Goal: Task Accomplishment & Management: Use online tool/utility

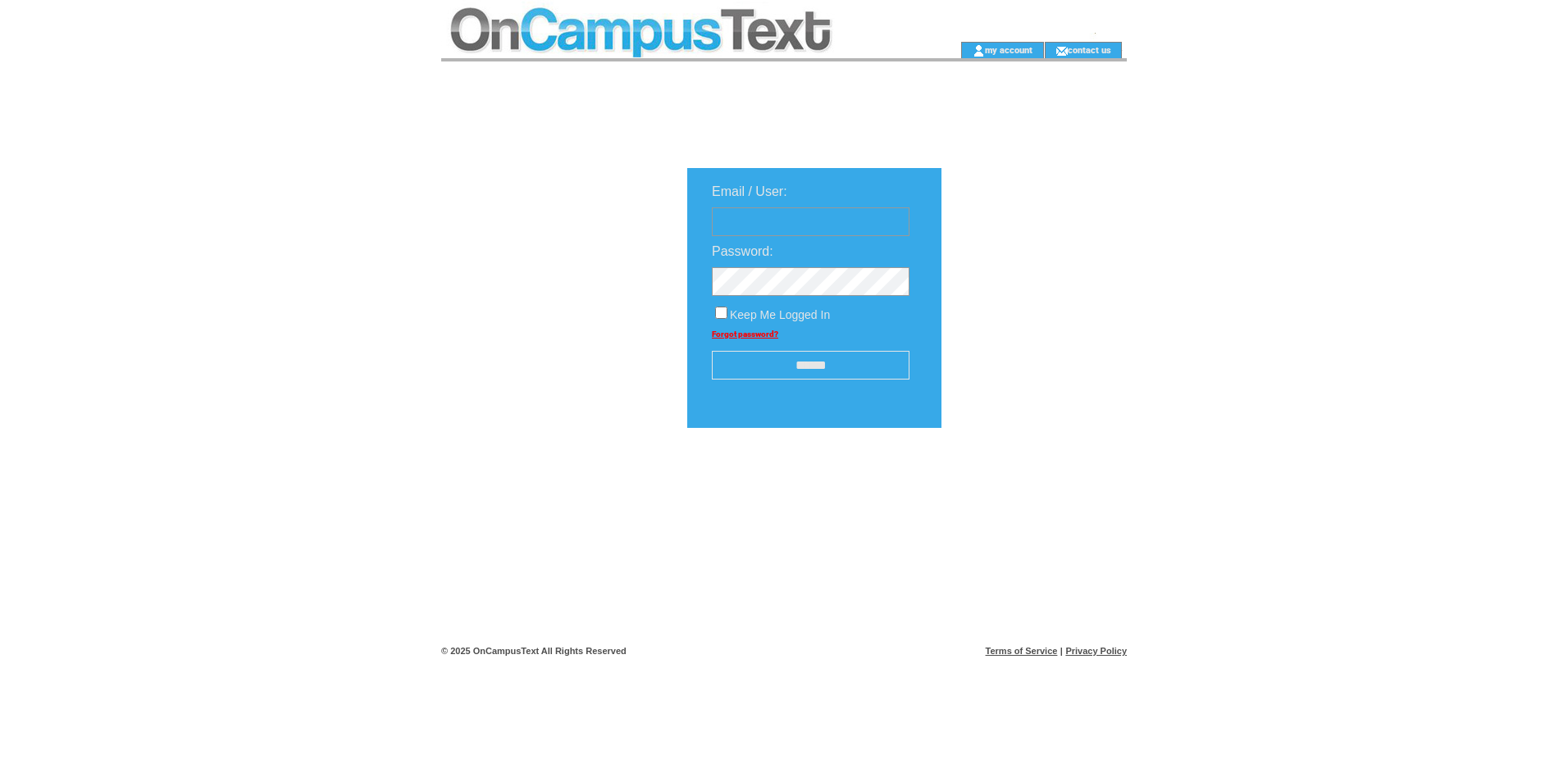
click at [764, 214] on input "text" at bounding box center [810, 221] width 197 height 29
type input "**********"
click at [753, 360] on input "******" at bounding box center [810, 365] width 197 height 29
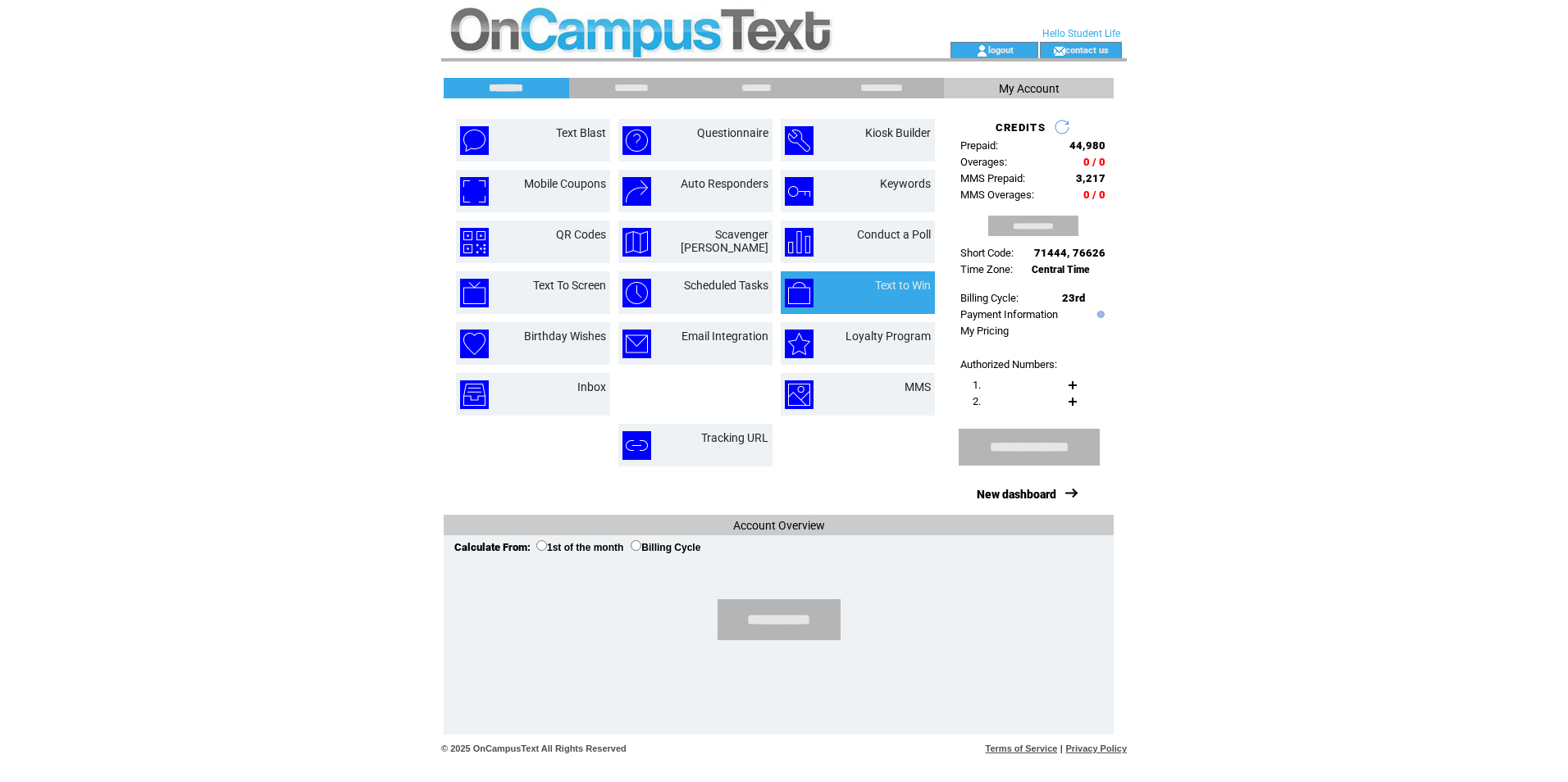
click at [823, 274] on td "Text to Win" at bounding box center [857, 293] width 154 height 43
click at [915, 286] on link "Text to Win" at bounding box center [903, 285] width 56 height 13
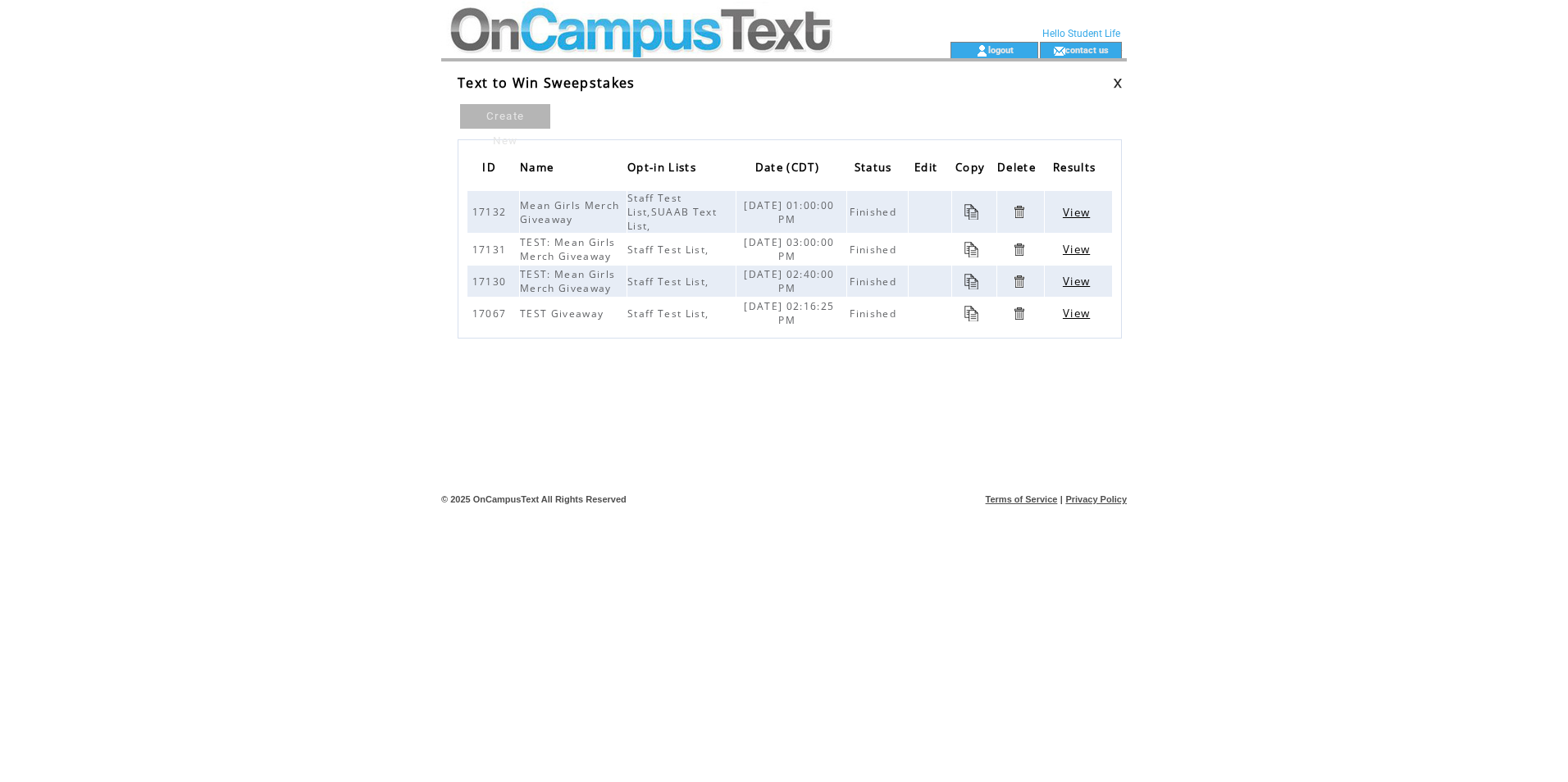
click at [1076, 219] on span "View" at bounding box center [1076, 212] width 27 height 15
click at [1061, 246] on link "View" at bounding box center [1076, 250] width 31 height 11
click at [1091, 275] on td "View" at bounding box center [1078, 282] width 68 height 32
click at [1083, 277] on span "View" at bounding box center [1076, 282] width 27 height 15
click at [1081, 313] on span "View" at bounding box center [1076, 313] width 27 height 15
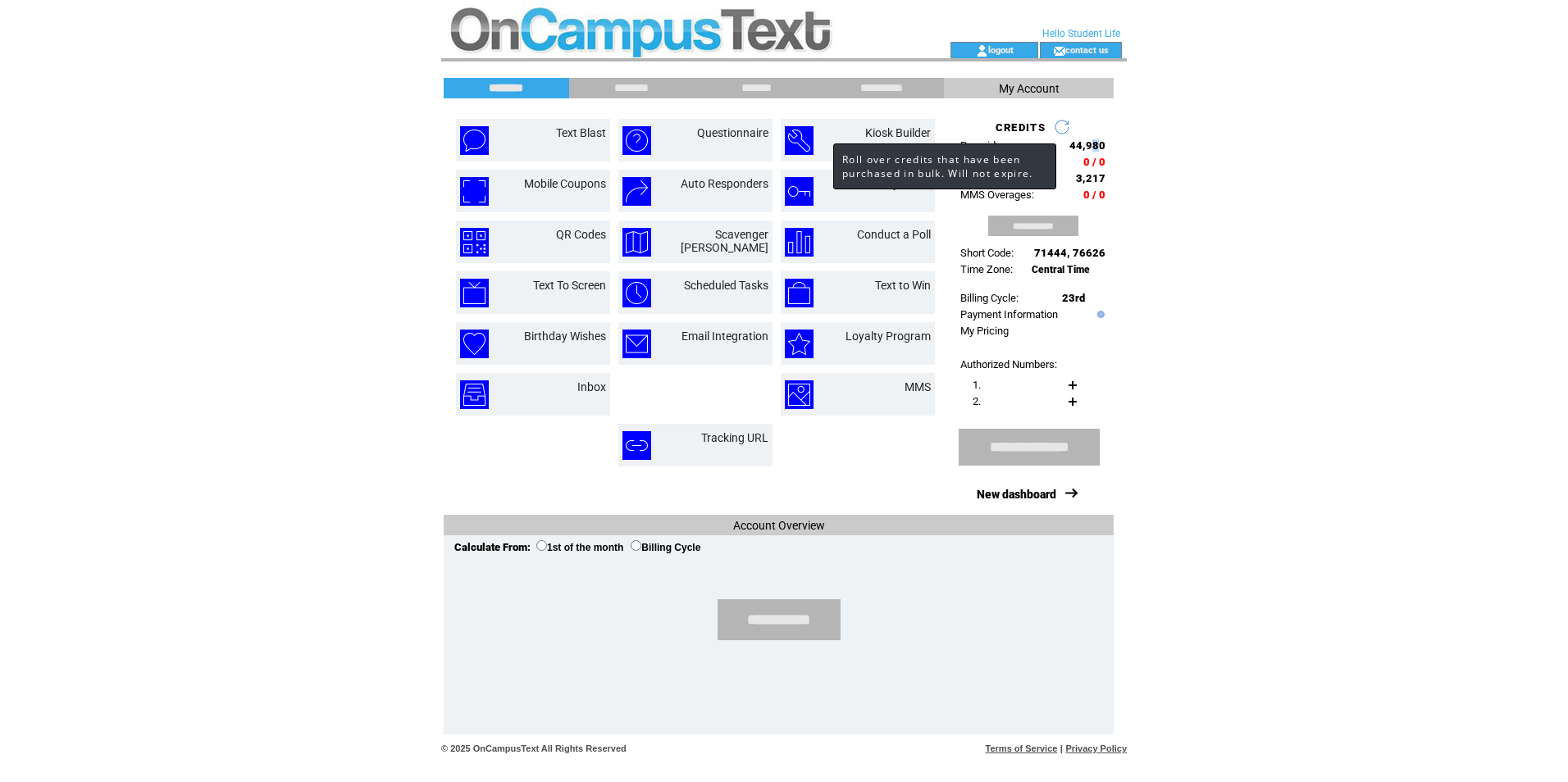
drag, startPoint x: 1090, startPoint y: 146, endPoint x: 1098, endPoint y: 147, distance: 8.1
click at [1098, 147] on span "44,980" at bounding box center [1087, 145] width 36 height 12
drag, startPoint x: 1102, startPoint y: 144, endPoint x: 1083, endPoint y: 146, distance: 19.1
click at [1083, 146] on span "44,980" at bounding box center [1087, 145] width 36 height 12
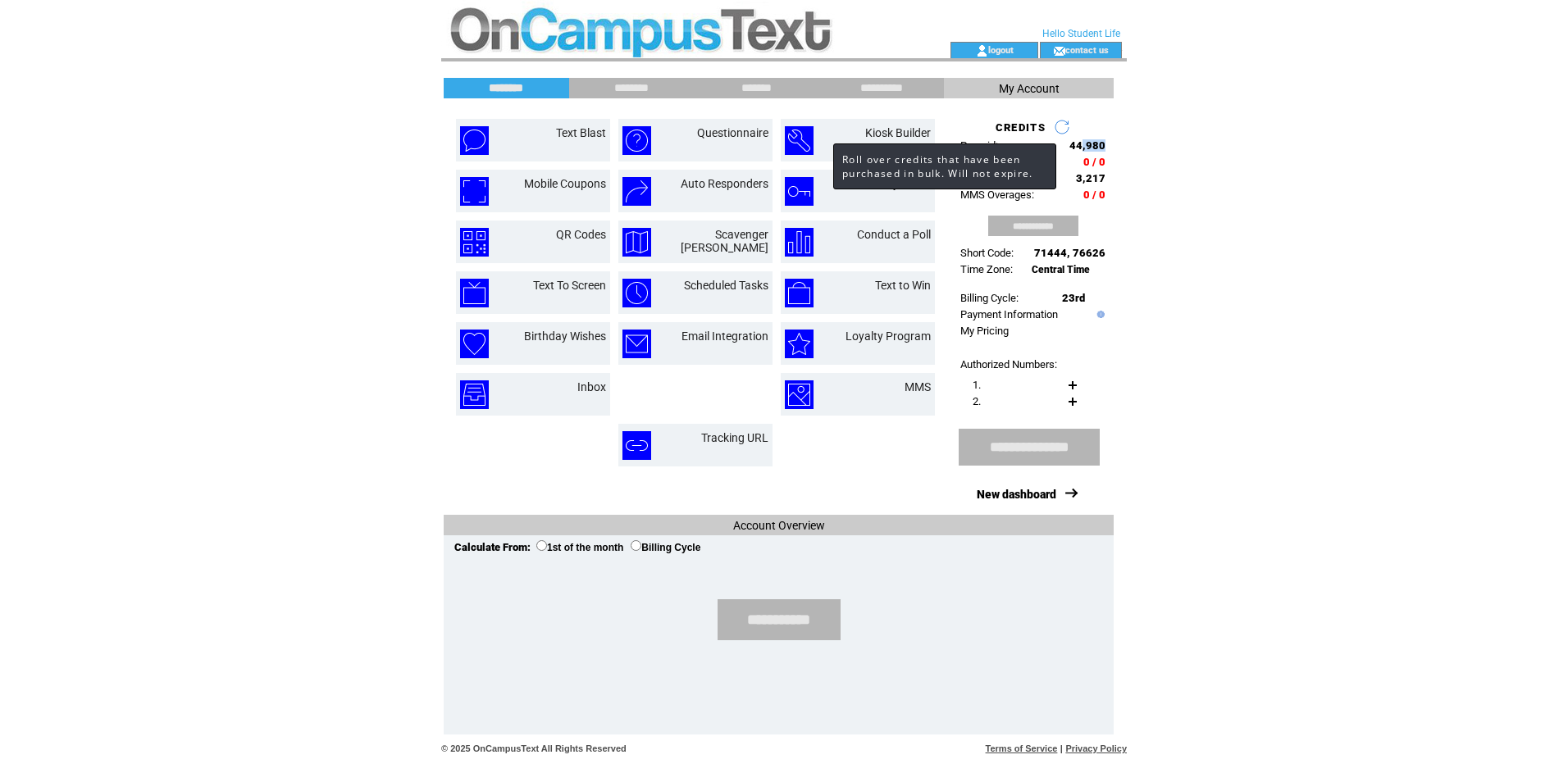
click at [1082, 146] on span "44,980" at bounding box center [1087, 145] width 36 height 12
click at [1144, 159] on html "**********" at bounding box center [784, 391] width 1568 height 782
click at [879, 92] on input "**********" at bounding box center [881, 88] width 123 height 14
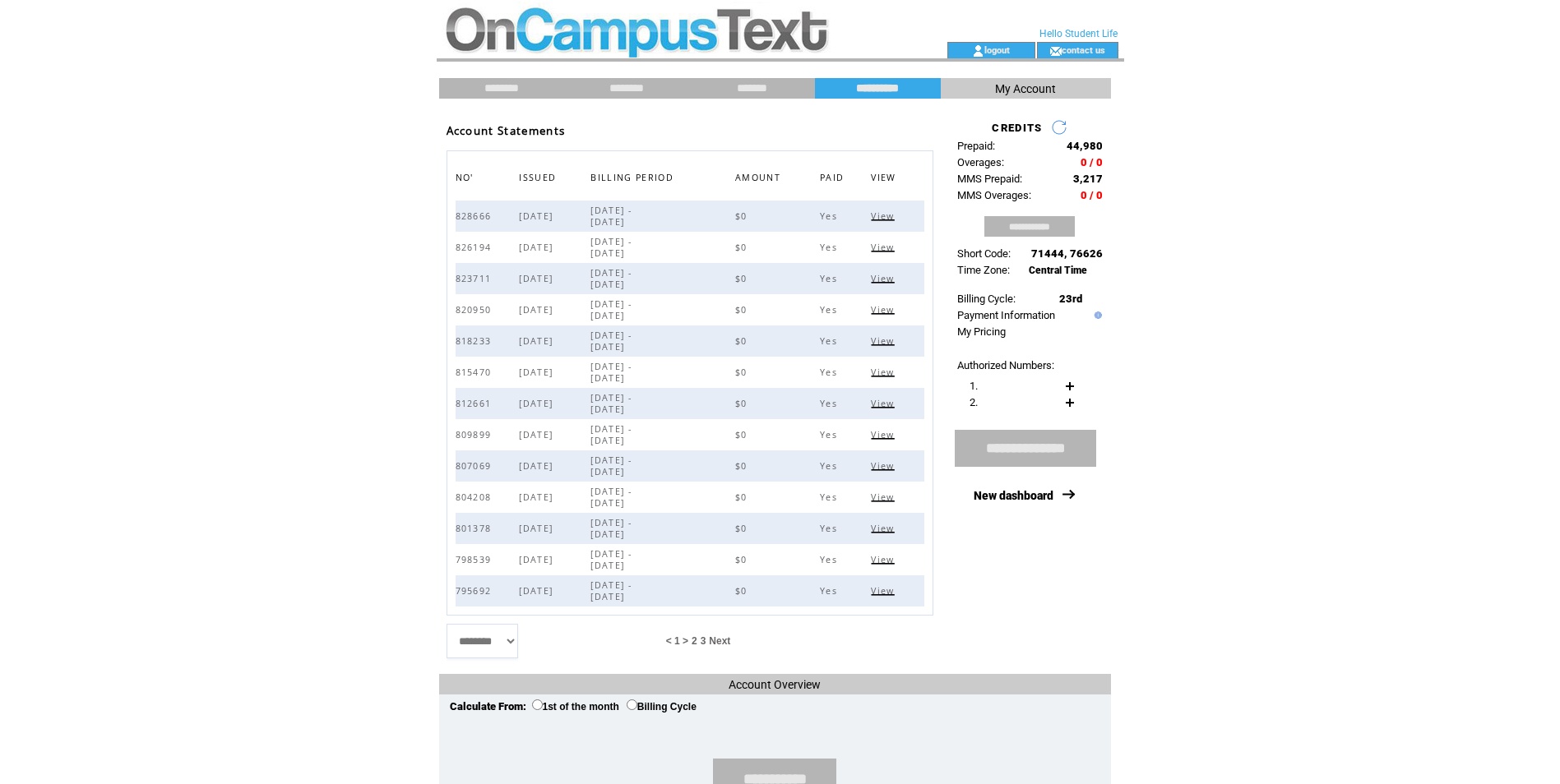
click at [770, 79] on td "*******" at bounding box center [752, 88] width 125 height 20
click at [777, 87] on input "*******" at bounding box center [752, 88] width 124 height 14
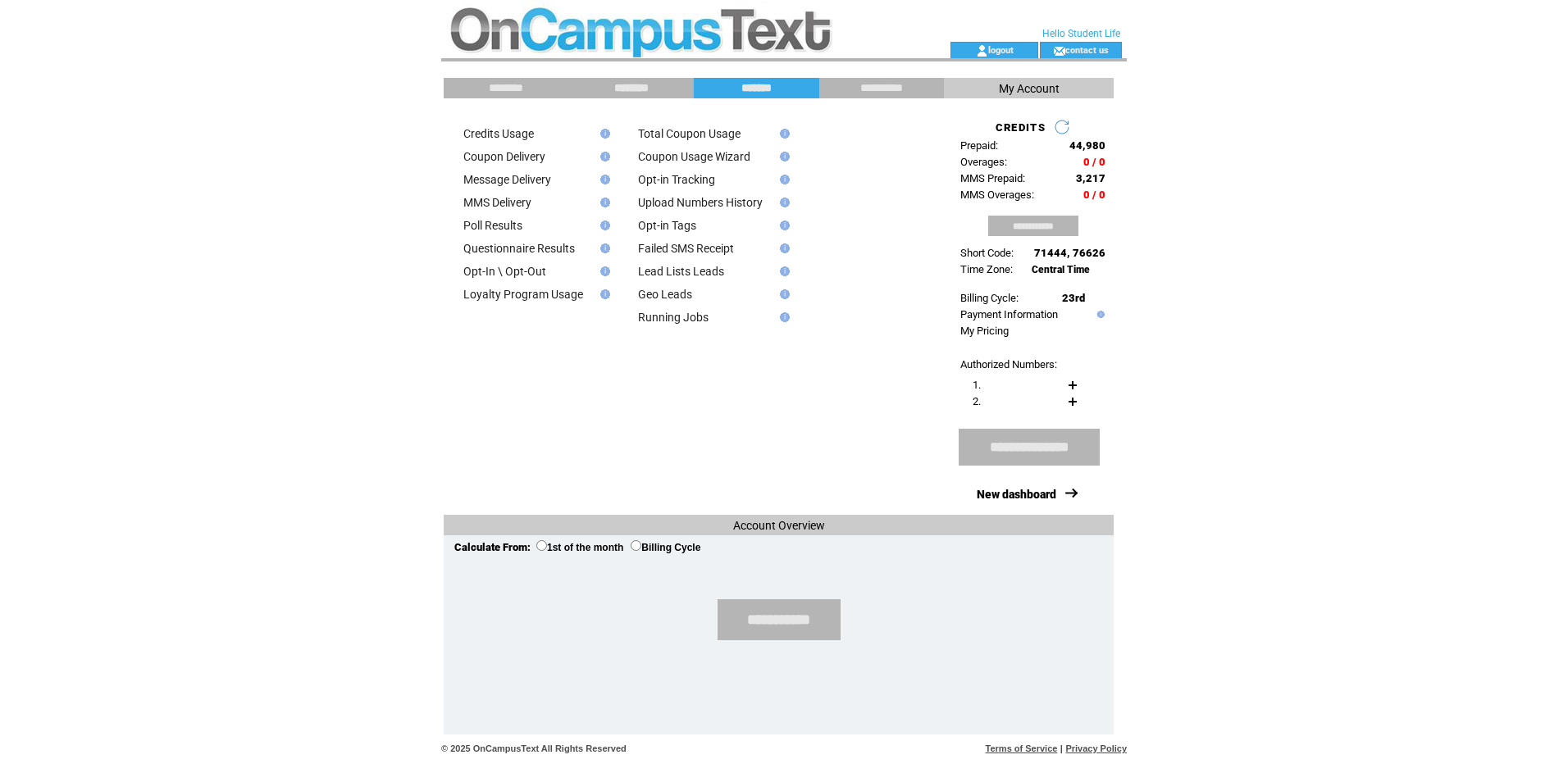
click at [611, 87] on input "********" at bounding box center [631, 88] width 123 height 14
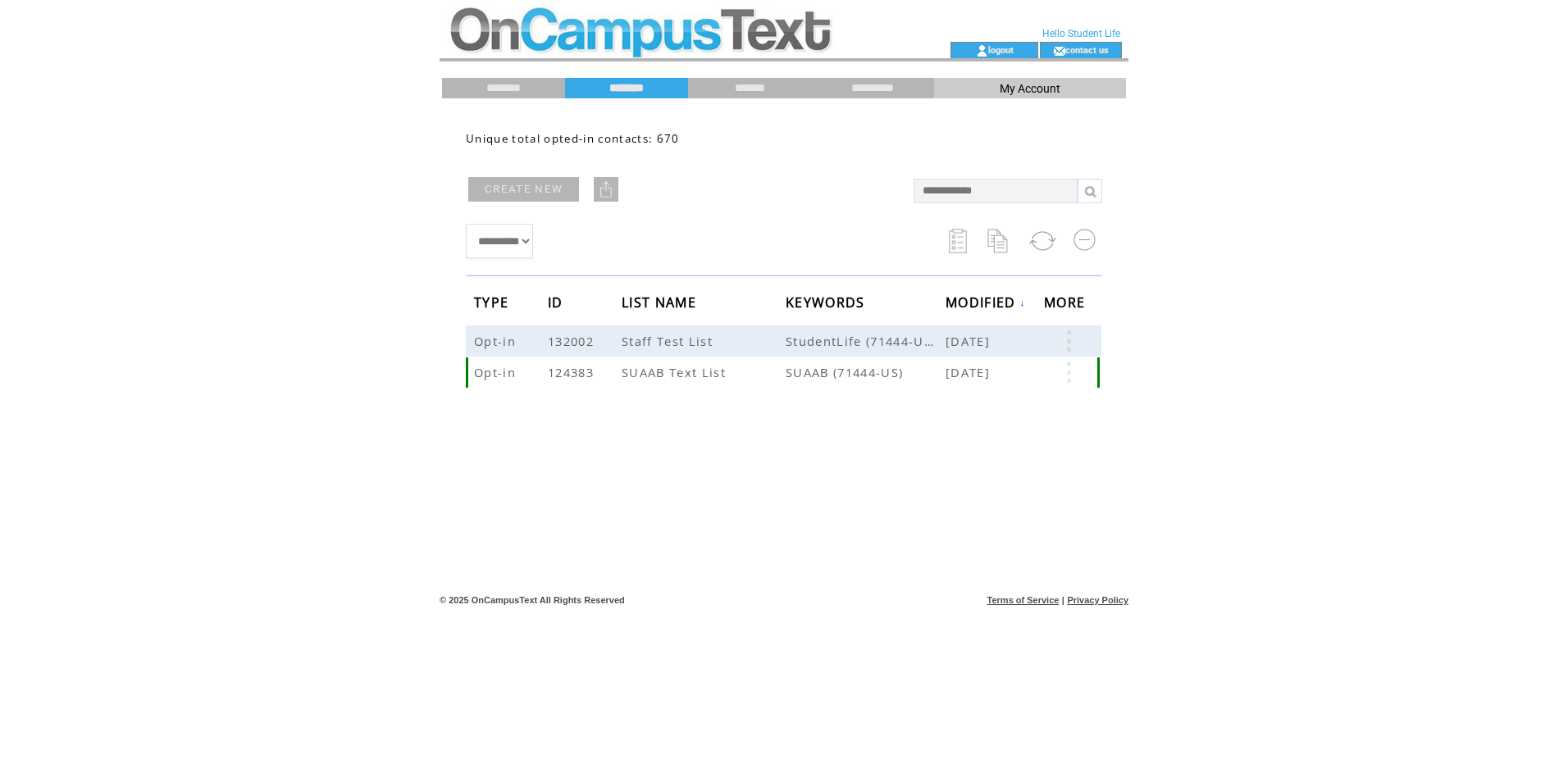
click at [1068, 374] on link at bounding box center [1069, 372] width 49 height 21
click at [1222, 181] on html "**********" at bounding box center [784, 391] width 1568 height 782
click at [502, 89] on input "********" at bounding box center [503, 88] width 123 height 14
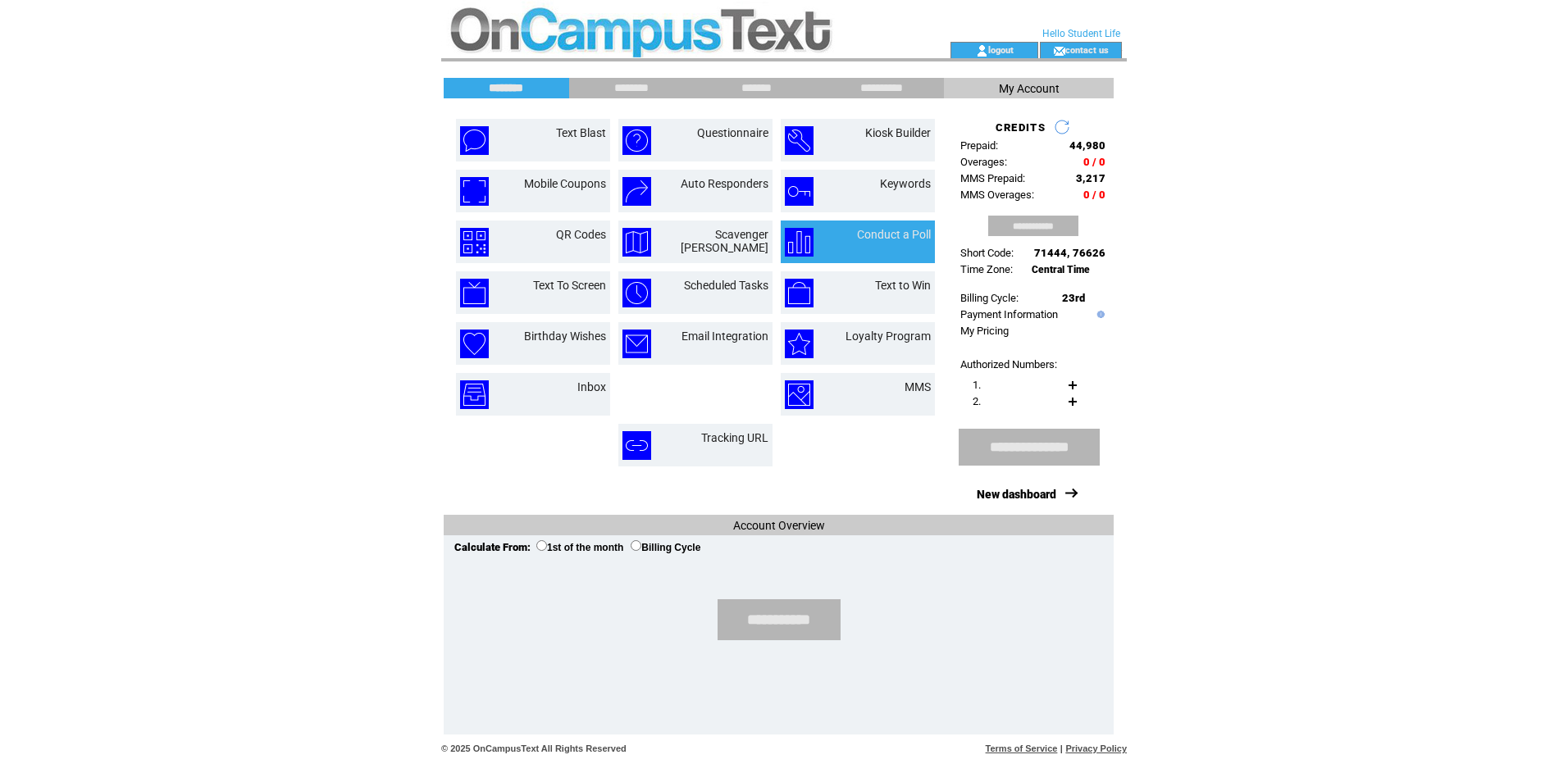
click at [883, 240] on link "Conduct a Poll" at bounding box center [894, 234] width 74 height 13
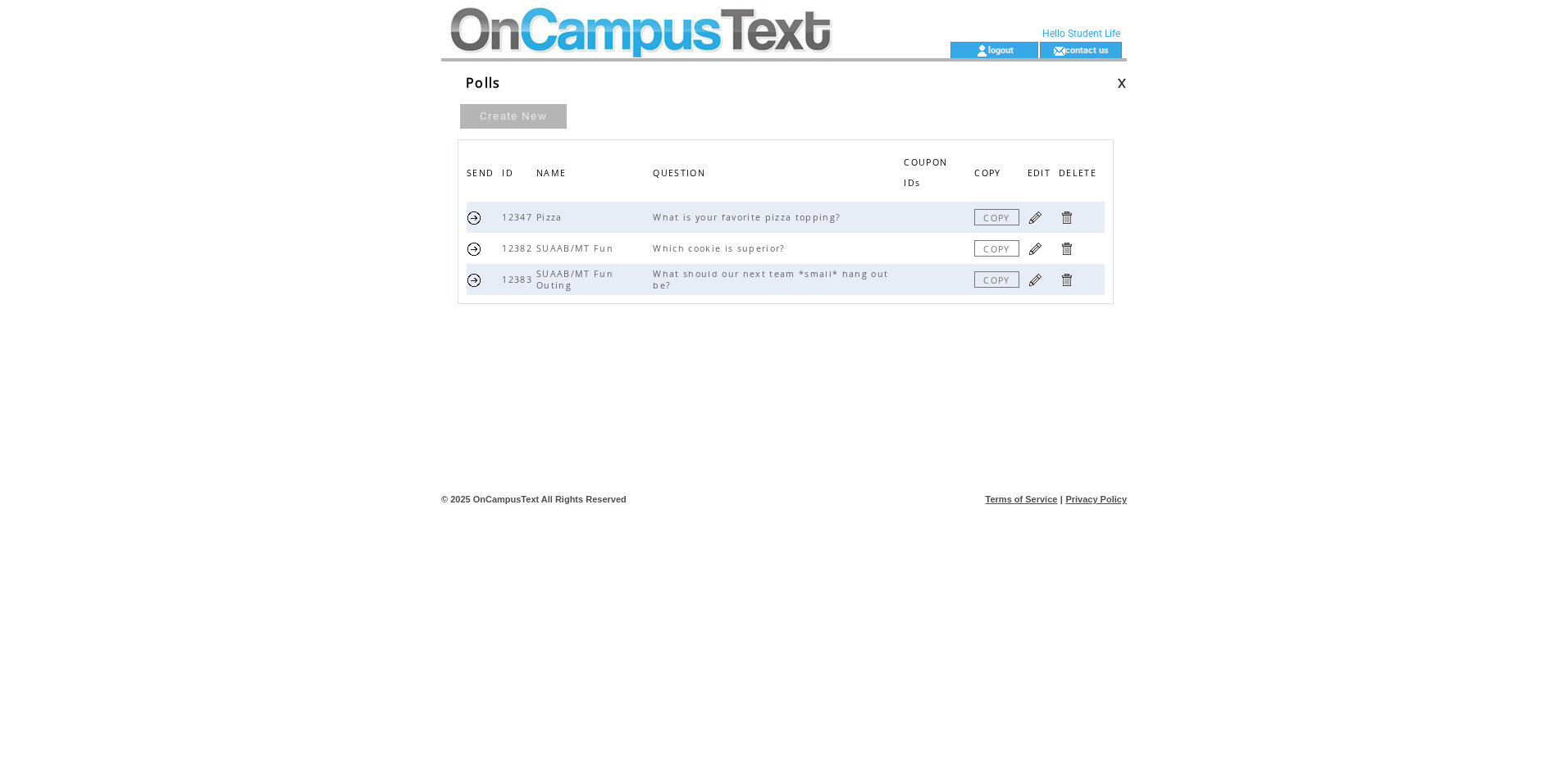
click at [825, 380] on div "Create New SEND ID NAME QUESTION COUPON IDs COPY EDIT DELETE 12347 Pizza What i…" at bounding box center [786, 249] width 656 height 296
click at [524, 211] on span "12347" at bounding box center [519, 217] width 34 height 11
drag, startPoint x: 722, startPoint y: 212, endPoint x: 882, endPoint y: 198, distance: 160.6
click at [882, 198] on table "SEND ID NAME QUESTION COUPON IDs COPY EDIT DELETE 12347 Pizza What is your favo…" at bounding box center [786, 221] width 656 height 165
drag, startPoint x: 882, startPoint y: 198, endPoint x: 882, endPoint y: 212, distance: 14.0
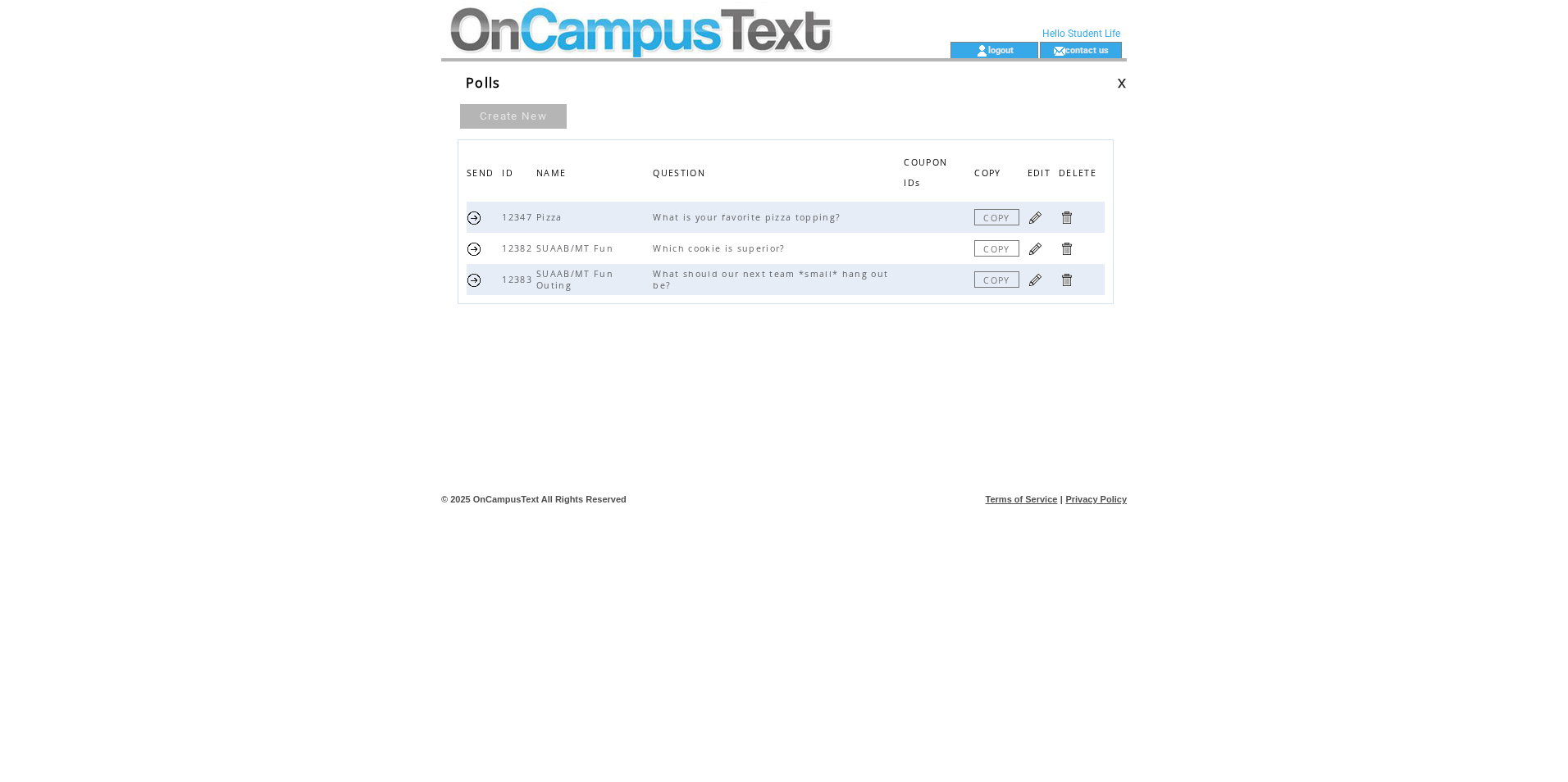
click at [882, 212] on td "What is your favorite pizza topping?" at bounding box center [778, 218] width 251 height 32
click at [1036, 220] on link at bounding box center [1035, 218] width 16 height 16
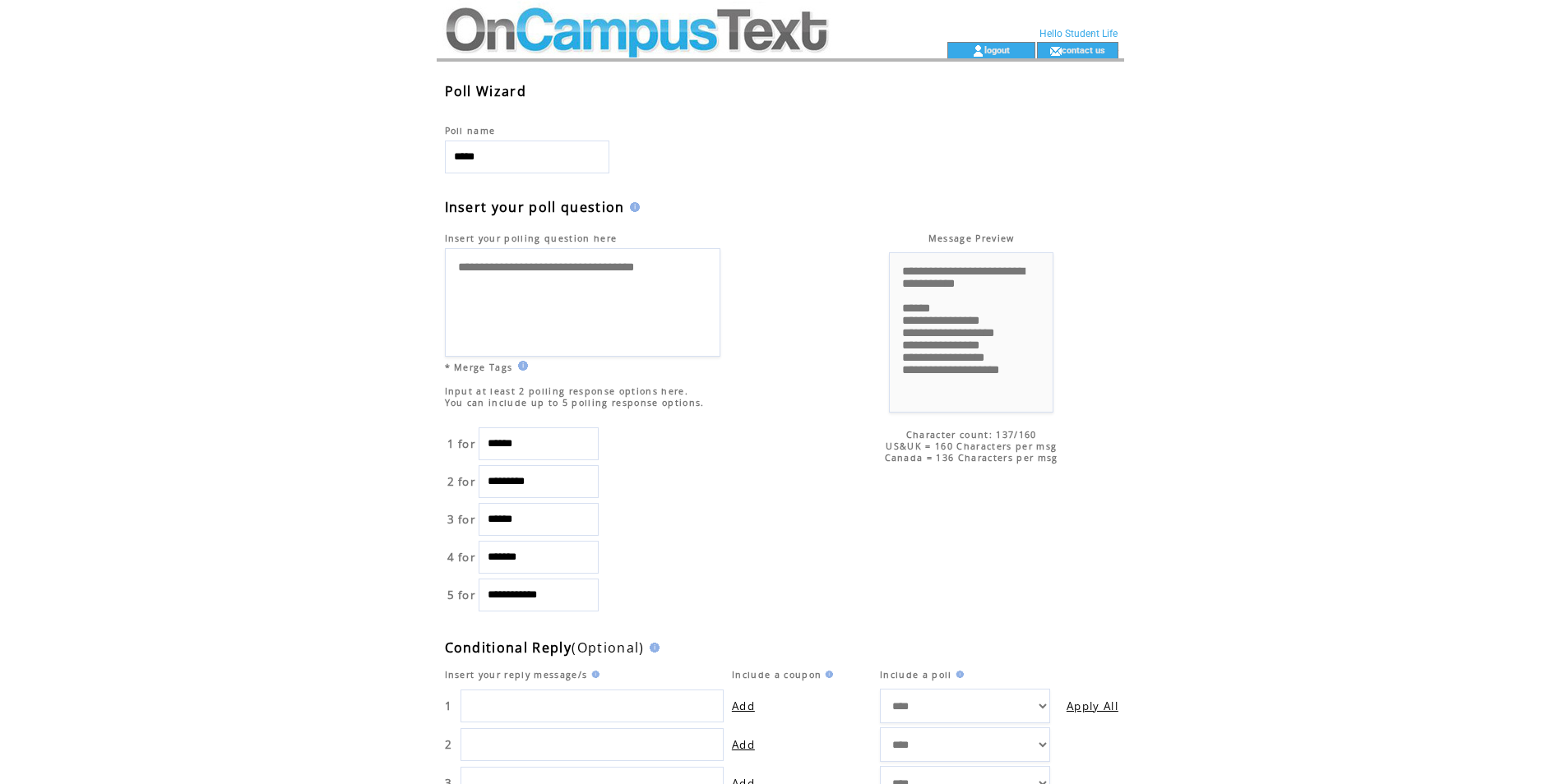
click at [556, 30] on td at bounding box center [662, 20] width 452 height 42
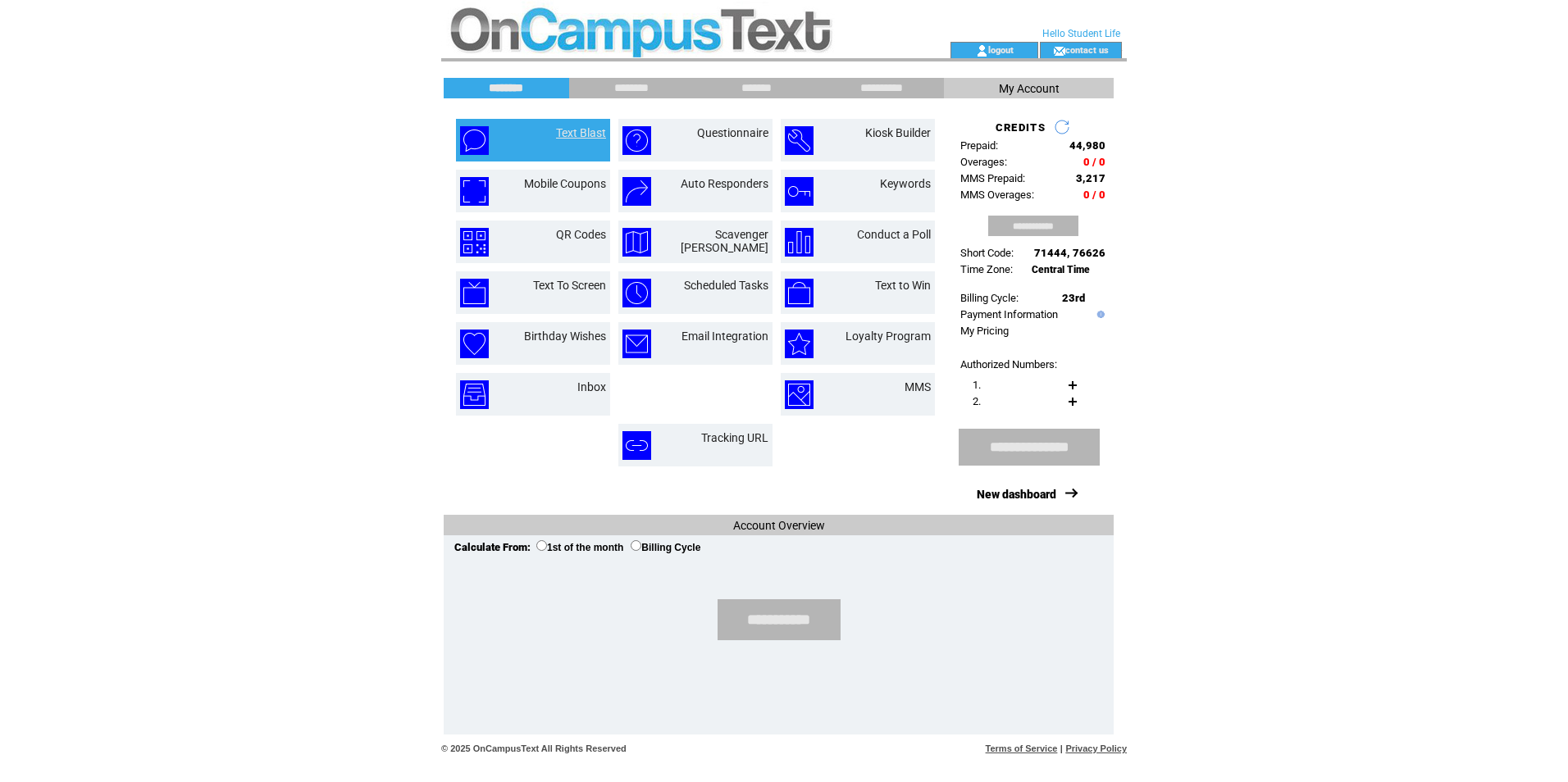
drag, startPoint x: 576, startPoint y: 134, endPoint x: 588, endPoint y: 139, distance: 13.0
click at [576, 134] on link "Text Blast" at bounding box center [581, 132] width 50 height 13
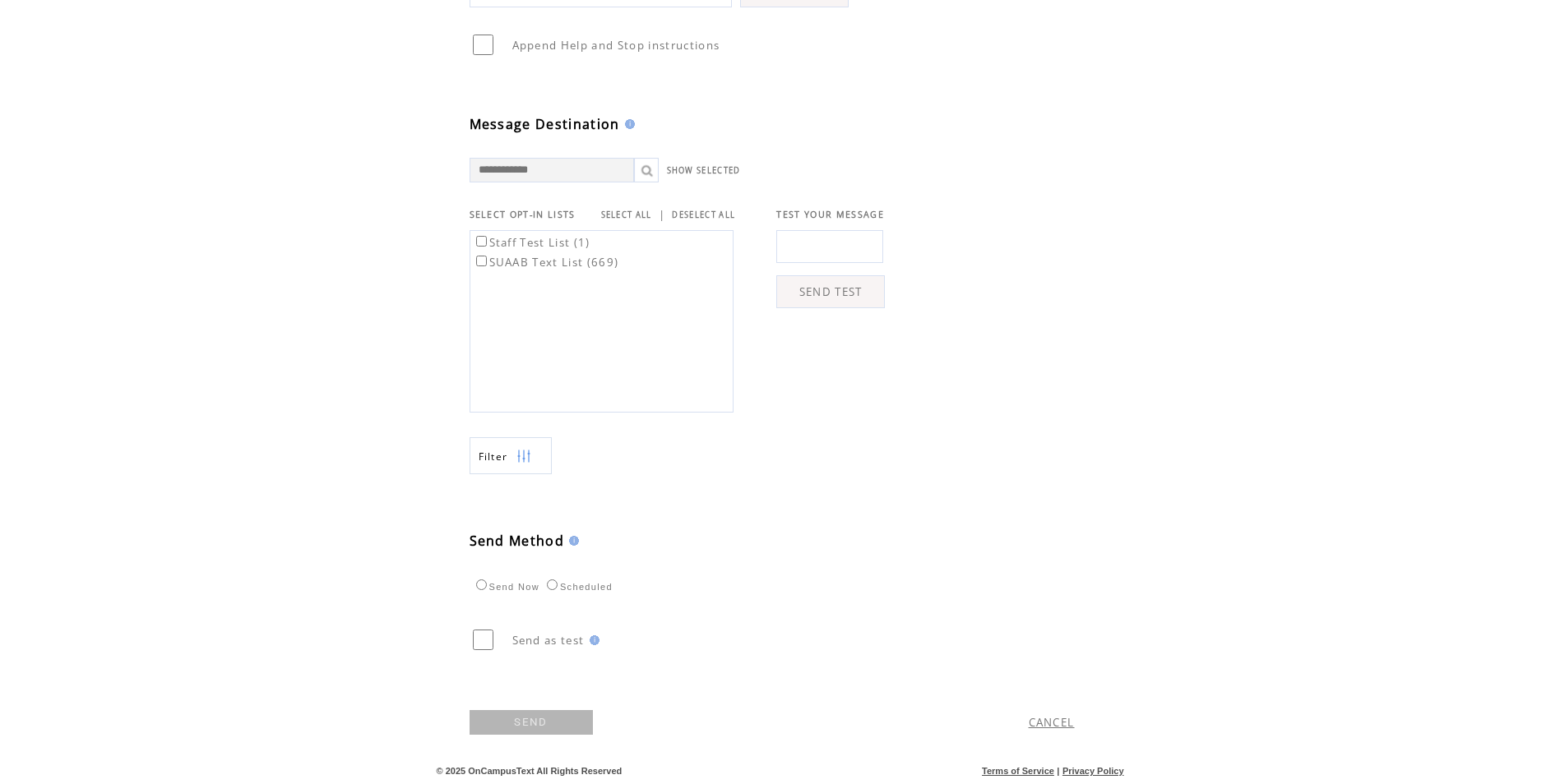
scroll to position [400, 0]
click at [575, 592] on td "Scheduled" at bounding box center [577, 584] width 72 height 17
click at [583, 588] on label "Scheduled" at bounding box center [577, 587] width 70 height 10
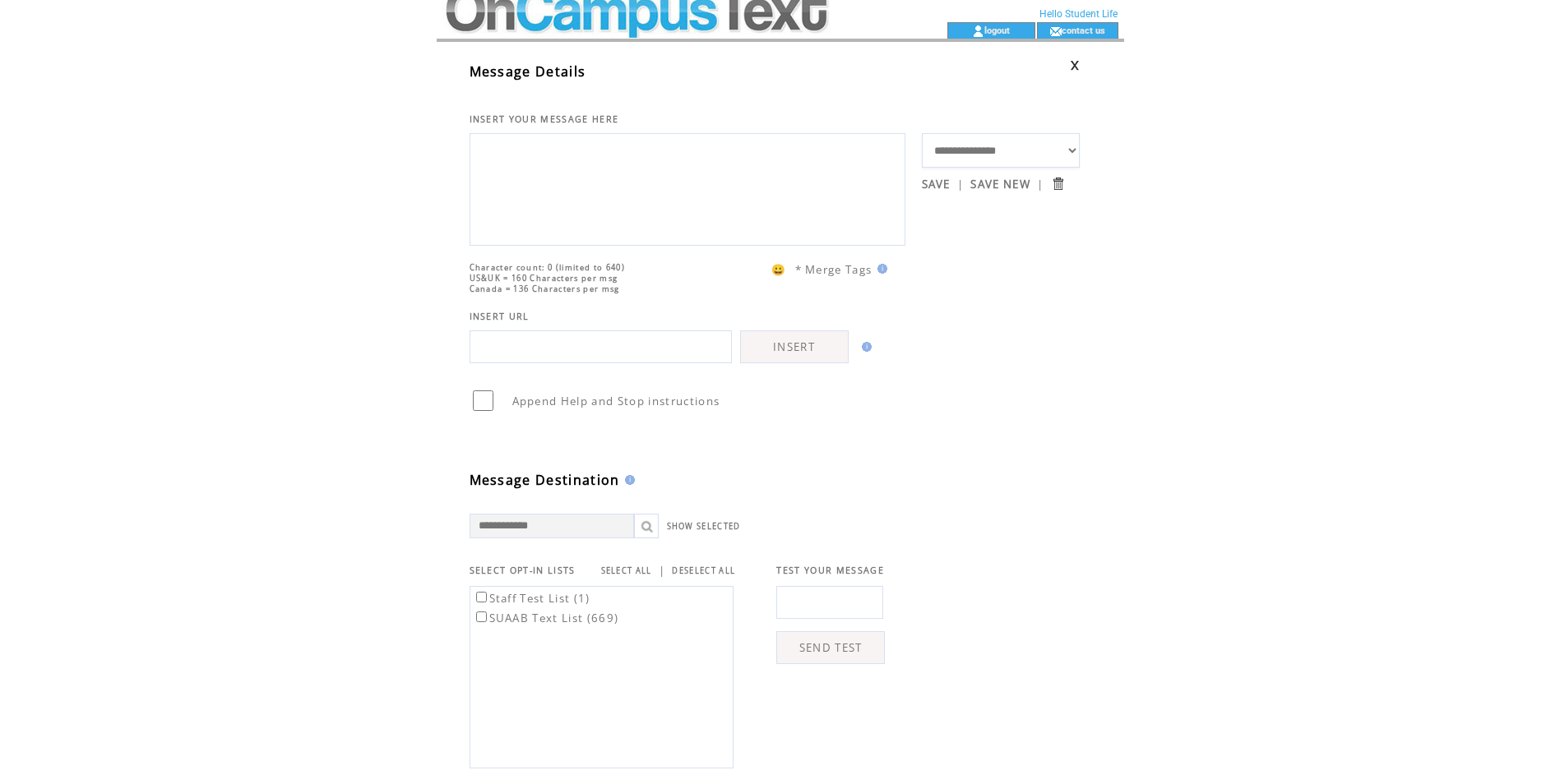
scroll to position [0, 0]
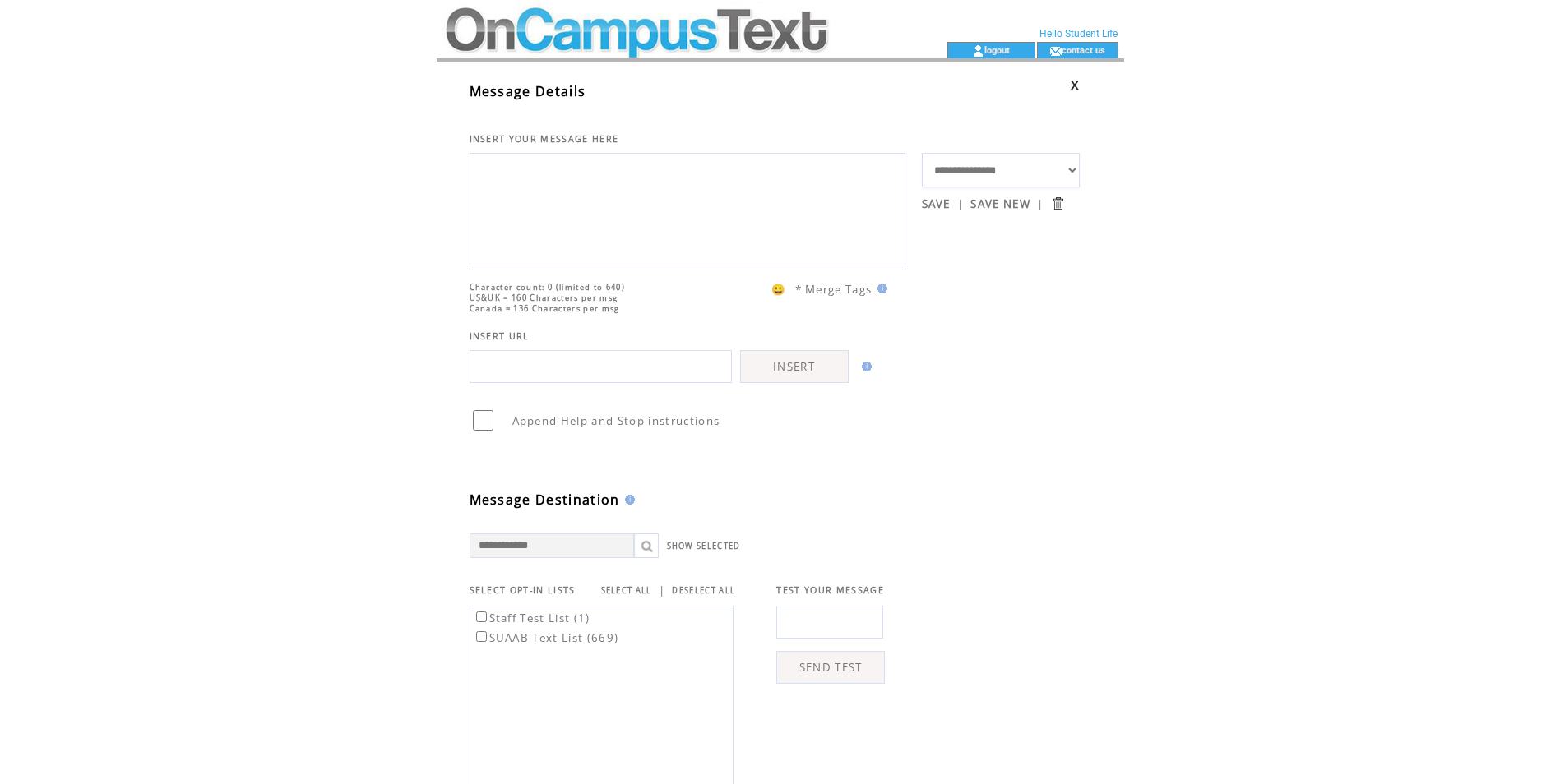
click at [1076, 82] on link at bounding box center [1074, 85] width 10 height 11
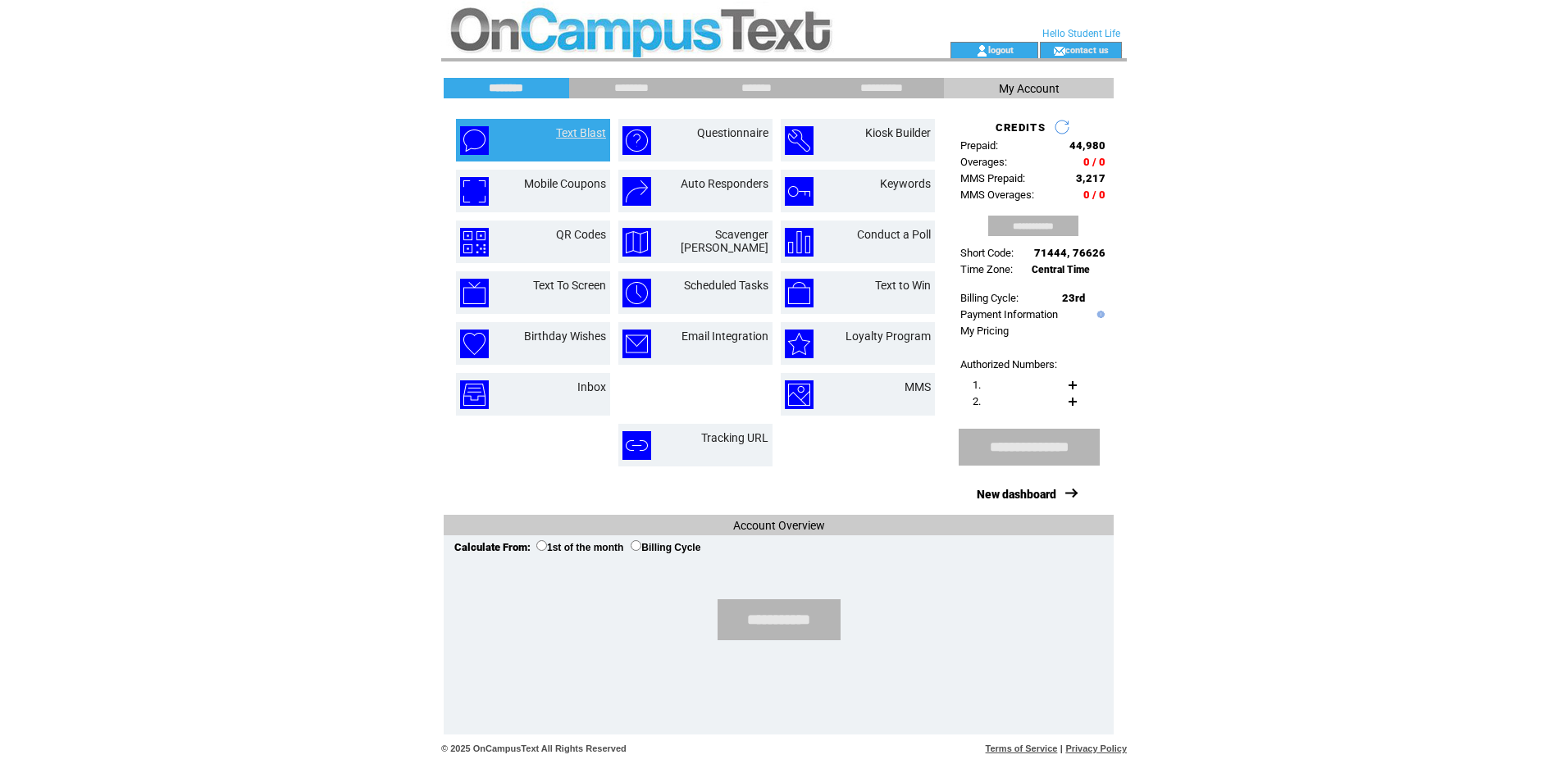
click at [578, 132] on link "Text Blast" at bounding box center [581, 132] width 50 height 13
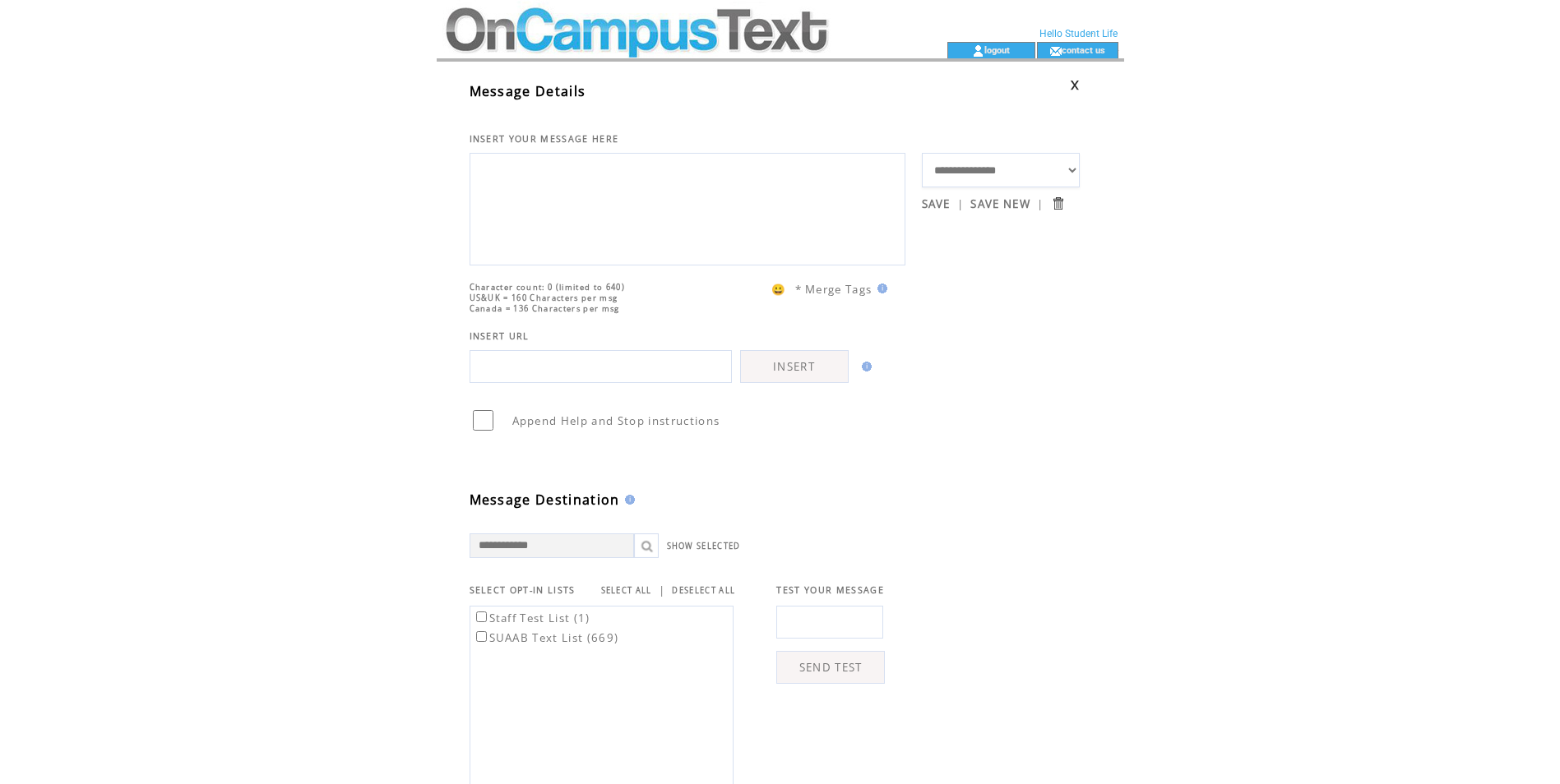
click at [1076, 85] on link at bounding box center [1074, 85] width 10 height 11
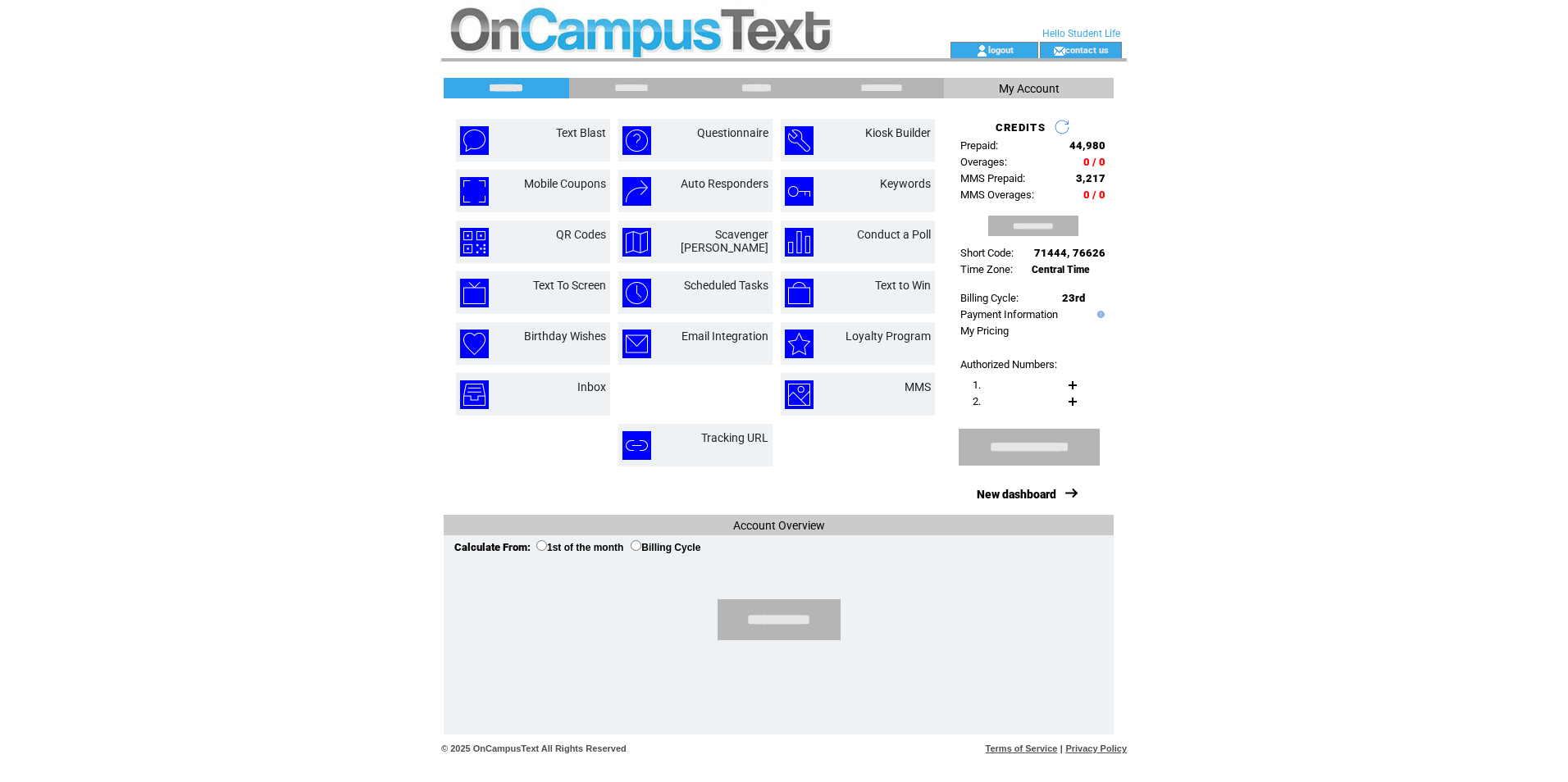
click at [731, 83] on input "*******" at bounding box center [756, 88] width 123 height 14
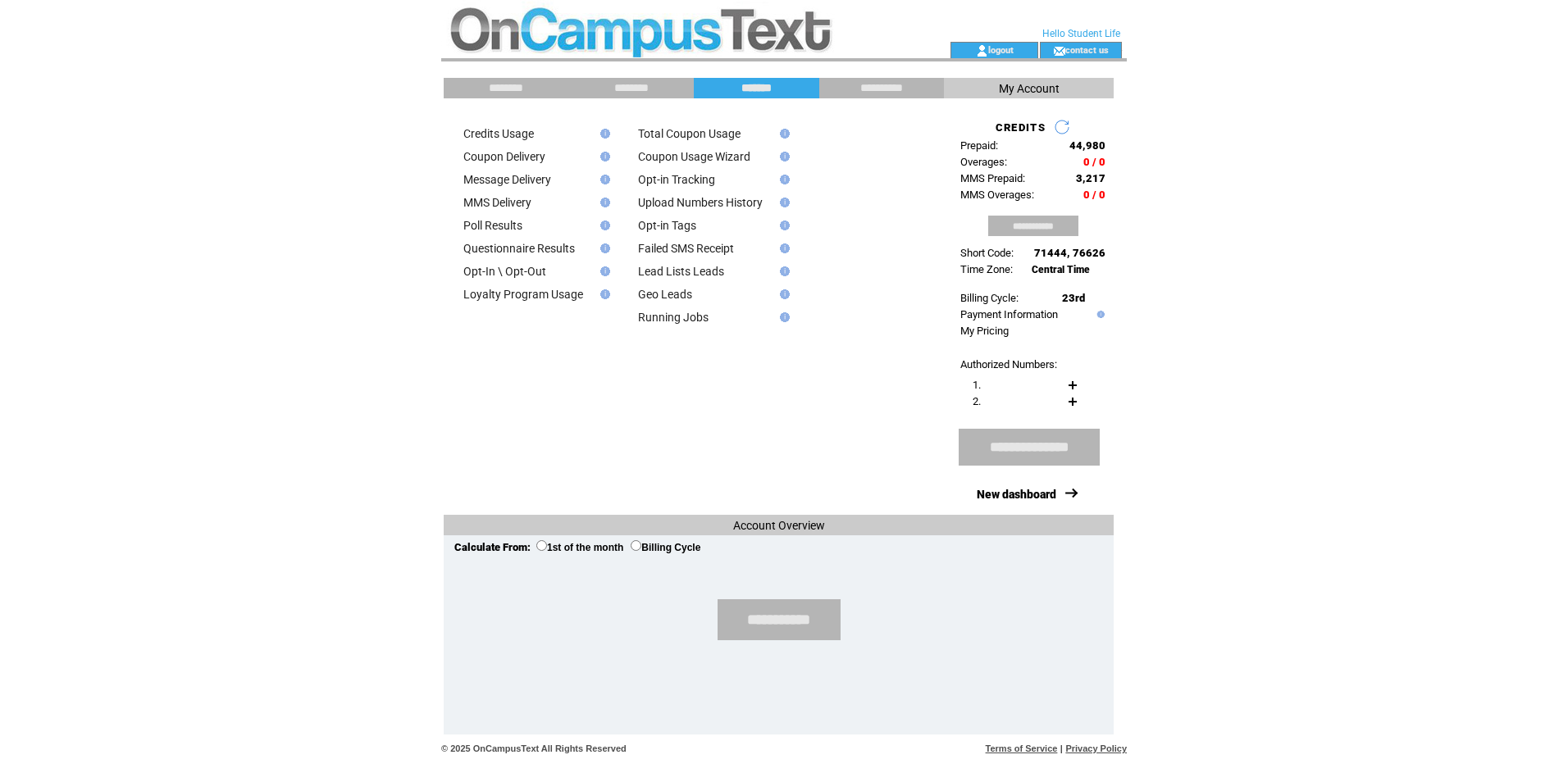
click at [605, 129] on img at bounding box center [602, 133] width 15 height 10
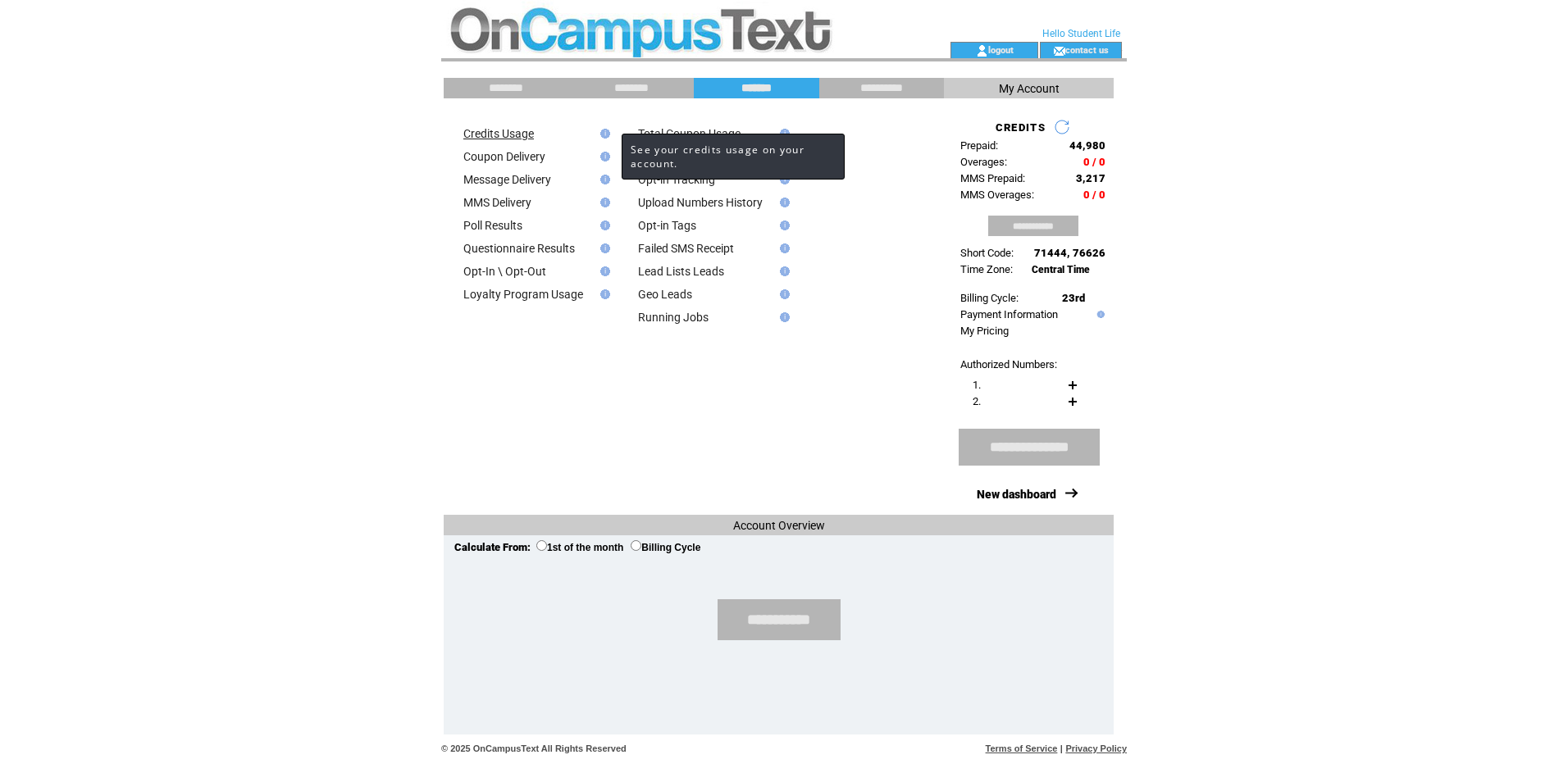
click at [512, 136] on link "Credits Usage" at bounding box center [499, 133] width 70 height 13
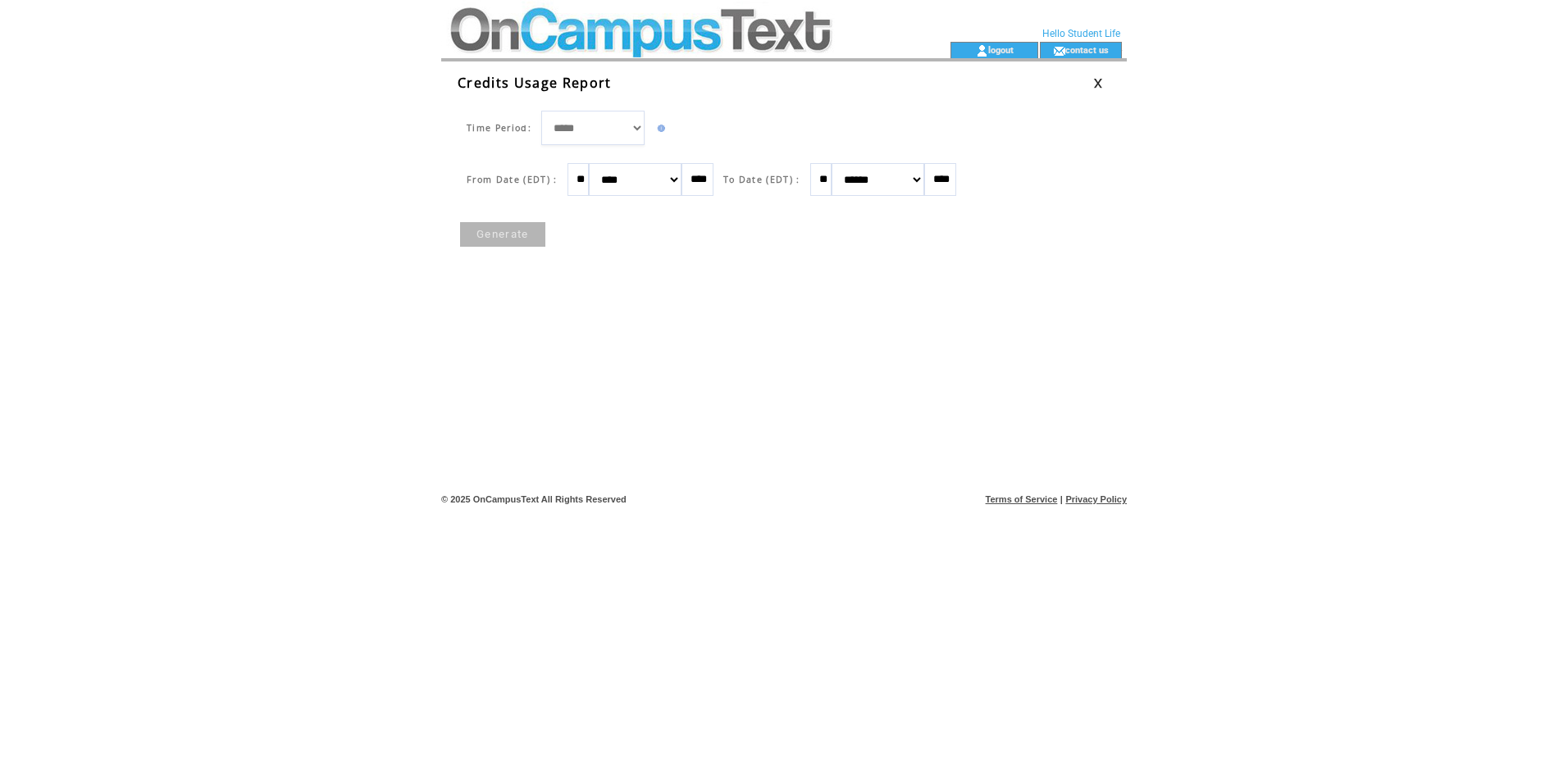
click at [501, 86] on span "Credits Usage Report" at bounding box center [535, 82] width 154 height 18
click at [545, 32] on td at bounding box center [666, 20] width 450 height 42
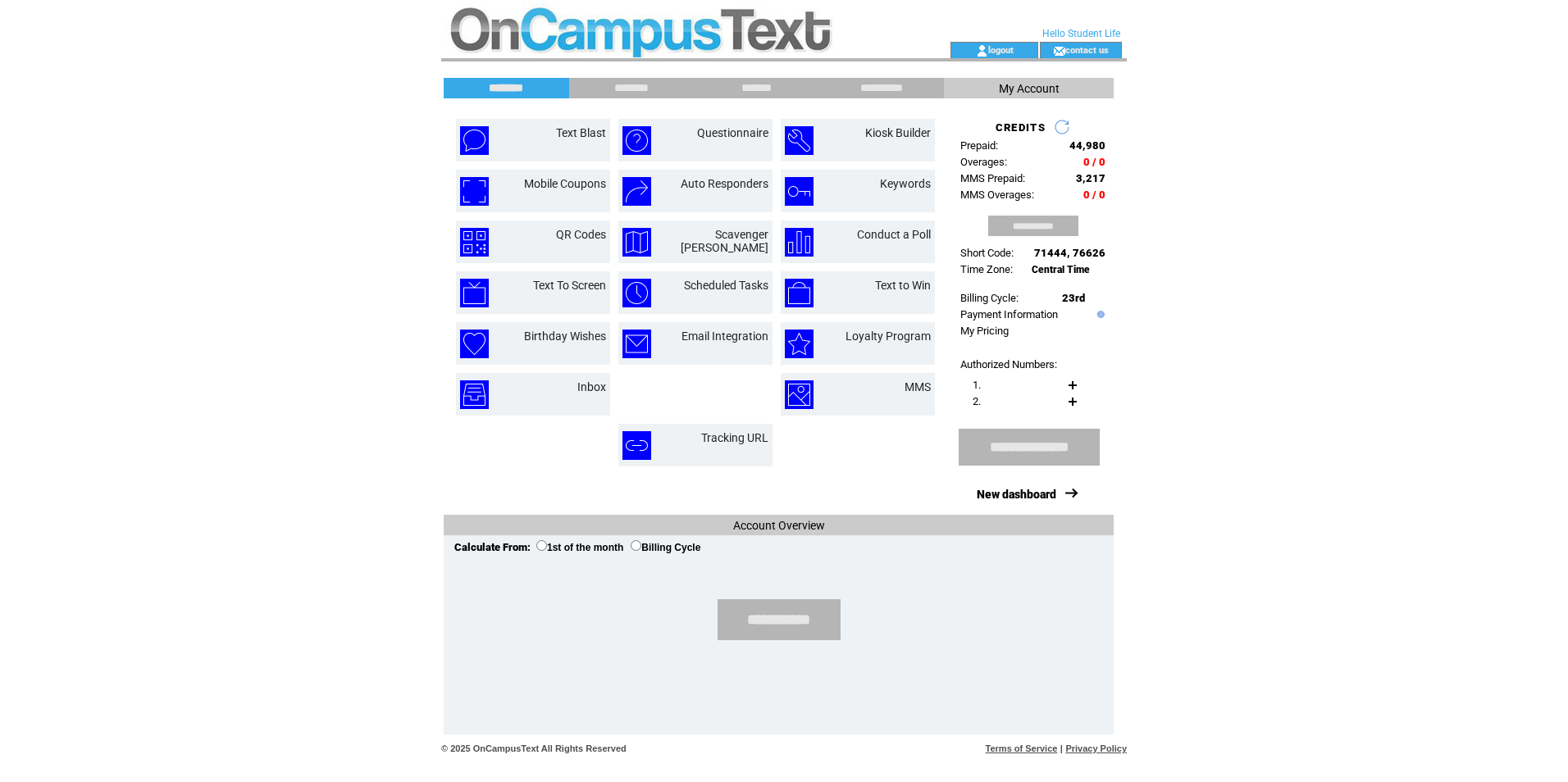
click at [731, 36] on td at bounding box center [666, 20] width 450 height 42
click at [564, 137] on link "Text Blast" at bounding box center [581, 132] width 50 height 13
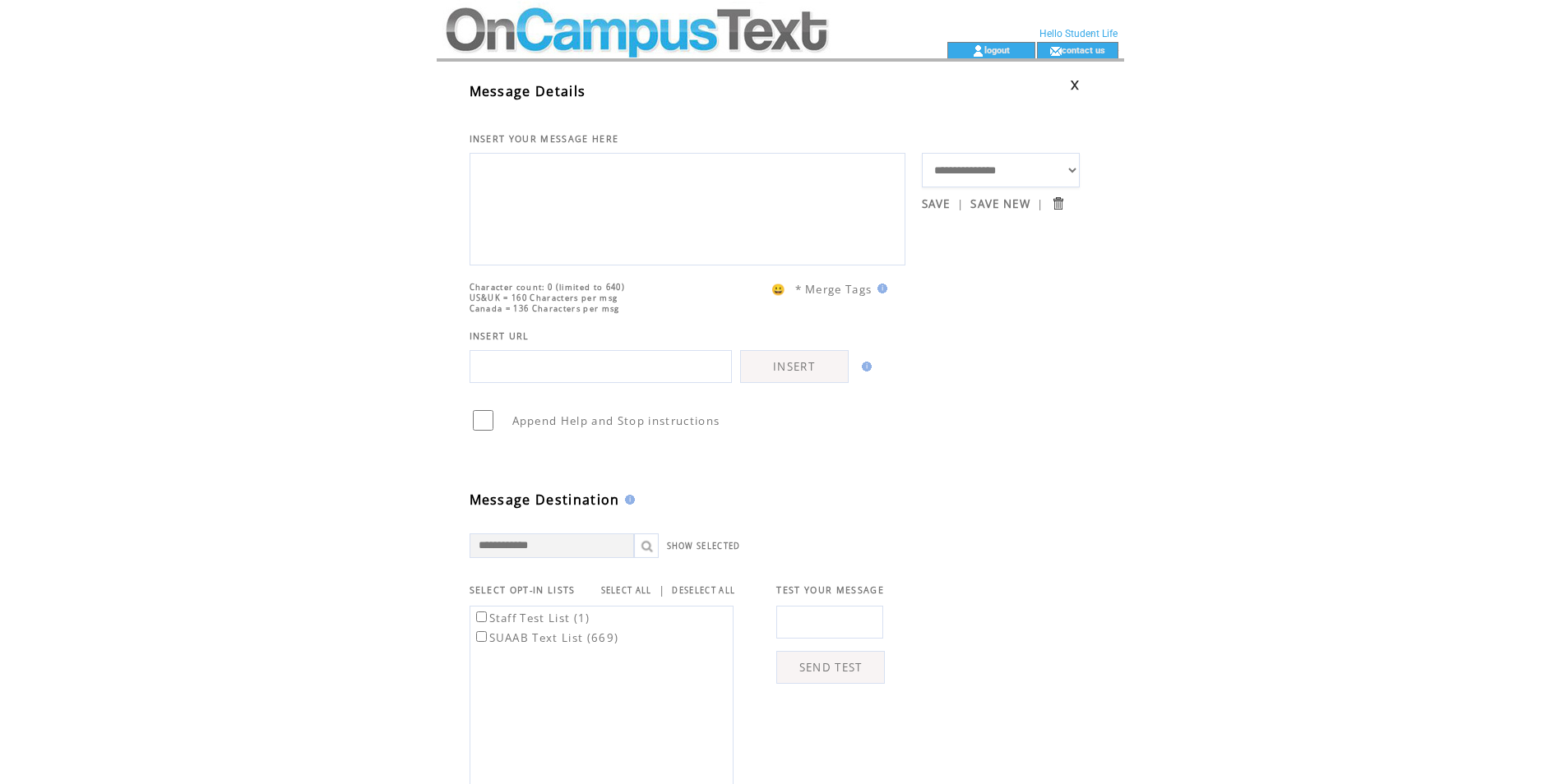
click at [727, 218] on textarea at bounding box center [688, 207] width 418 height 98
drag, startPoint x: 502, startPoint y: 301, endPoint x: 590, endPoint y: 307, distance: 88.2
click at [590, 307] on td "Character count: 0 (limited to 640) US&UK = 160 Characters per msg Canada = 136…" at bounding box center [695, 290] width 452 height 48
click at [590, 293] on span "Character count: 0 (limited to 640)" at bounding box center [547, 288] width 156 height 11
click at [439, 289] on div "**********" at bounding box center [796, 598] width 720 height 1074
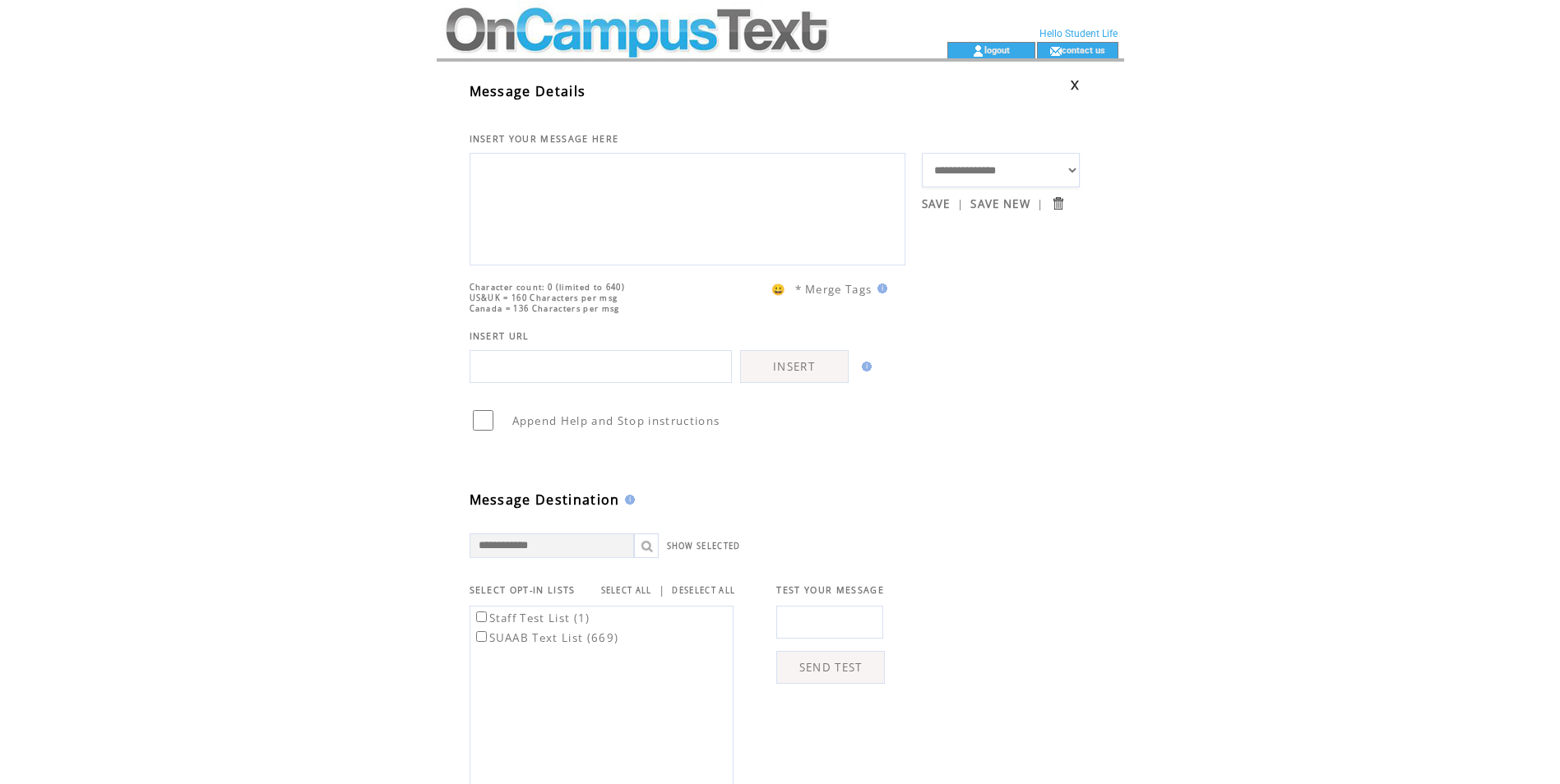
click at [561, 230] on textarea at bounding box center [688, 207] width 418 height 98
click at [528, 383] on input "text" at bounding box center [600, 366] width 262 height 33
click at [508, 412] on td "Append Help and Stop instructions" at bounding box center [774, 408] width 610 height 50
click at [515, 382] on input "text" at bounding box center [600, 366] width 262 height 33
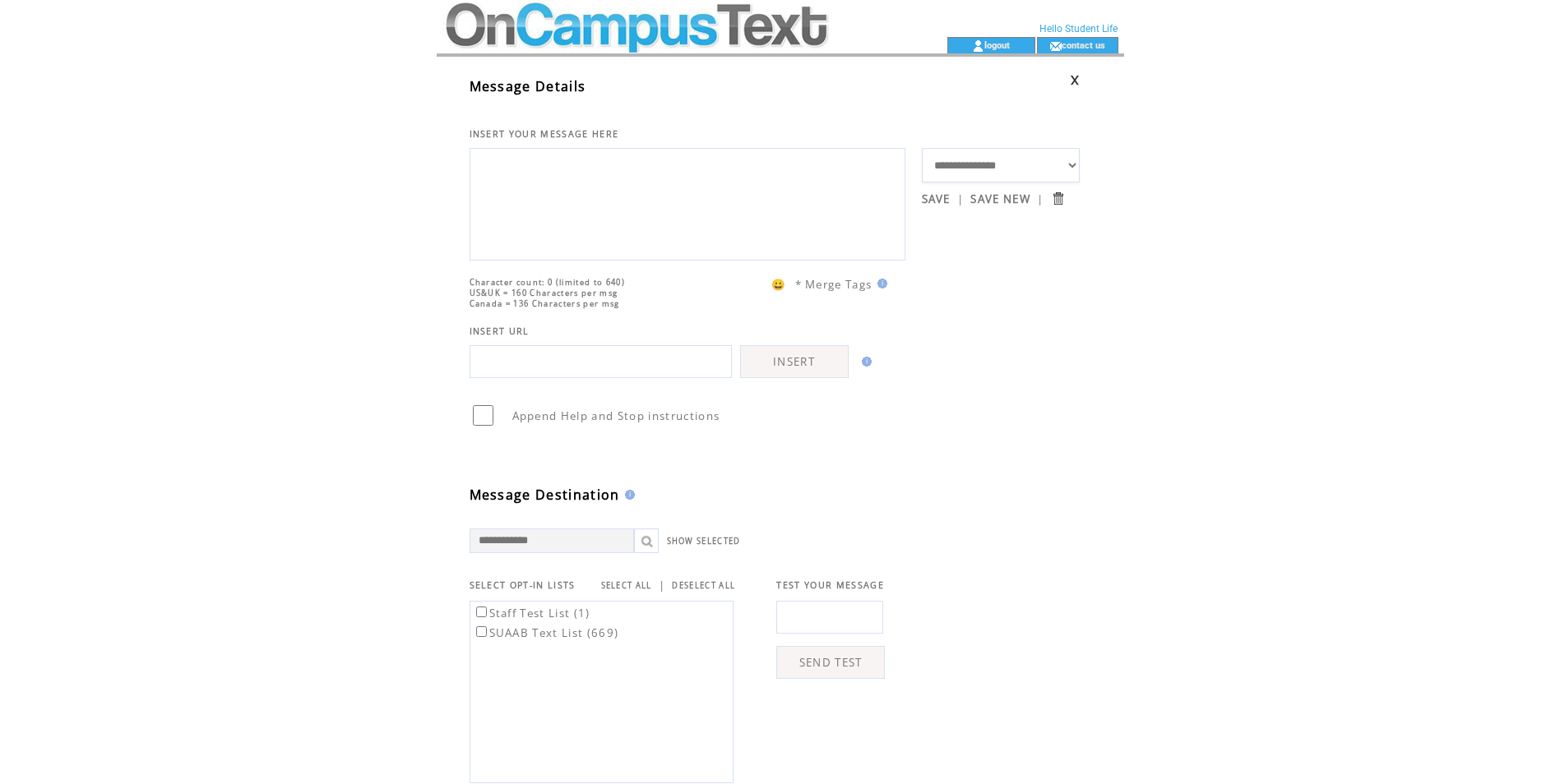
scroll to position [82, 0]
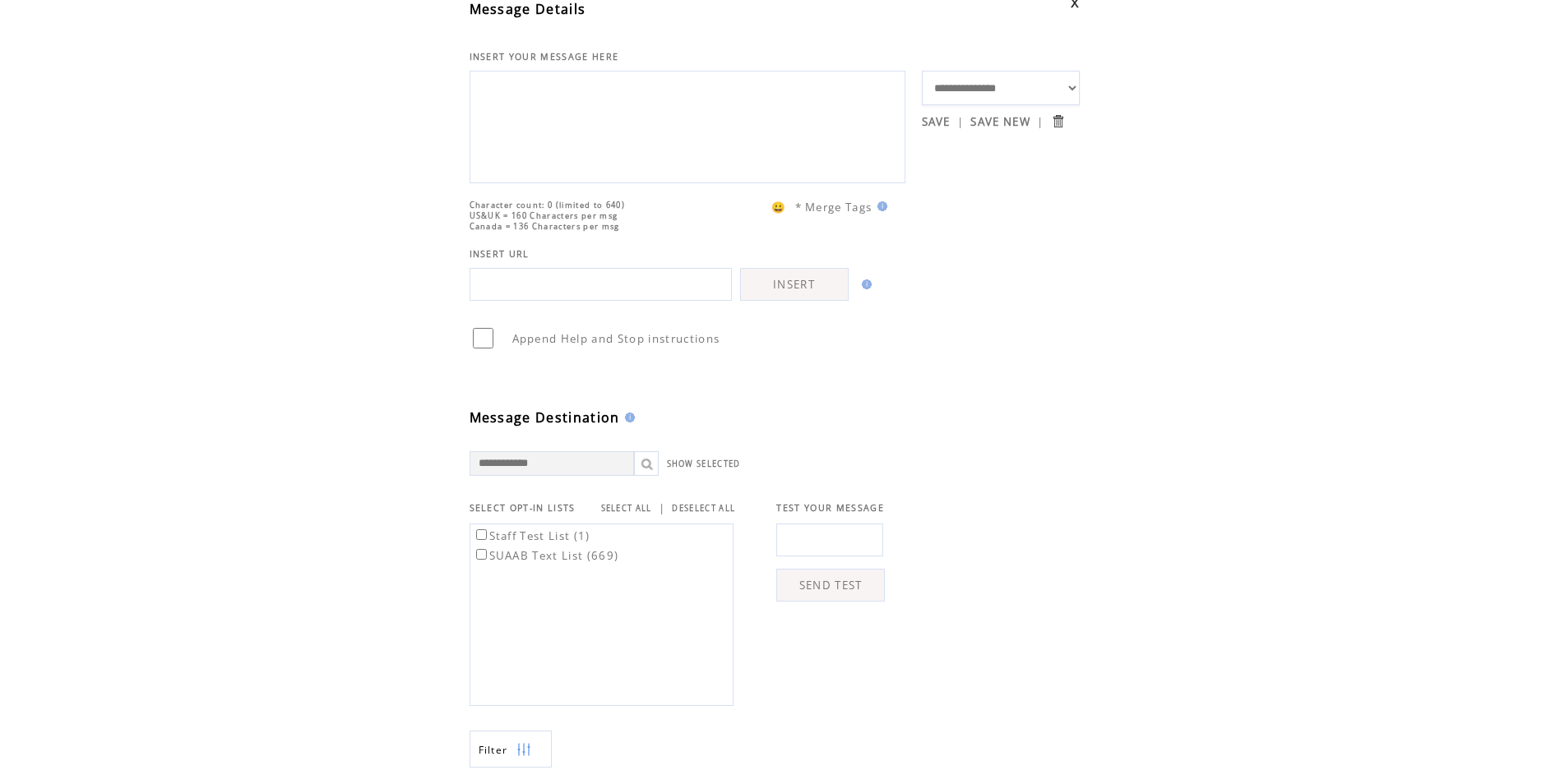
click at [491, 563] on label "SUAAB Text List (669)" at bounding box center [546, 555] width 147 height 15
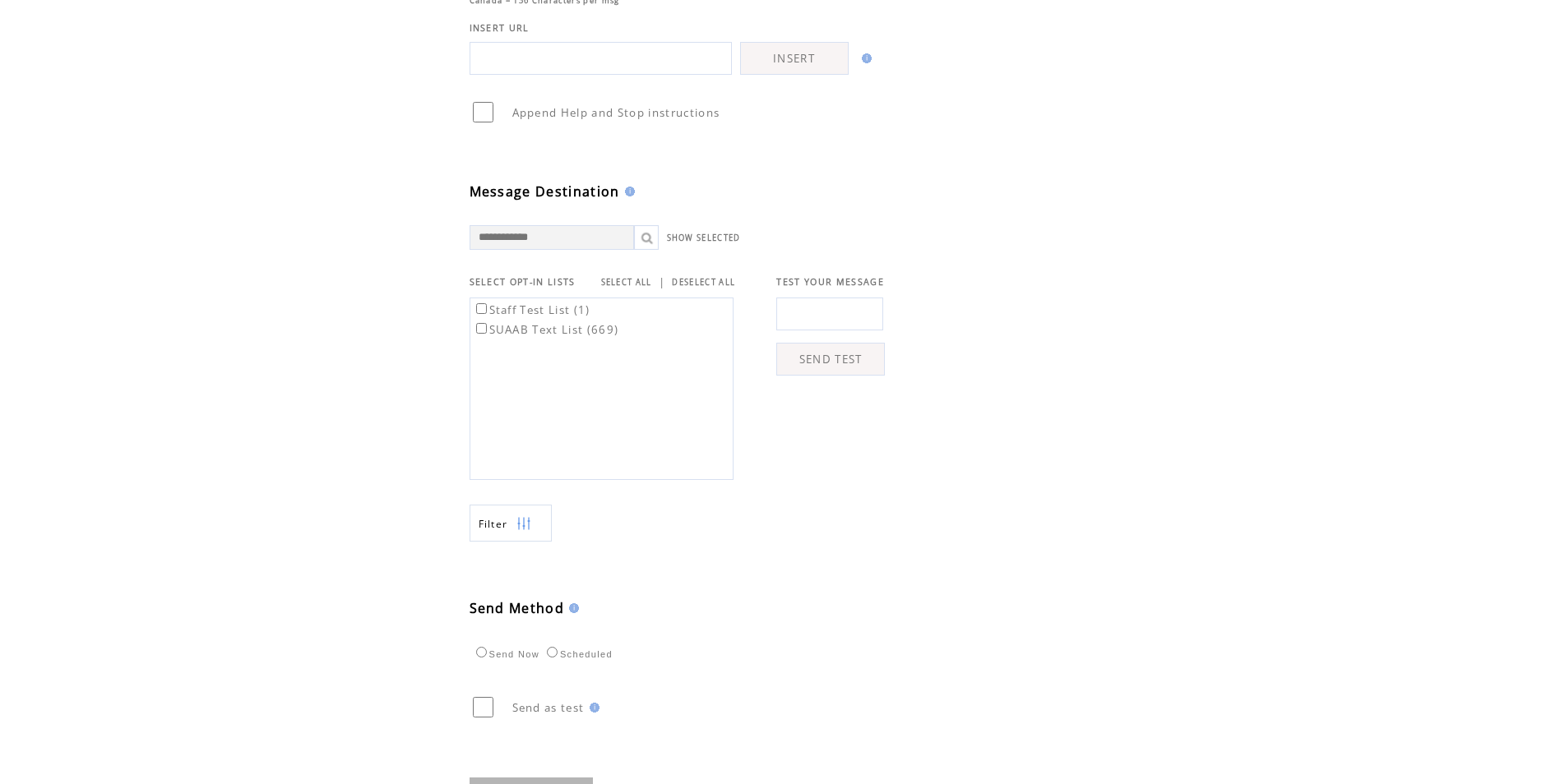
scroll to position [400, 0]
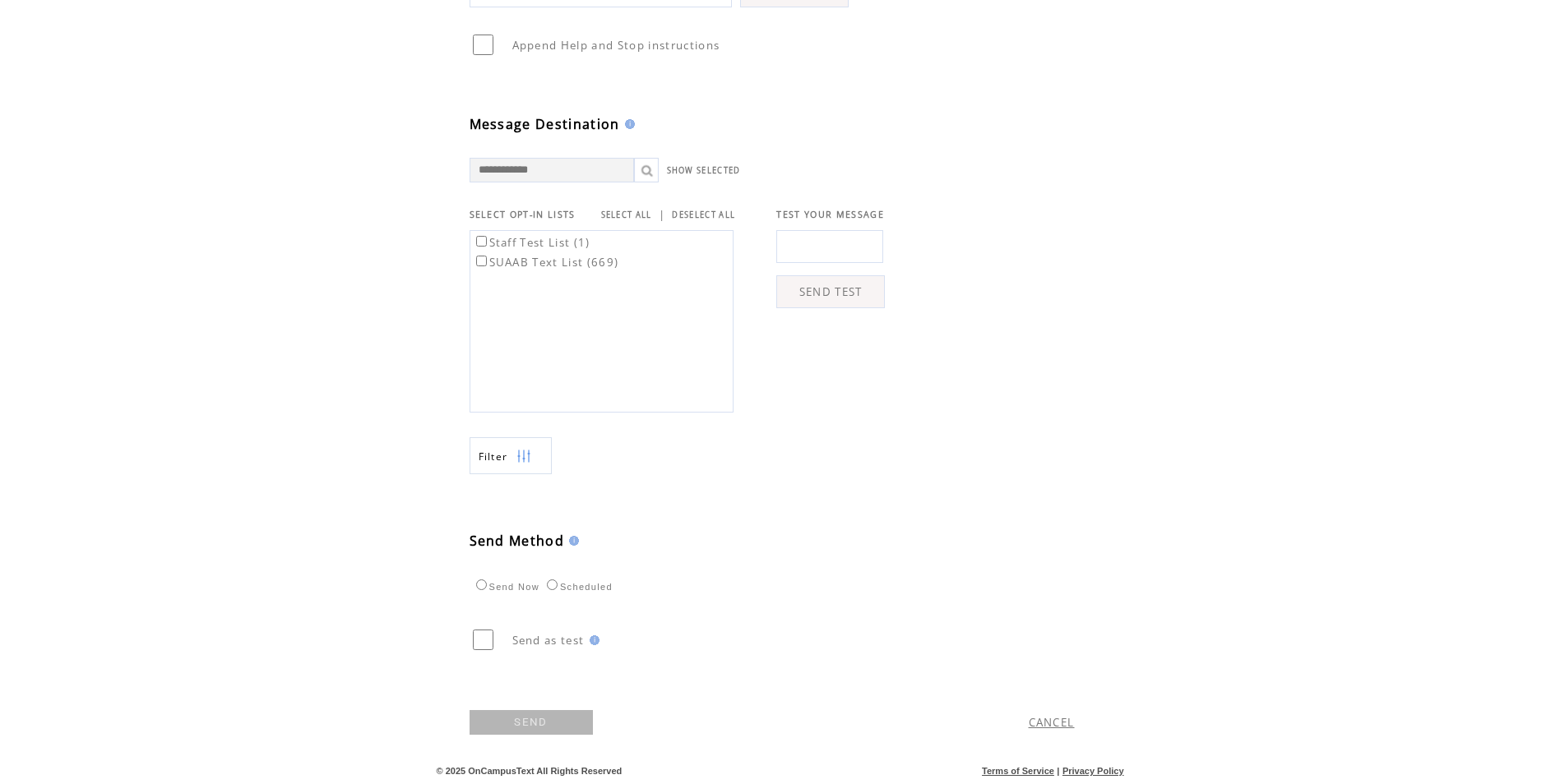
click at [565, 587] on label "Scheduled" at bounding box center [577, 587] width 70 height 10
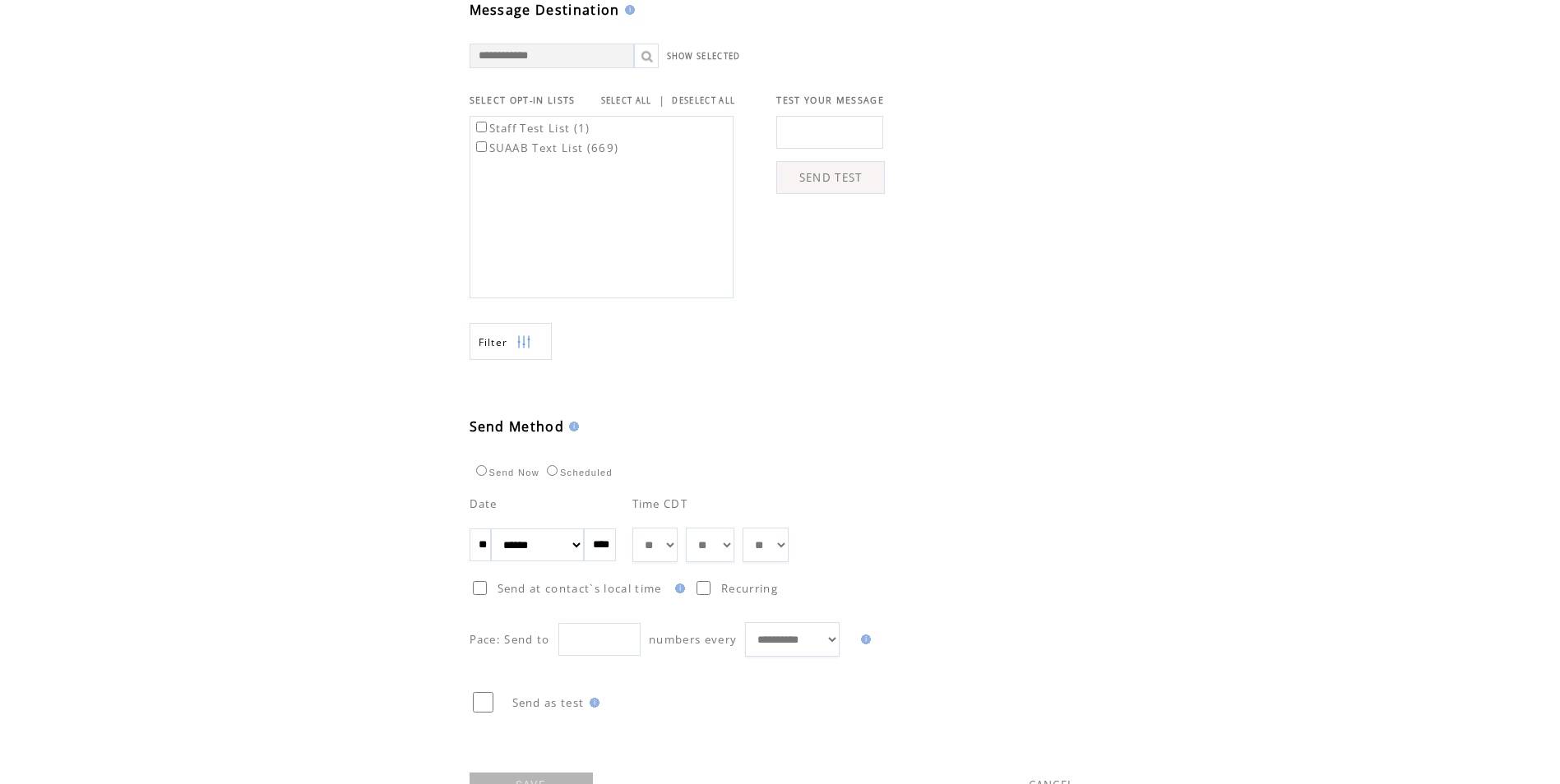
scroll to position [577, 0]
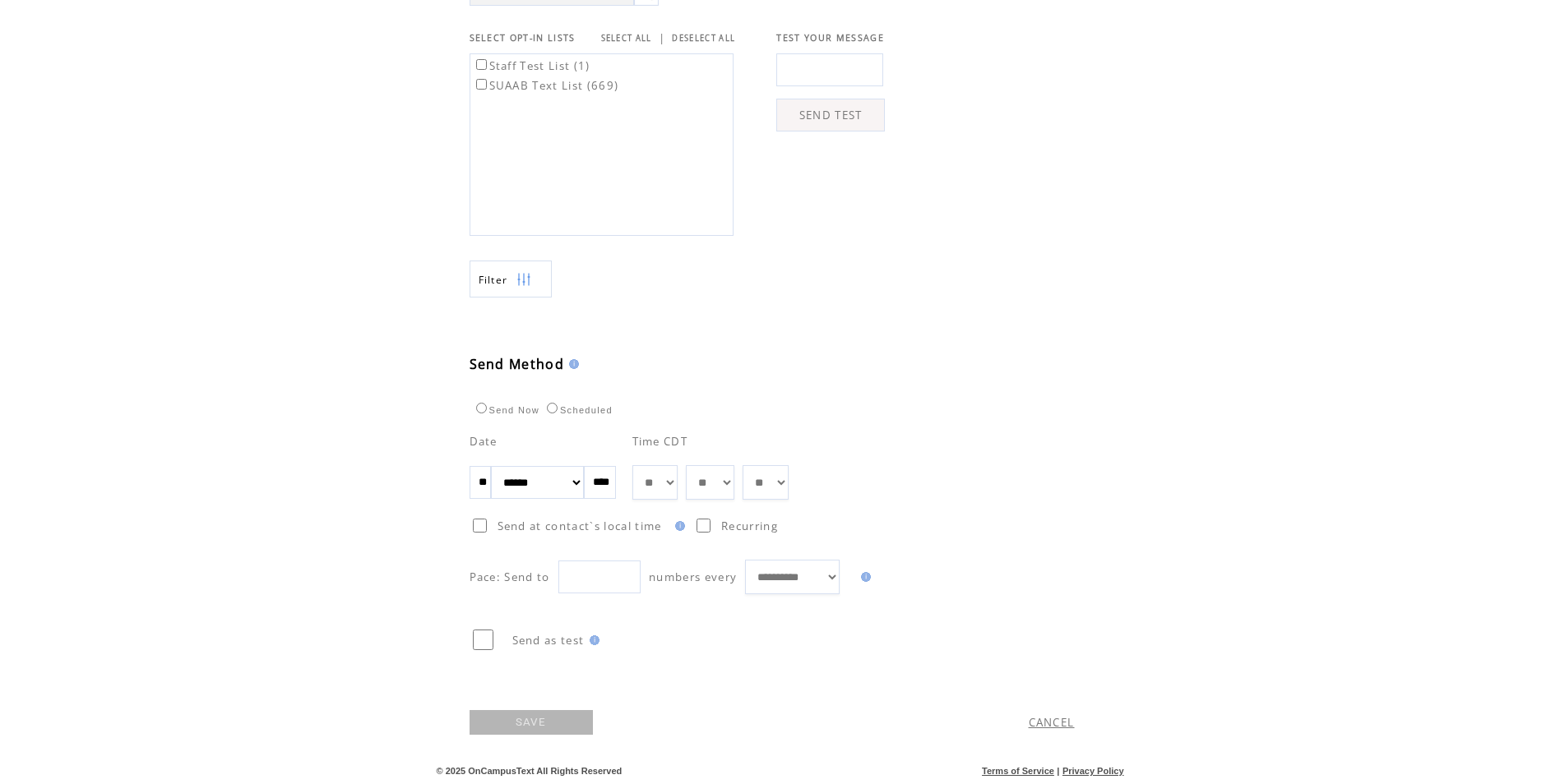
click at [573, 402] on td "Scheduled" at bounding box center [577, 408] width 72 height 17
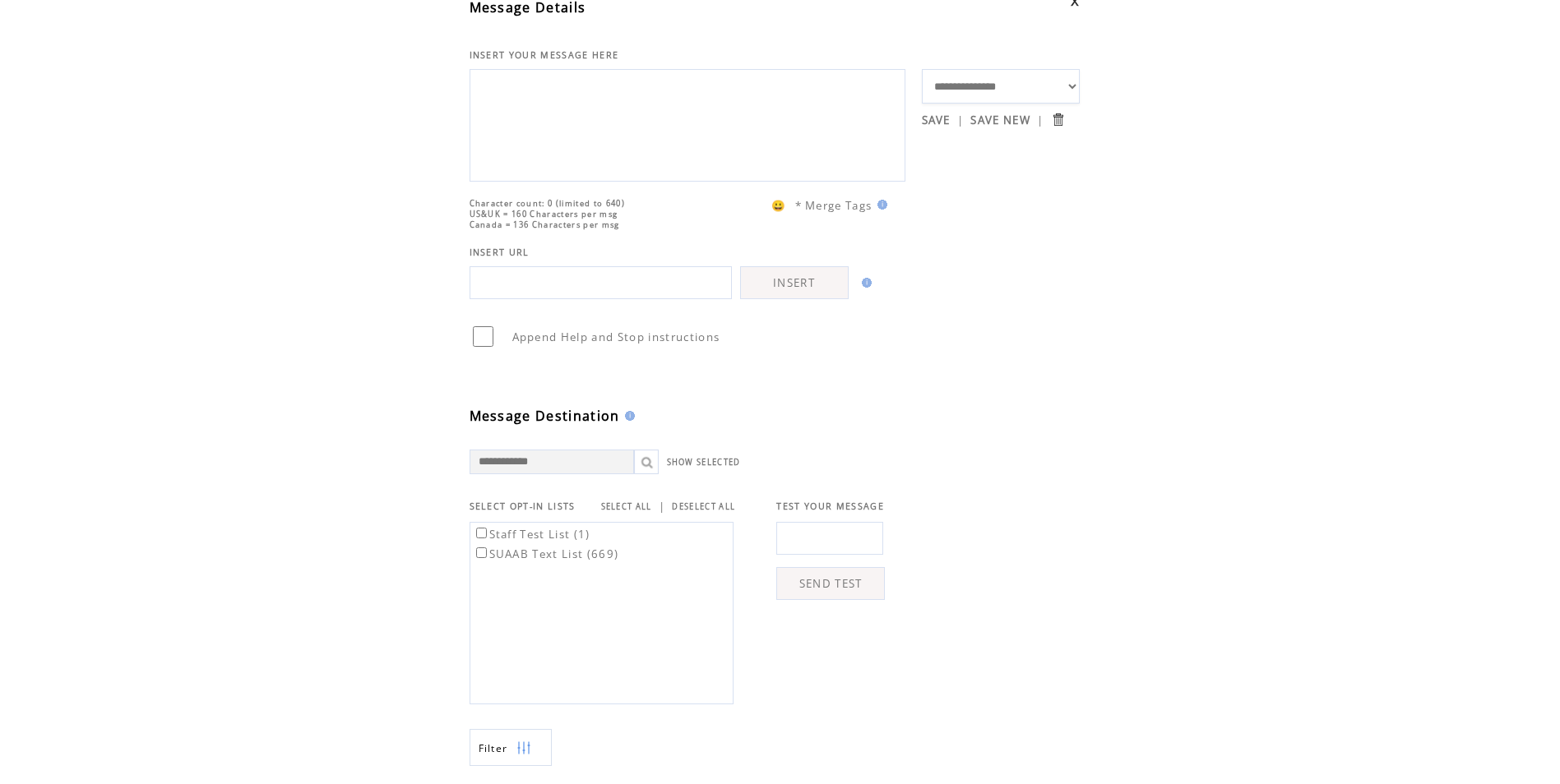
scroll to position [0, 0]
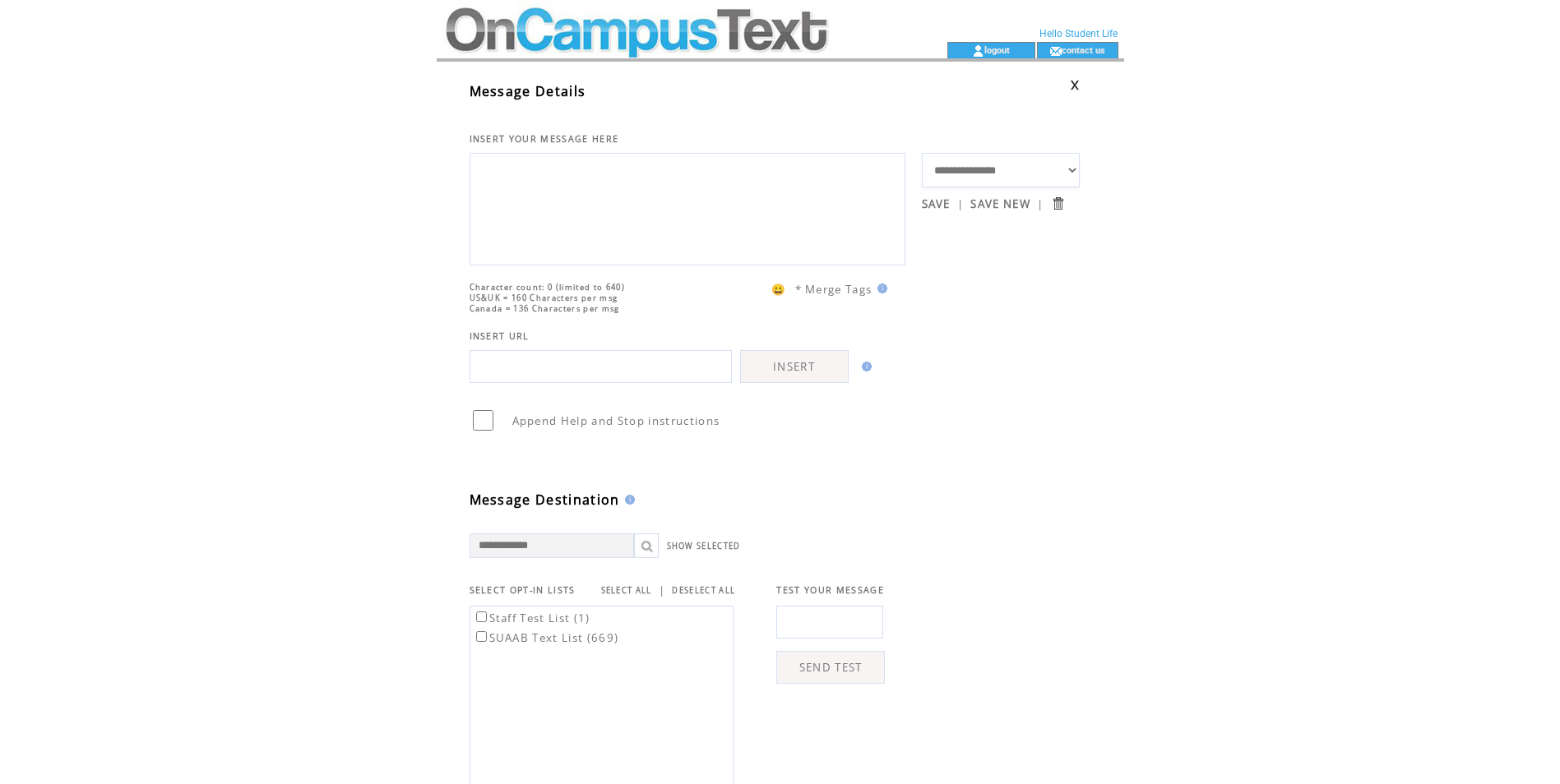
click at [675, 17] on td at bounding box center [662, 20] width 452 height 42
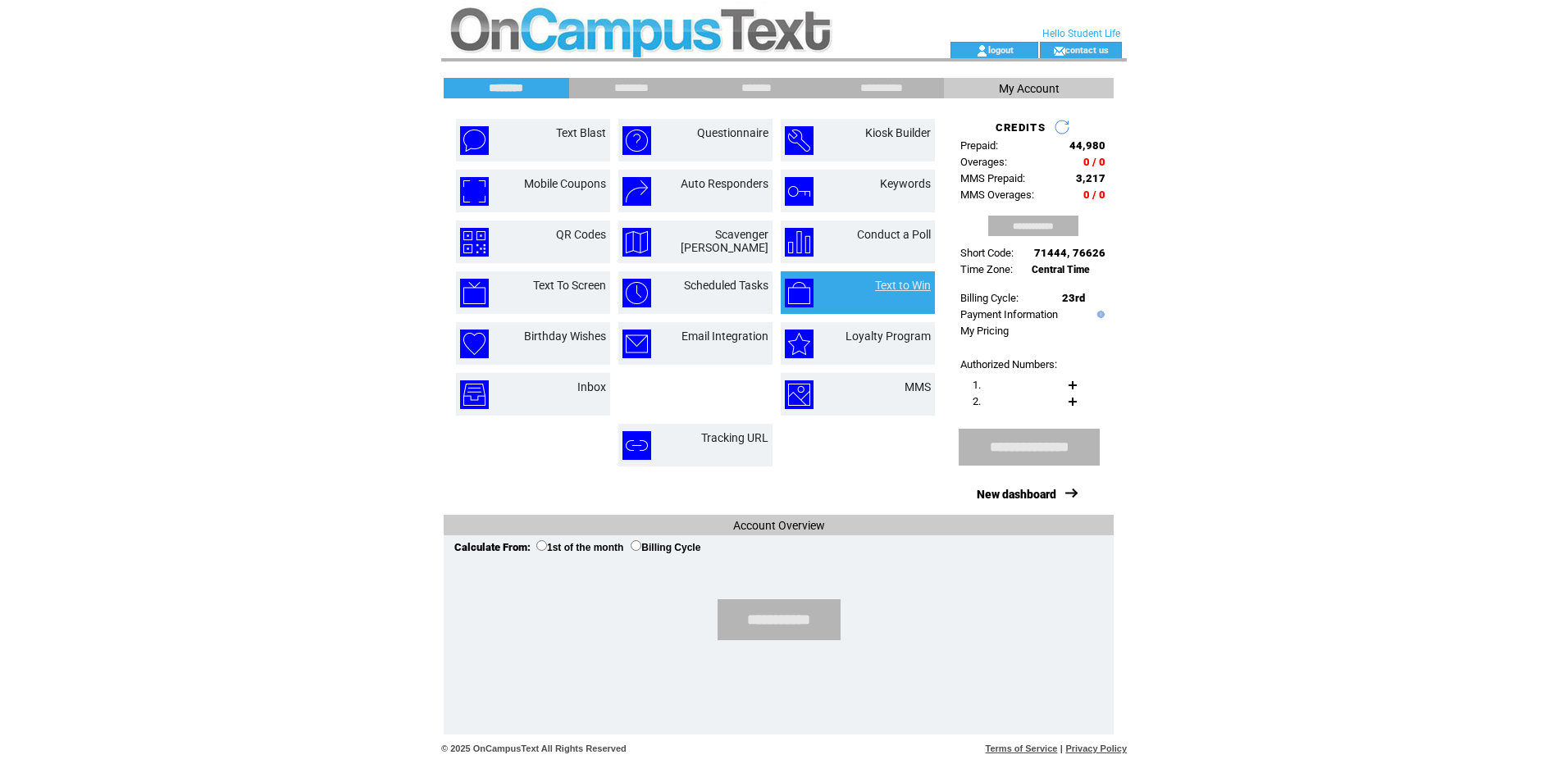
click at [901, 289] on link "Text to Win" at bounding box center [903, 285] width 56 height 13
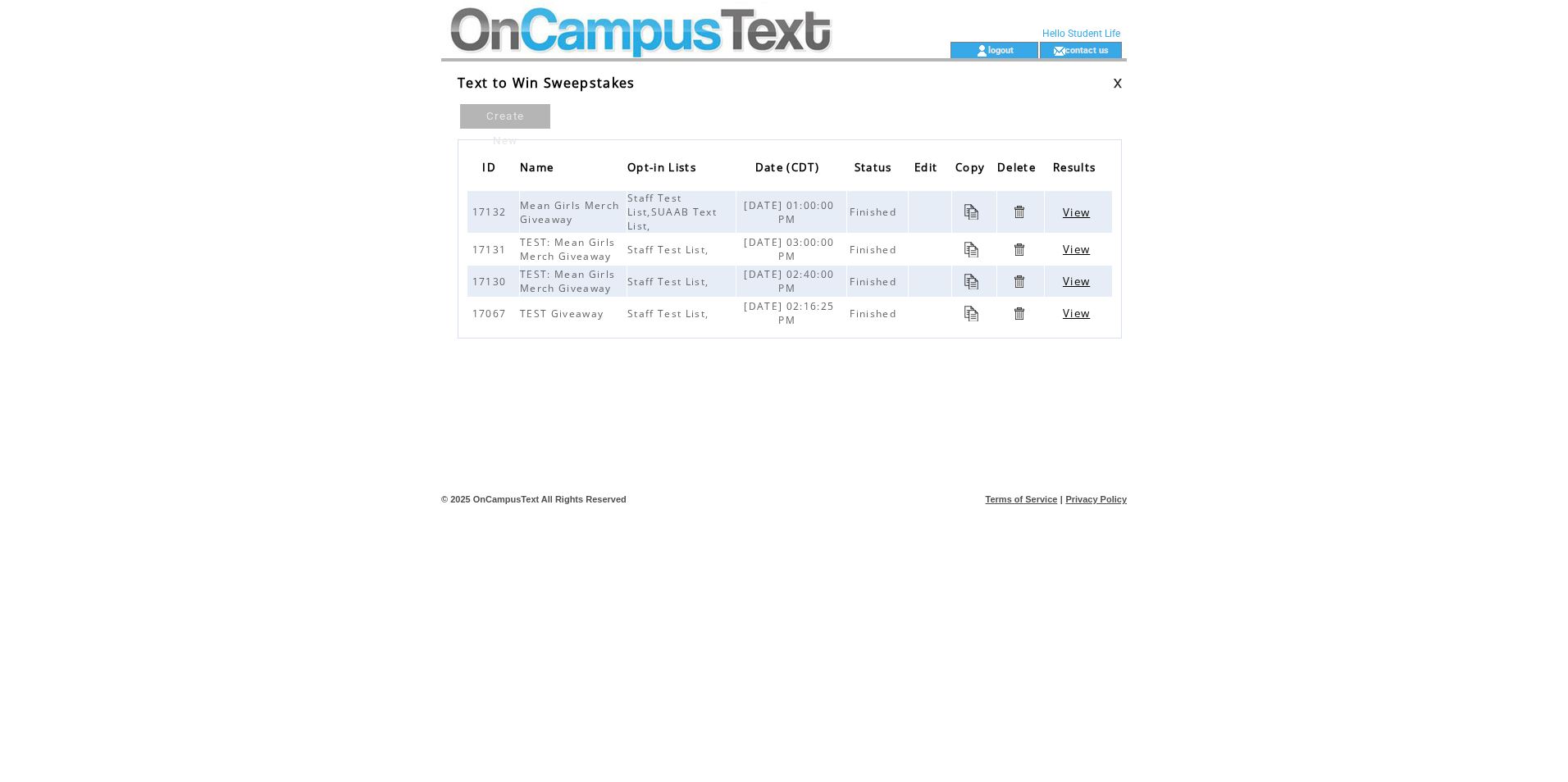
click at [790, 425] on div at bounding box center [790, 433] width 674 height 22
click at [528, 44] on td at bounding box center [666, 50] width 450 height 17
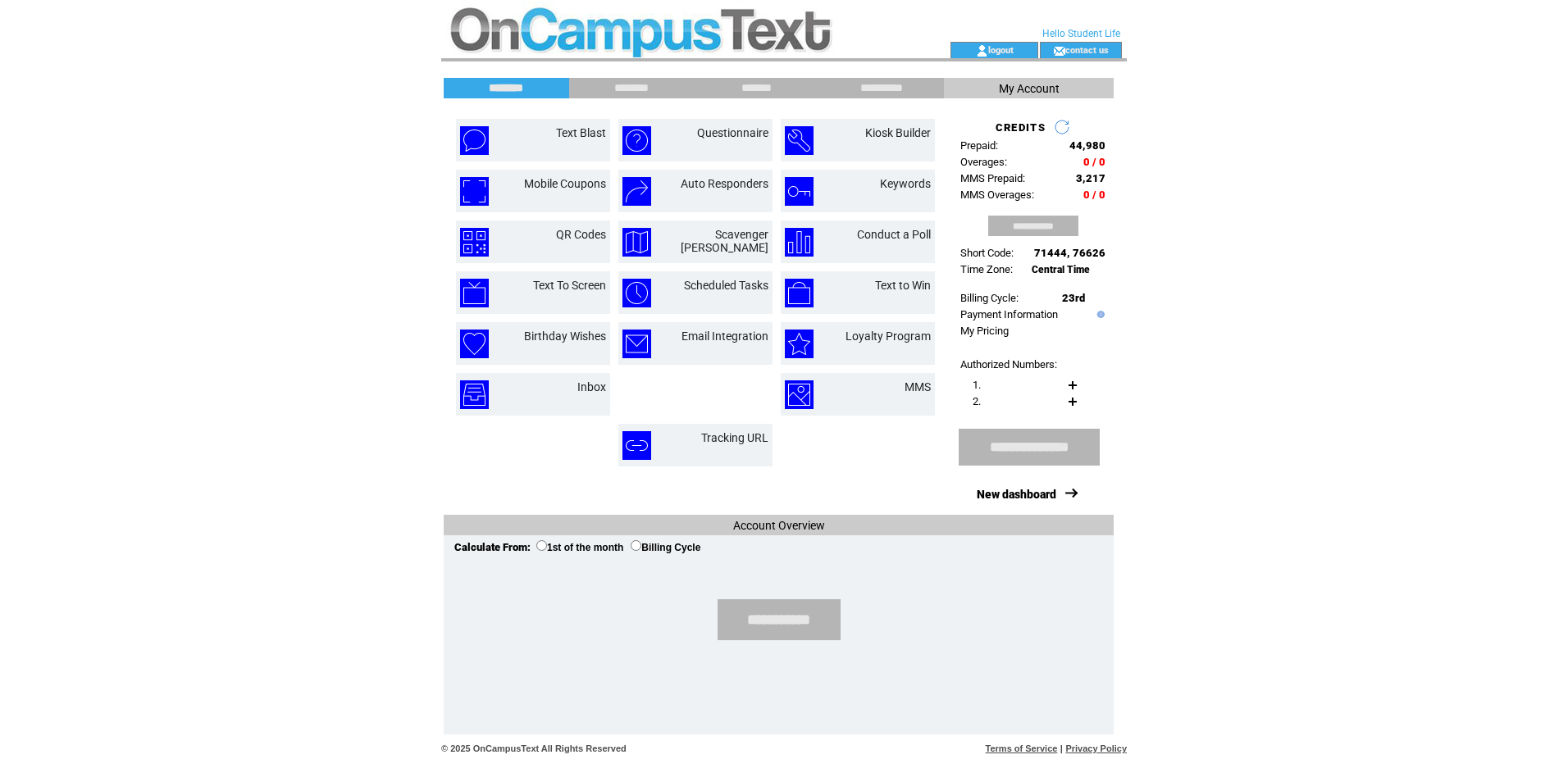
click at [743, 388] on td at bounding box center [695, 394] width 160 height 49
click at [598, 236] on link "QR Codes" at bounding box center [581, 234] width 50 height 13
click at [908, 238] on link "Conduct a Poll" at bounding box center [894, 234] width 74 height 13
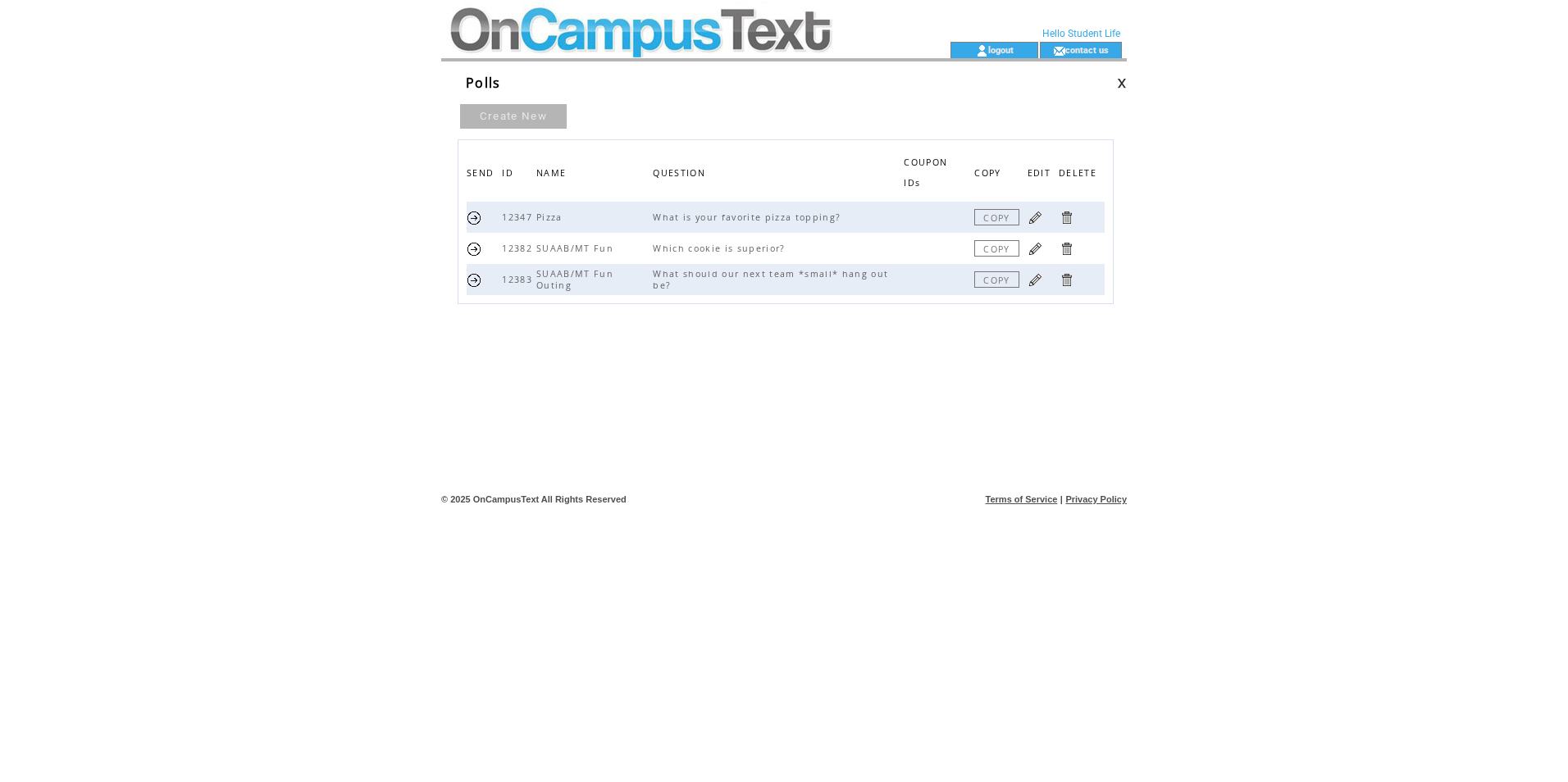
click at [894, 405] on td "Create New SEND ID NAME QUESTION COUPON IDs COPY EDIT DELETE 12347 Pizza What i…" at bounding box center [790, 257] width 674 height 330
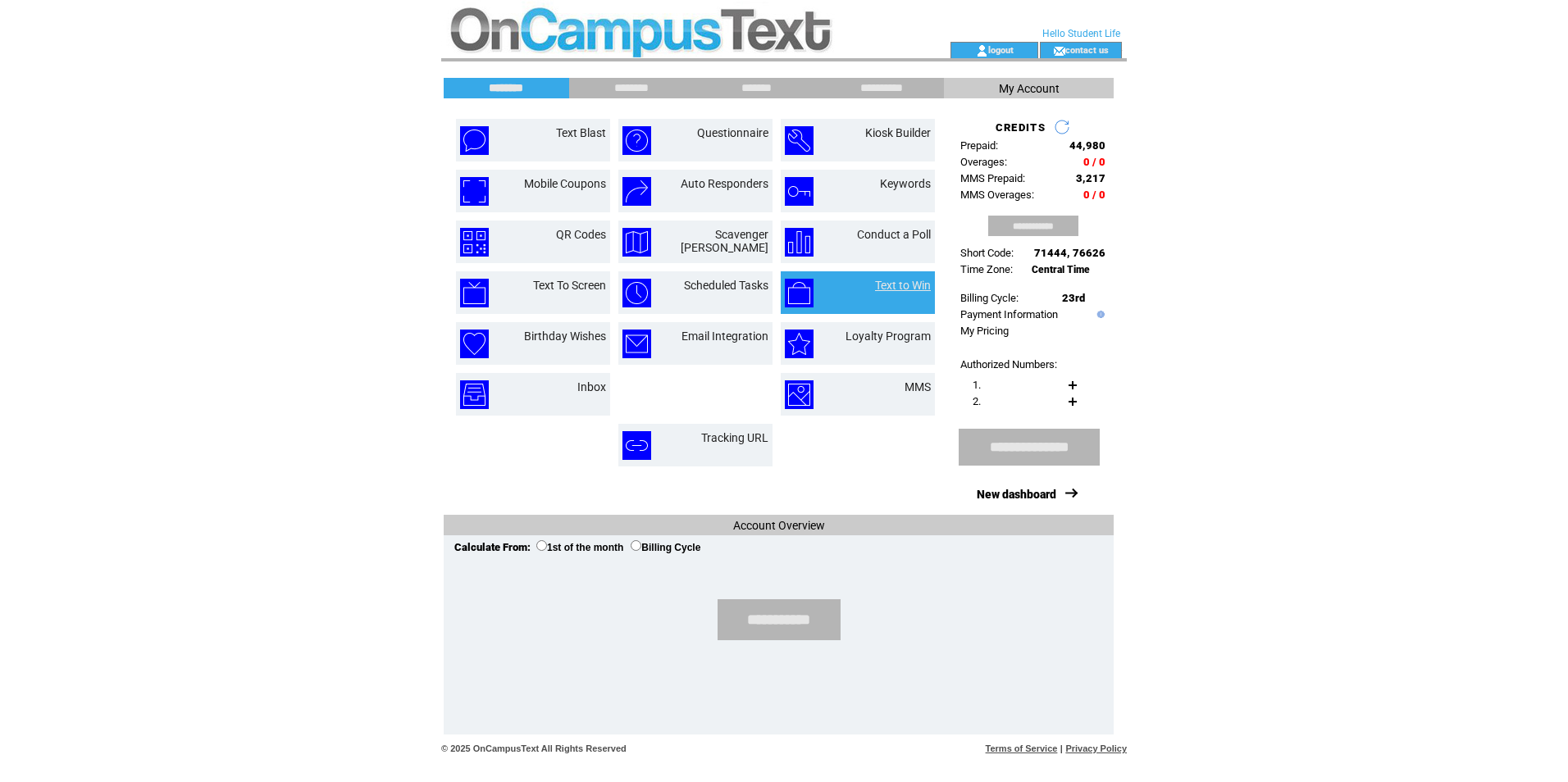
click at [925, 289] on link "Text to Win" at bounding box center [903, 285] width 56 height 13
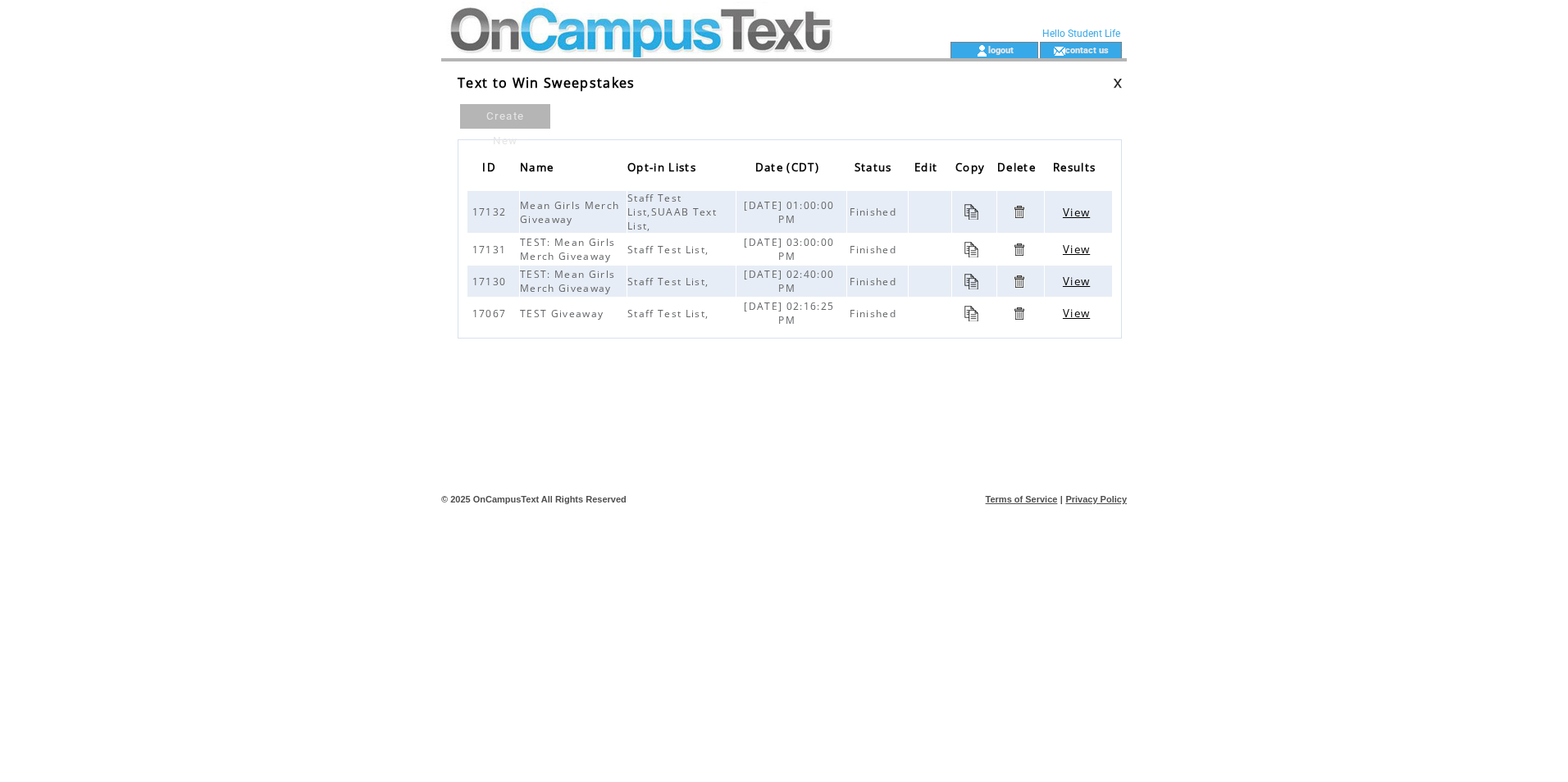
click at [504, 113] on link "Create New" at bounding box center [504, 116] width 90 height 25
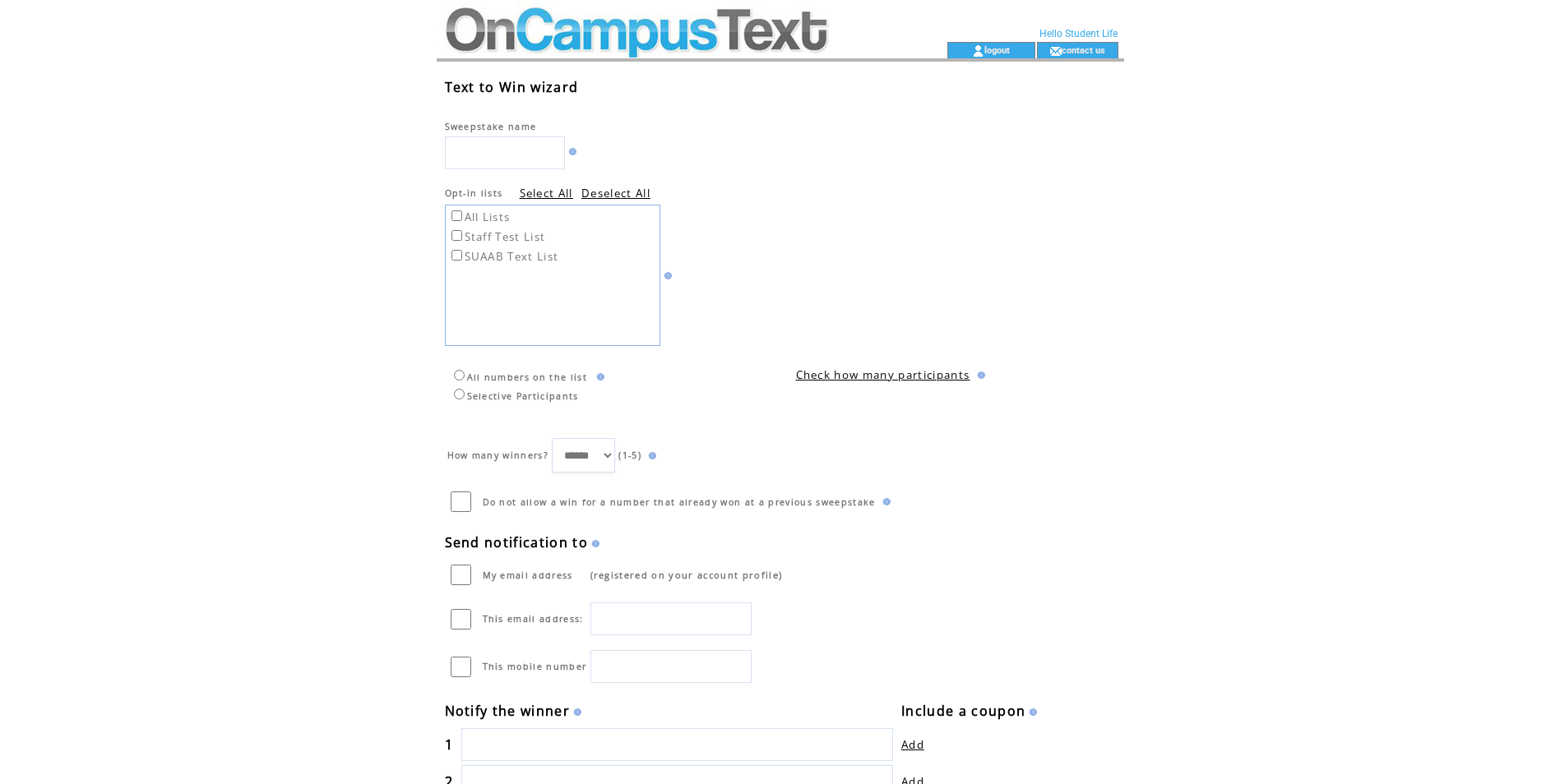
click at [454, 150] on input "text" at bounding box center [505, 152] width 120 height 33
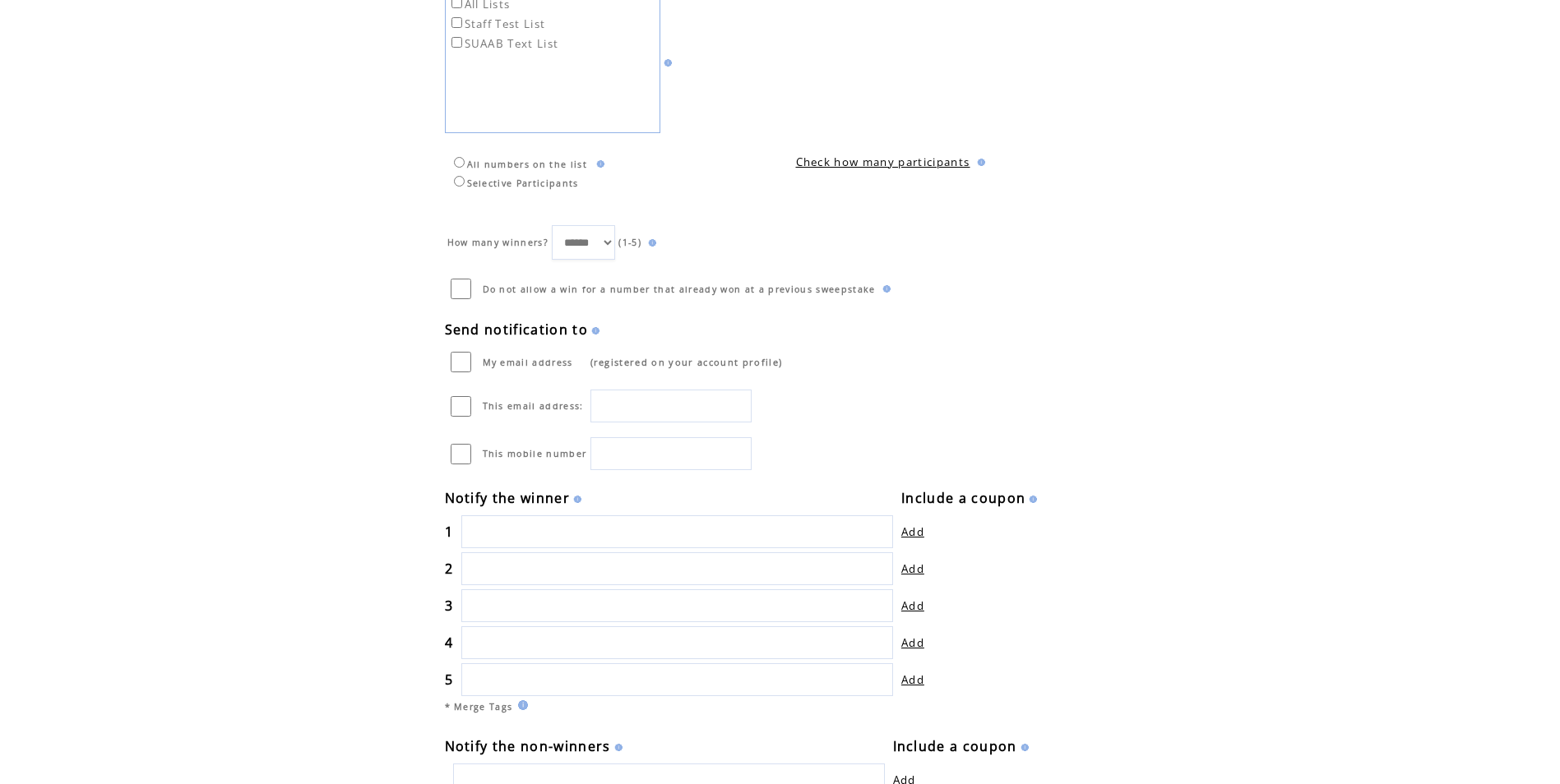
scroll to position [211, 0]
drag, startPoint x: 604, startPoint y: 296, endPoint x: 642, endPoint y: 296, distance: 38.0
click at [642, 296] on span "Do not allow a win for a number that already won at a previous sweepstake" at bounding box center [678, 291] width 393 height 11
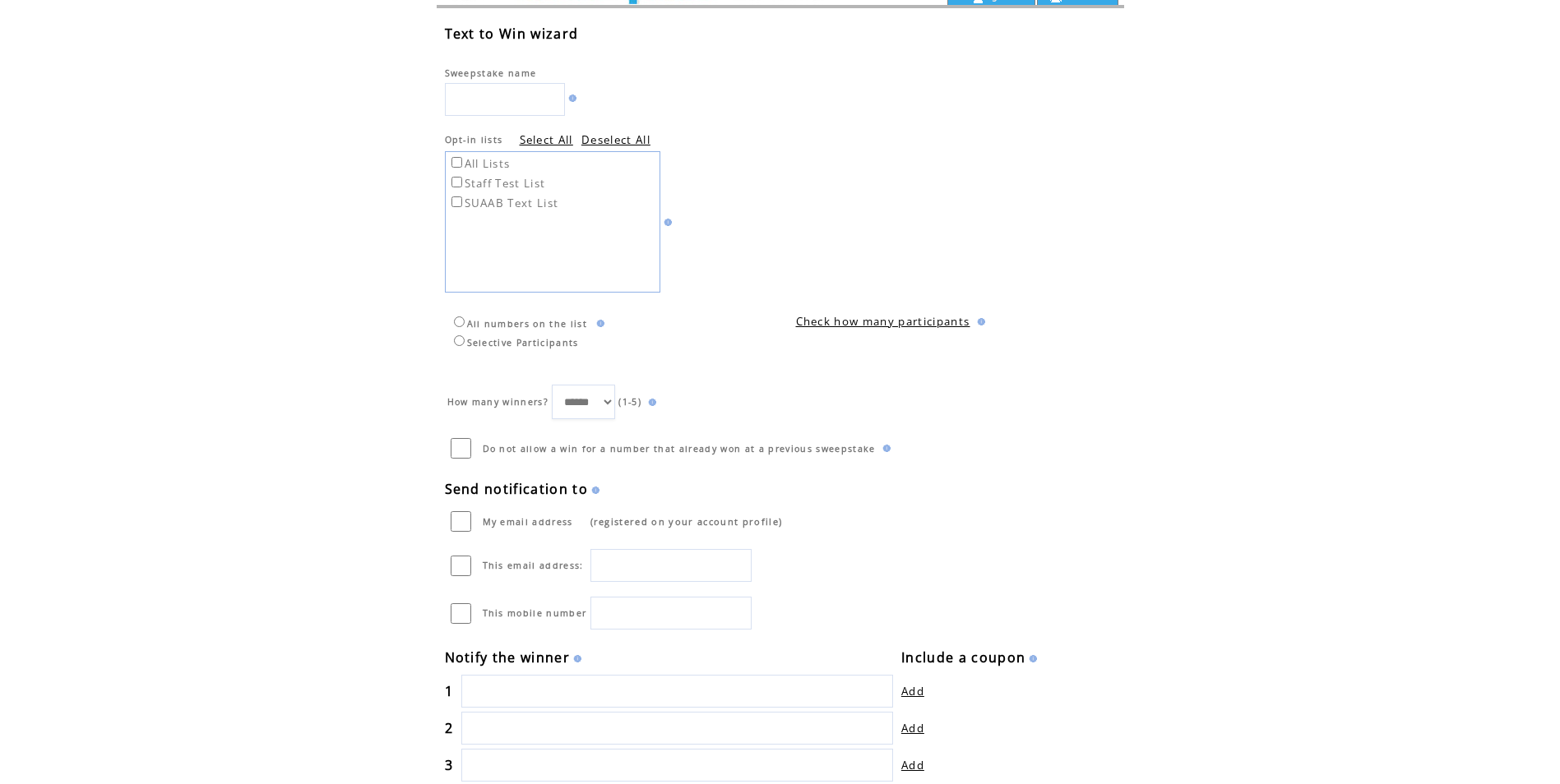
scroll to position [46, 0]
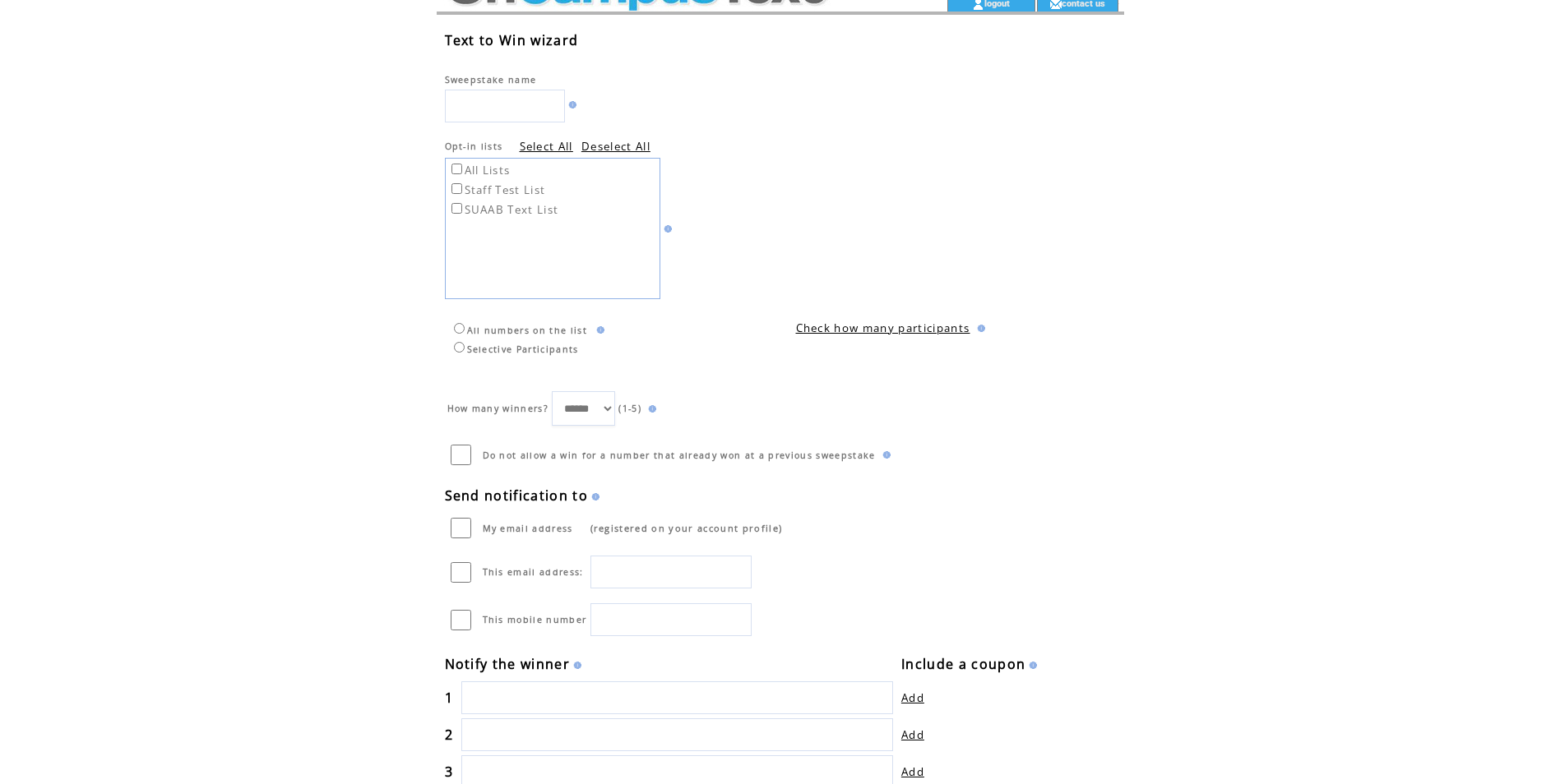
click at [599, 411] on select "****** * * * * *" at bounding box center [583, 408] width 63 height 34
select select "*"
click at [552, 391] on select "****** * * * * *" at bounding box center [583, 408] width 63 height 34
click at [778, 379] on td "How many winners? ****** * * * * * (1-5) Do not allow a win for a number that a…" at bounding box center [767, 421] width 645 height 98
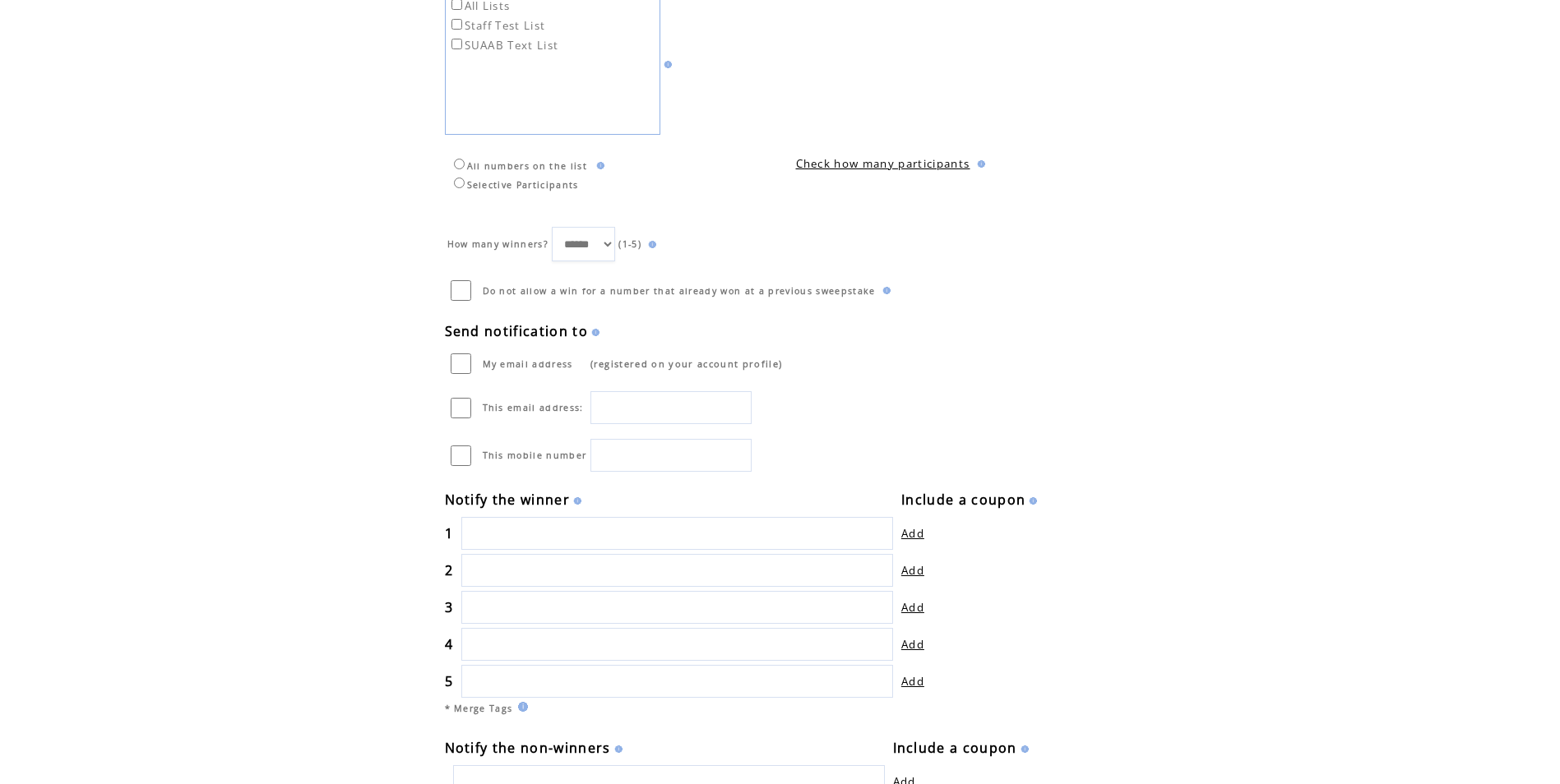
scroll to position [375, 0]
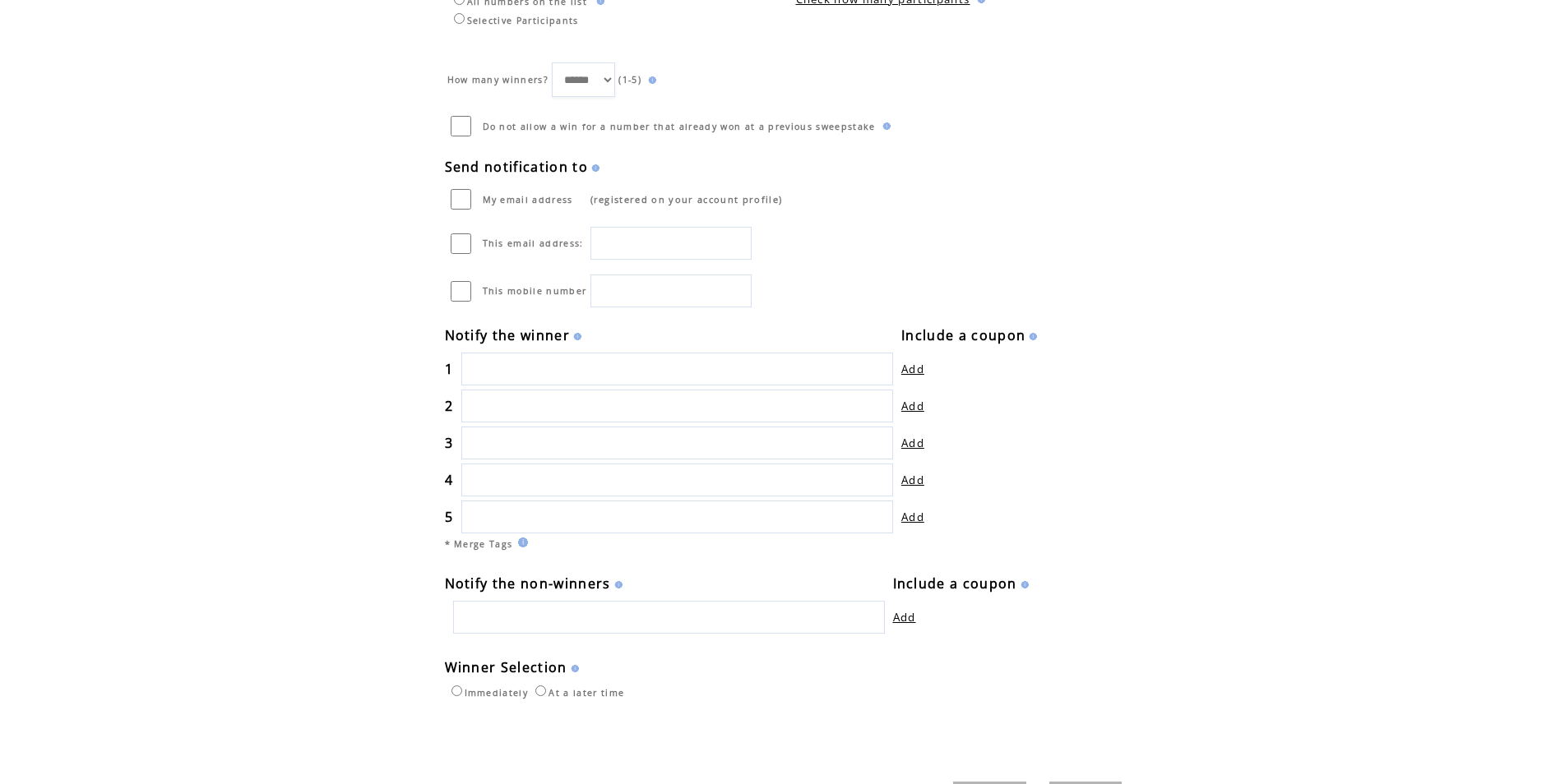
click at [576, 336] on img at bounding box center [575, 336] width 11 height 7
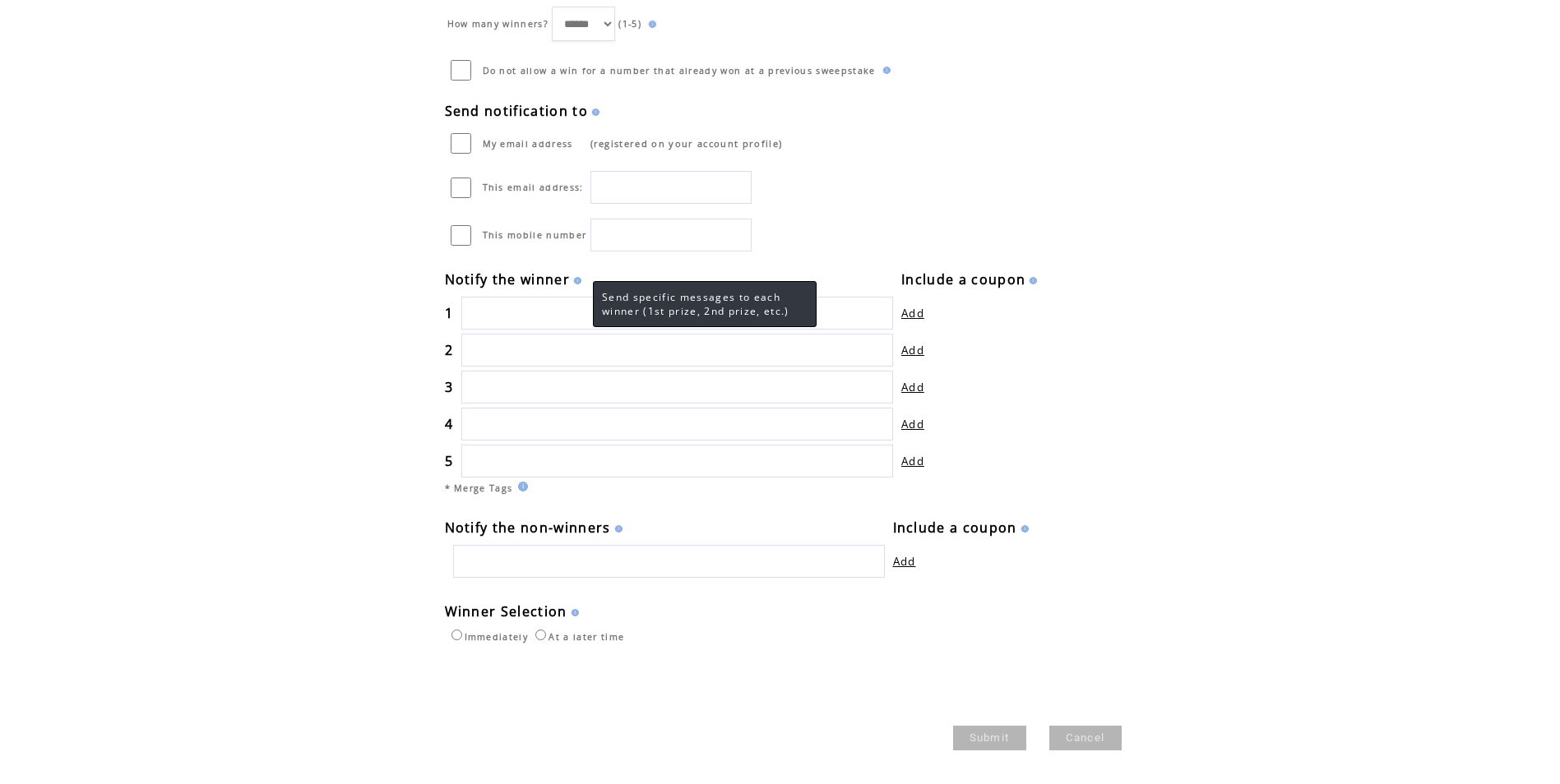
scroll to position [458, 0]
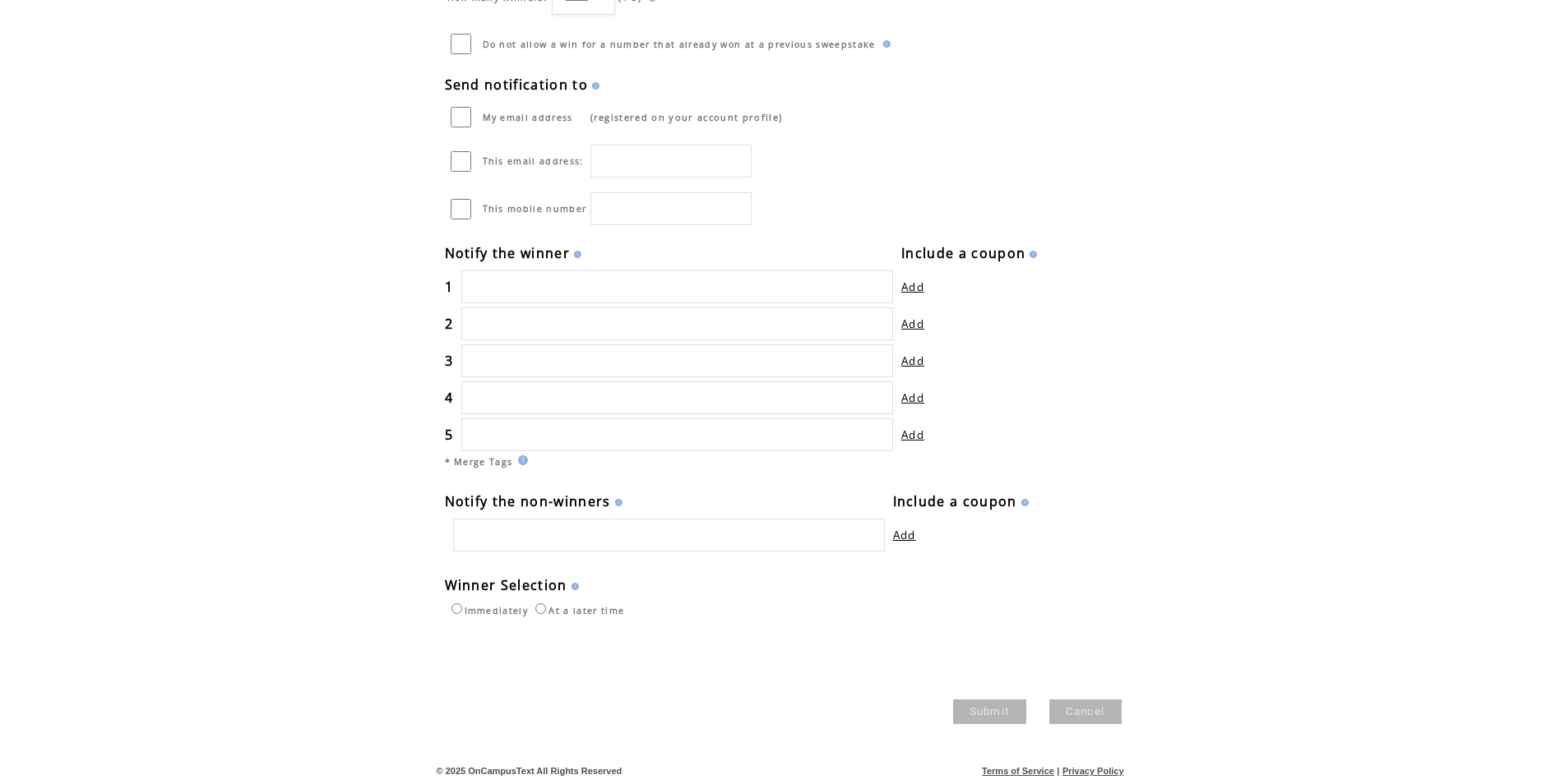
click at [617, 503] on img at bounding box center [617, 503] width 11 height 7
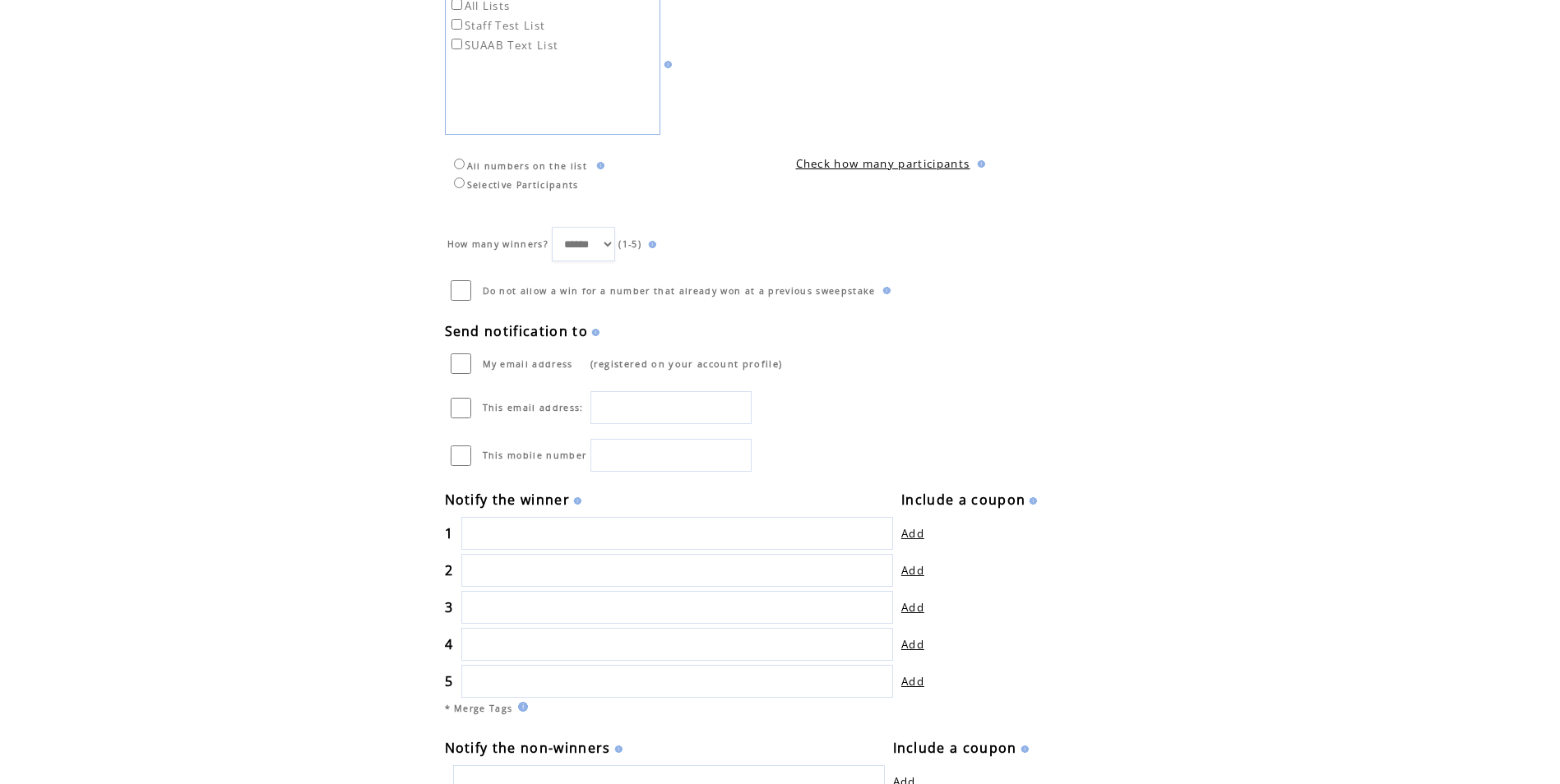
scroll to position [46, 0]
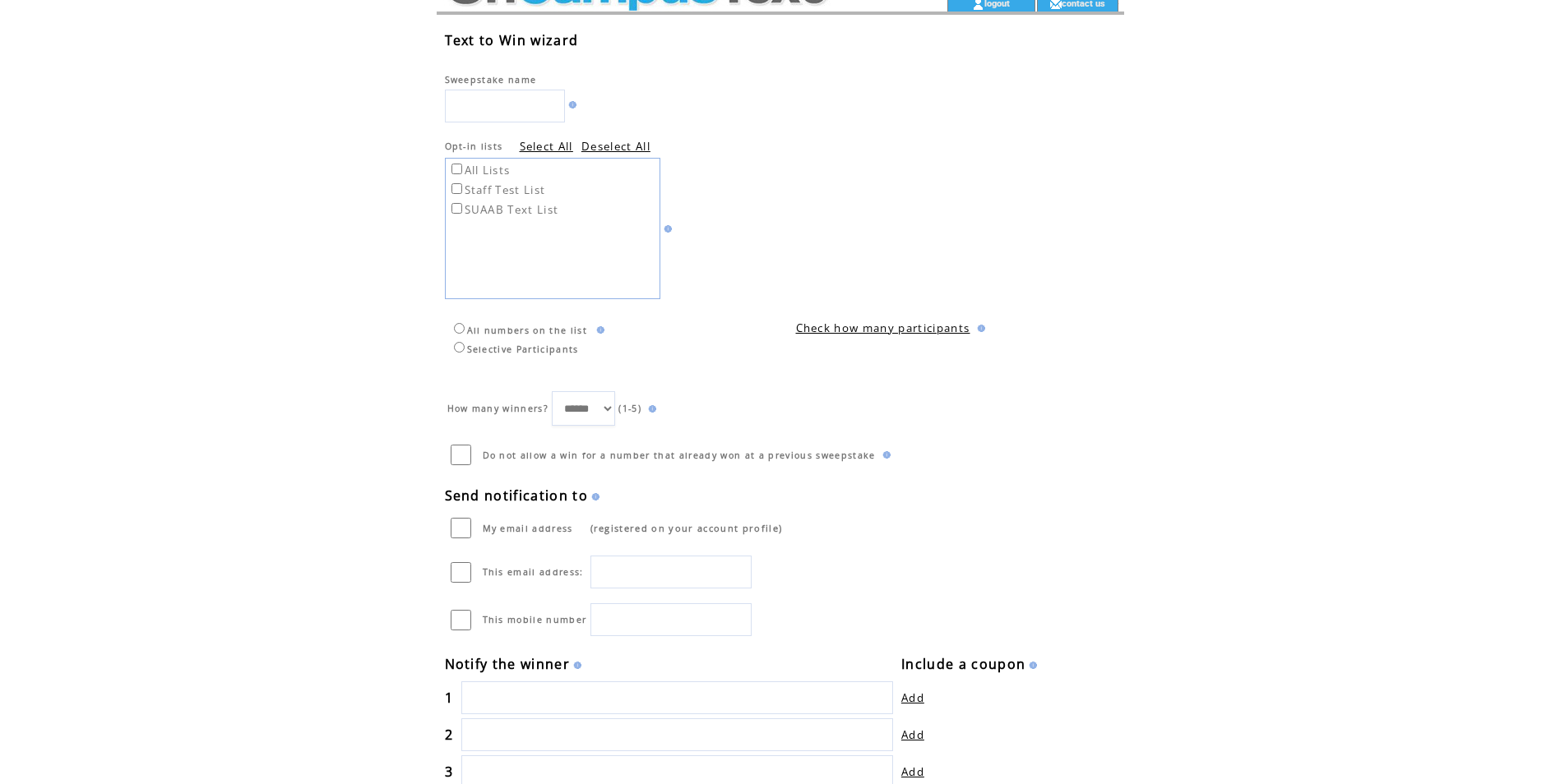
click at [479, 214] on label "SUAAB Text List" at bounding box center [503, 210] width 111 height 15
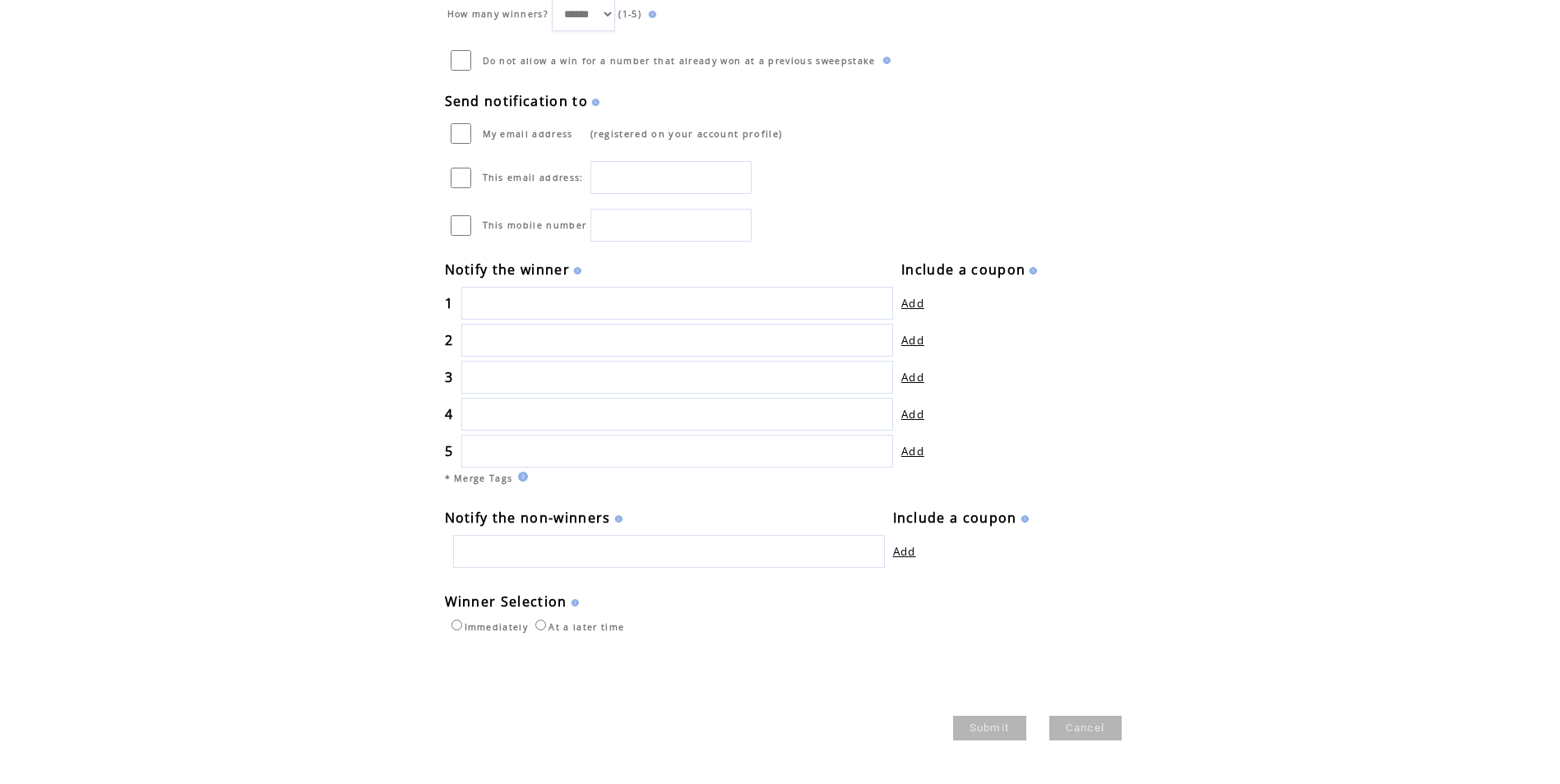
scroll to position [458, 0]
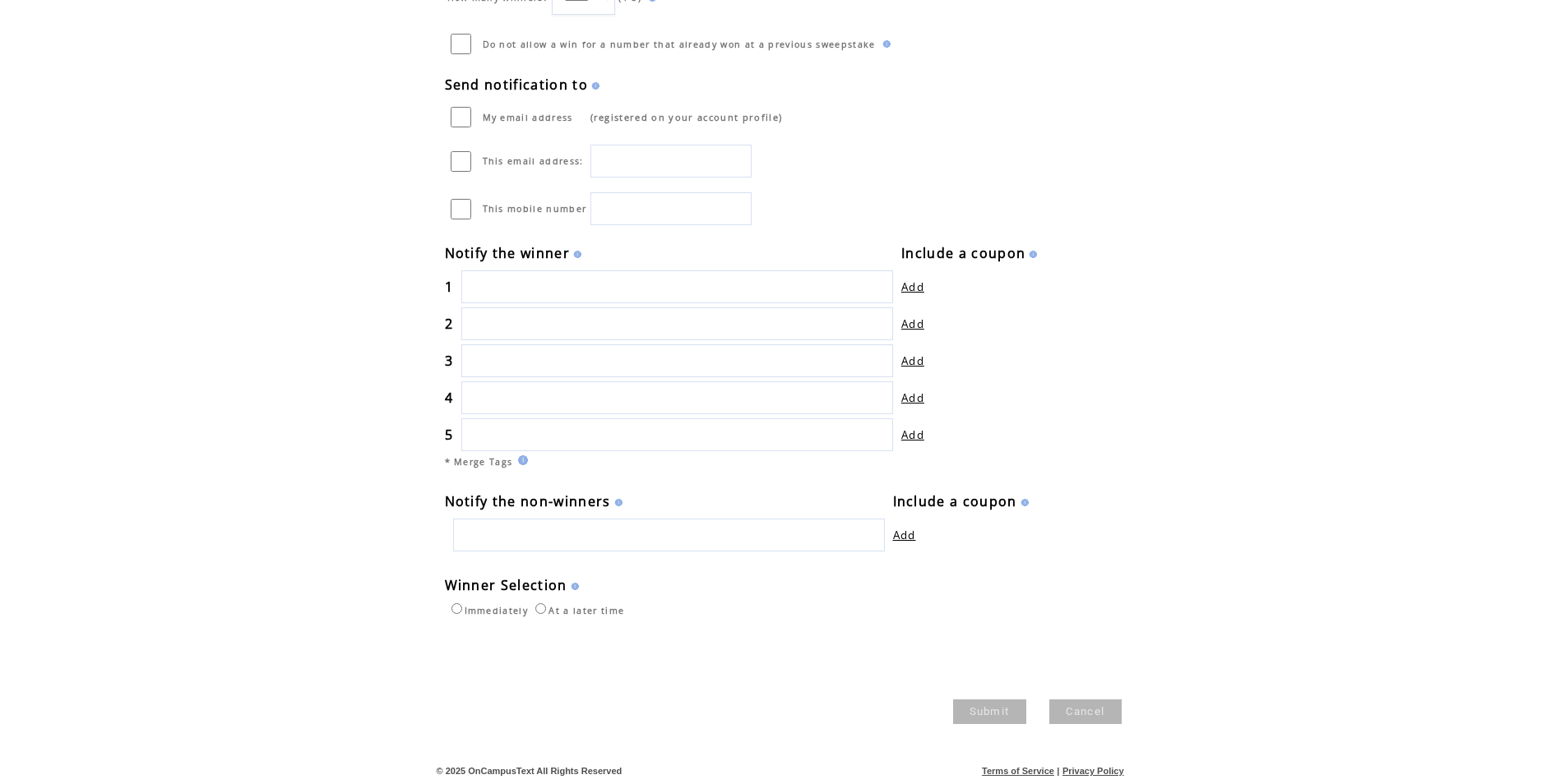
click at [604, 537] on input "text" at bounding box center [669, 534] width 432 height 33
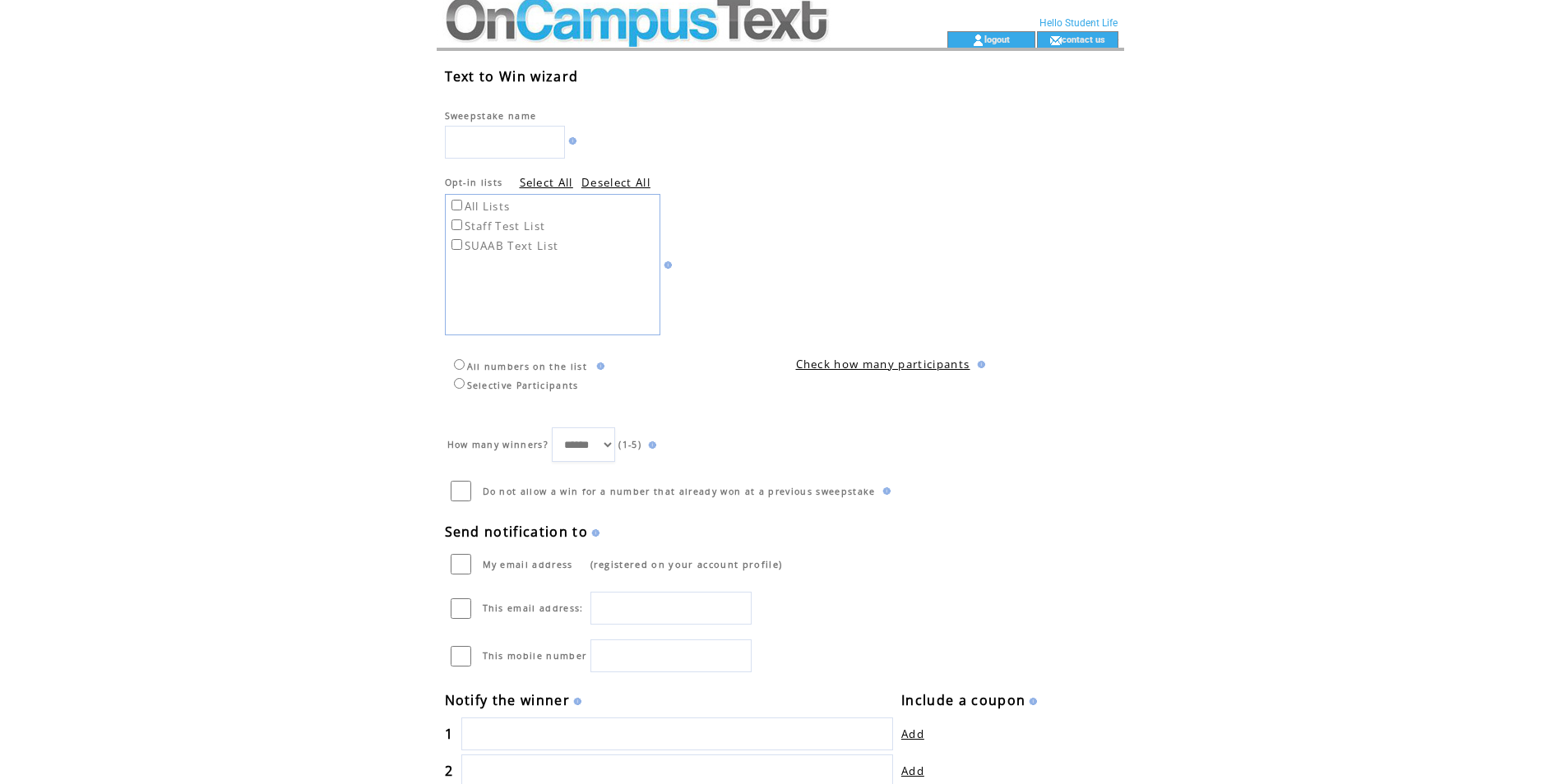
scroll to position [0, 0]
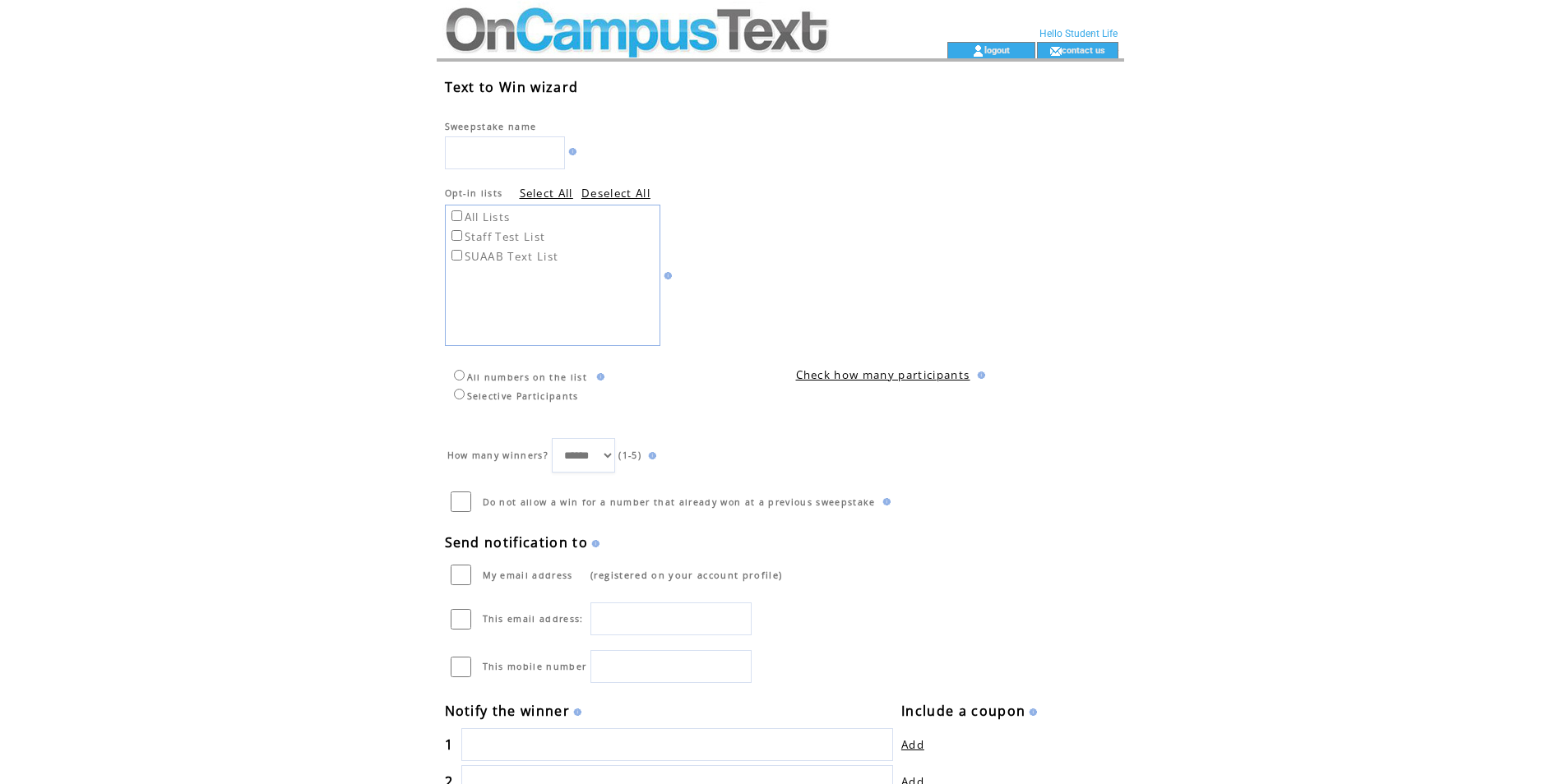
click at [920, 368] on link "Check how many participants" at bounding box center [884, 375] width 175 height 15
click at [805, 368] on link "Check how many participants" at bounding box center [884, 369] width 175 height 15
click at [910, 372] on link "Check how many participants" at bounding box center [884, 369] width 175 height 15
click at [910, 311] on table "Text to Win wizard Sweepstake name Opt-in lists Select All Deselect All All Lis…" at bounding box center [767, 595] width 645 height 1052
click at [575, 19] on td at bounding box center [662, 20] width 452 height 42
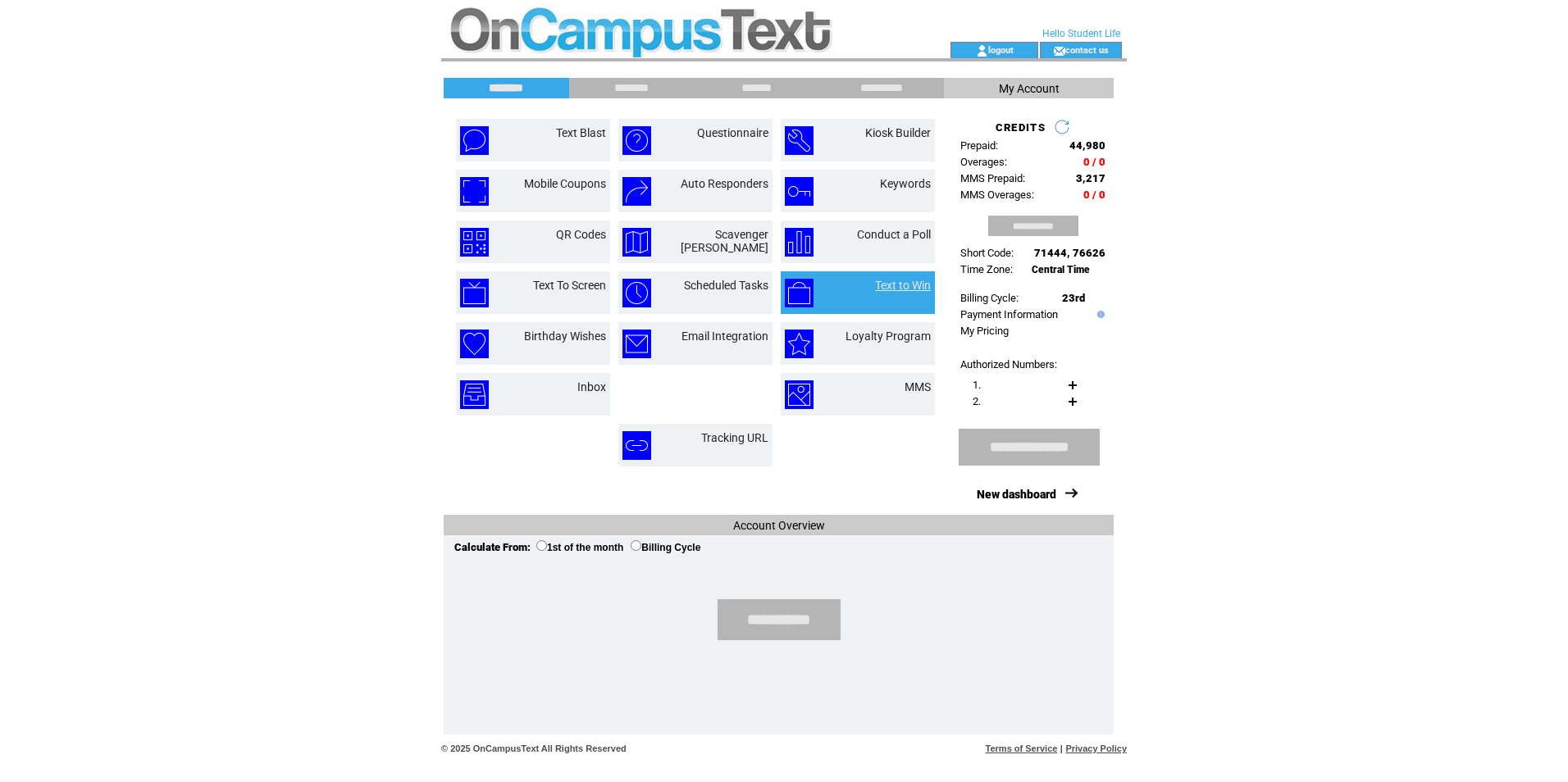
click at [918, 287] on link "Text to Win" at bounding box center [903, 285] width 56 height 13
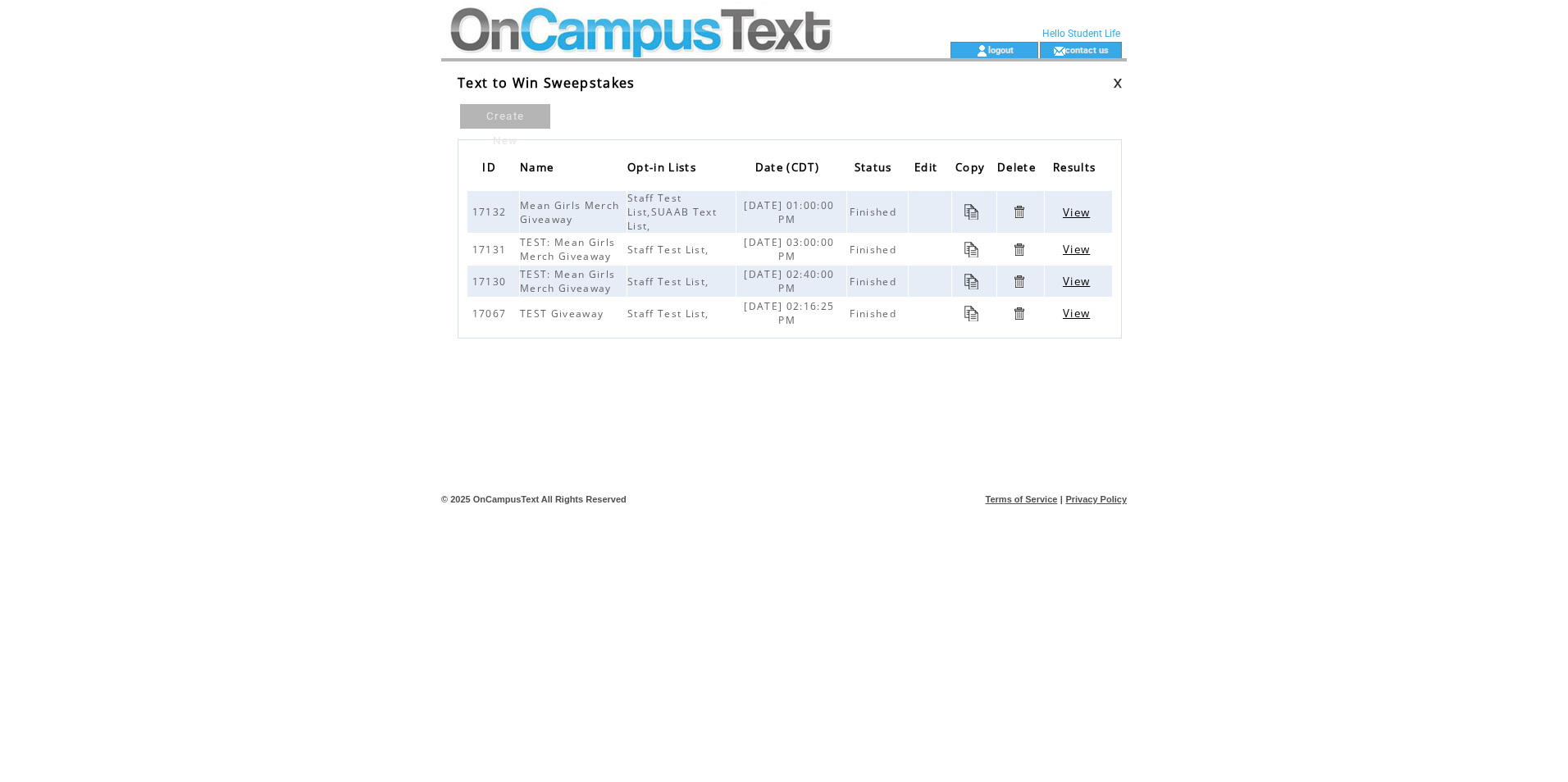
click at [645, 214] on span "Staff Test List,SUAAB Text List," at bounding box center [672, 211] width 89 height 42
click at [491, 213] on span "17132" at bounding box center [492, 211] width 39 height 14
drag, startPoint x: 891, startPoint y: 218, endPoint x: 809, endPoint y: 217, distance: 82.0
click at [809, 217] on tr "17132 Mean Girls Merch Giveaway Staff Test List,SUAAB Text List, 09/19/2023 01:…" at bounding box center [790, 211] width 645 height 42
drag, startPoint x: 809, startPoint y: 217, endPoint x: 677, endPoint y: 233, distance: 133.0
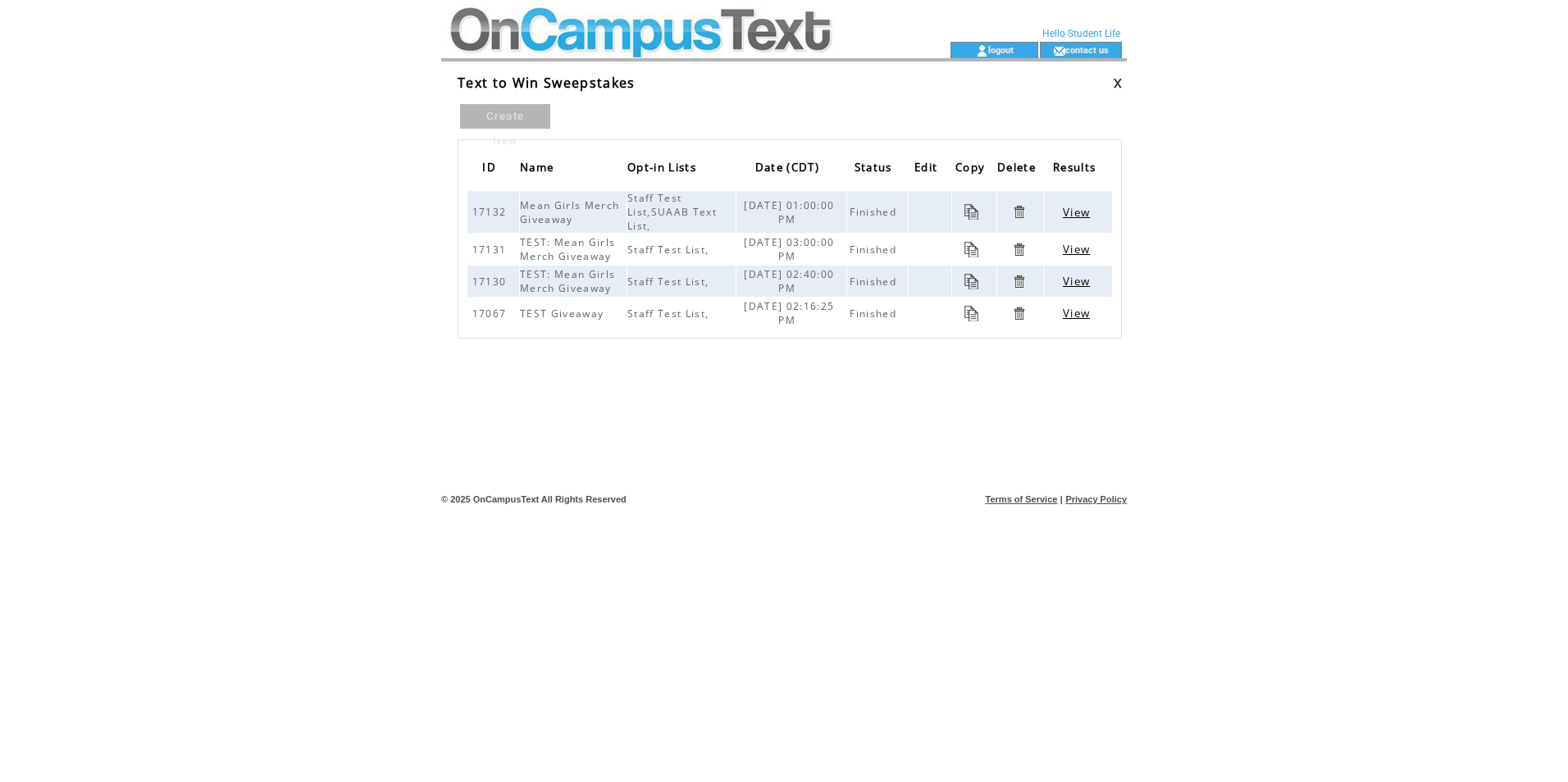
click at [677, 233] on table "ID Name Opt-in Lists Date (CDT) Status Edit Copy Delete Results 17132 Mean Girl…" at bounding box center [790, 238] width 664 height 199
drag, startPoint x: 681, startPoint y: 252, endPoint x: 689, endPoint y: 246, distance: 10.0
click at [689, 246] on span "Staff Test List," at bounding box center [670, 249] width 85 height 14
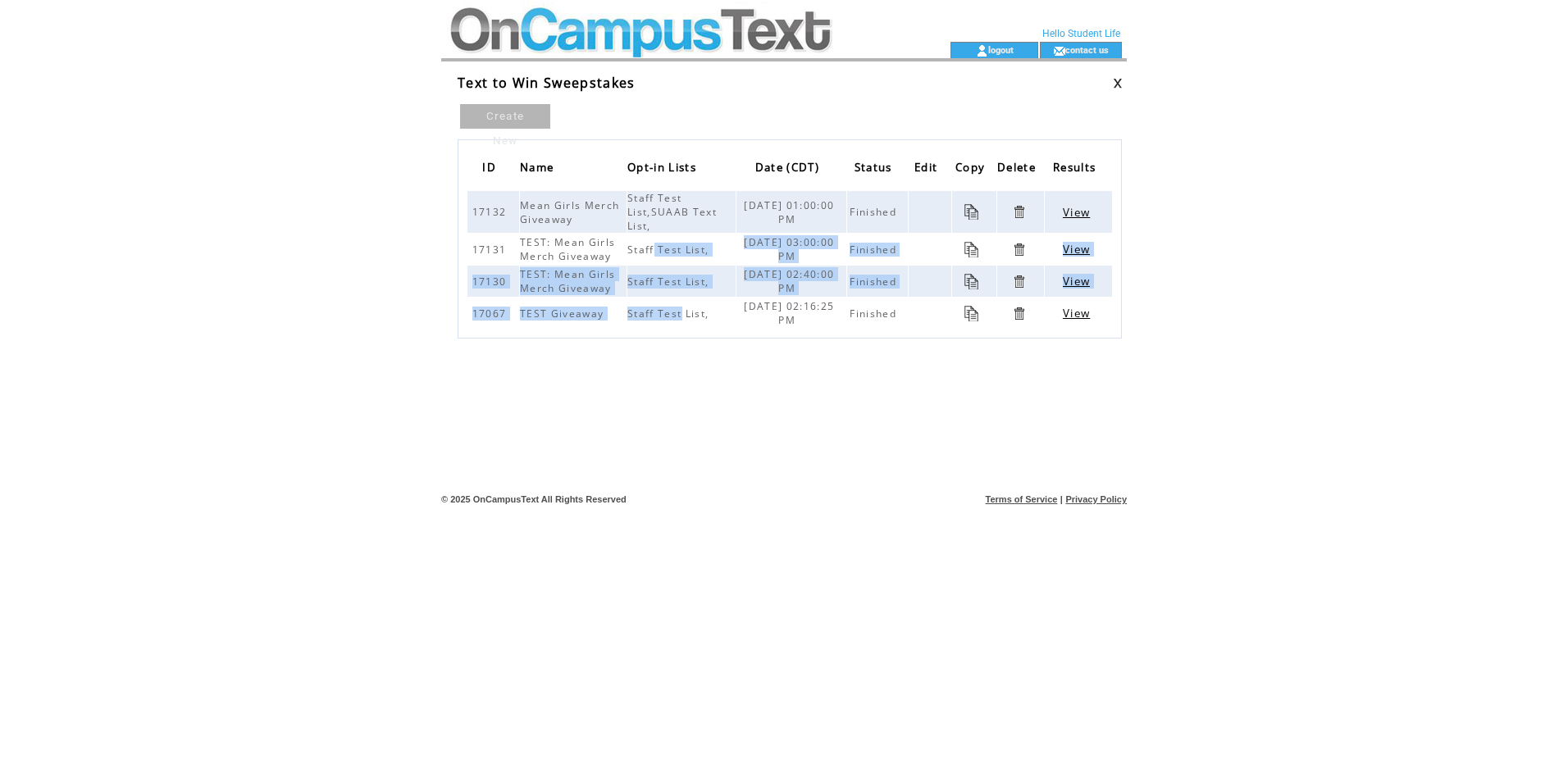
drag, startPoint x: 661, startPoint y: 257, endPoint x: 678, endPoint y: 312, distance: 57.6
click at [678, 312] on tbody "17132 Mean Girls Merch Giveaway Staff Test List,SUAAB Text List, 09/19/2023 01:…" at bounding box center [790, 259] width 645 height 138
click at [678, 312] on span "Staff Test List," at bounding box center [670, 313] width 85 height 14
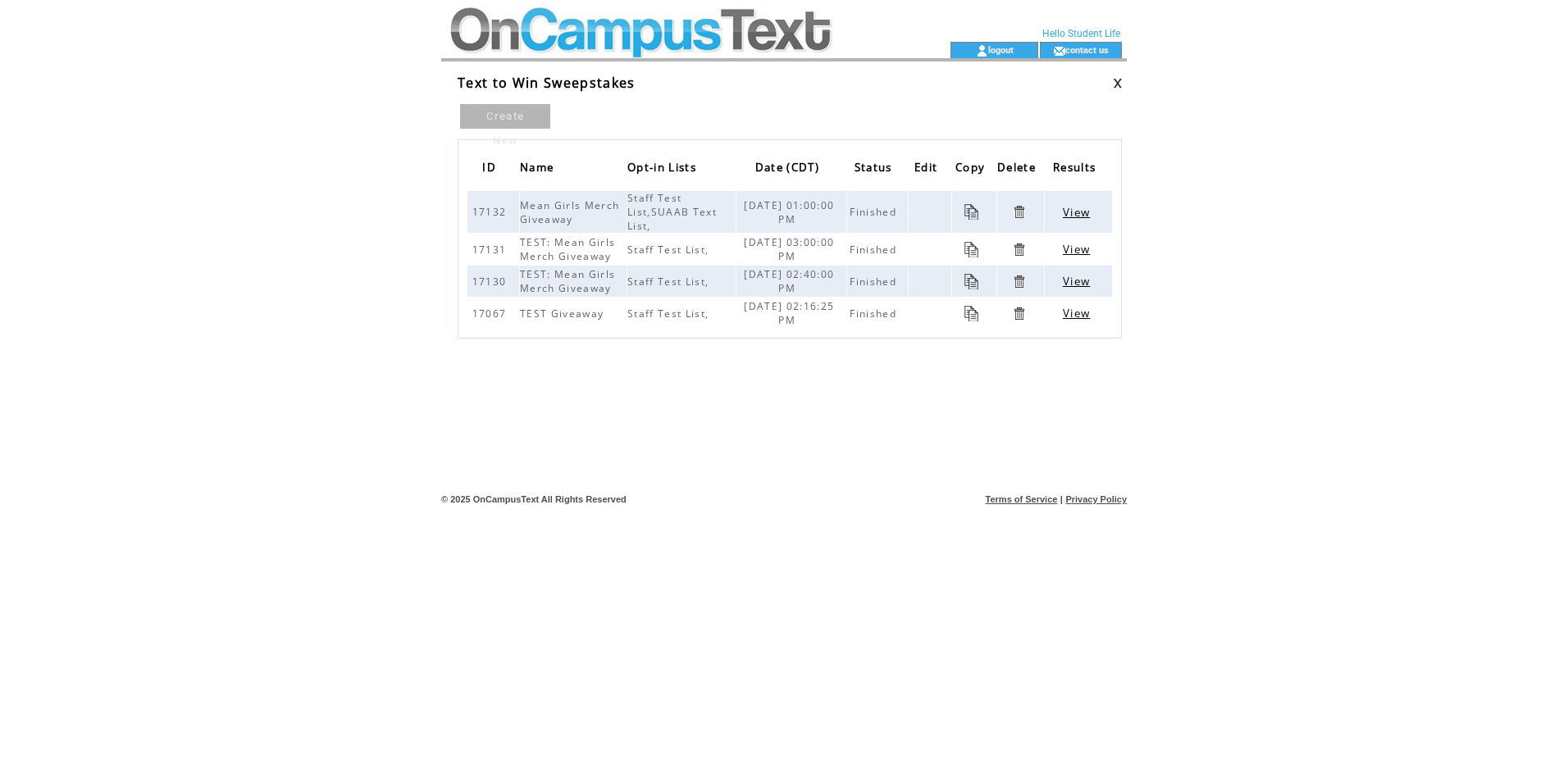
click at [1084, 208] on span "View" at bounding box center [1076, 212] width 27 height 15
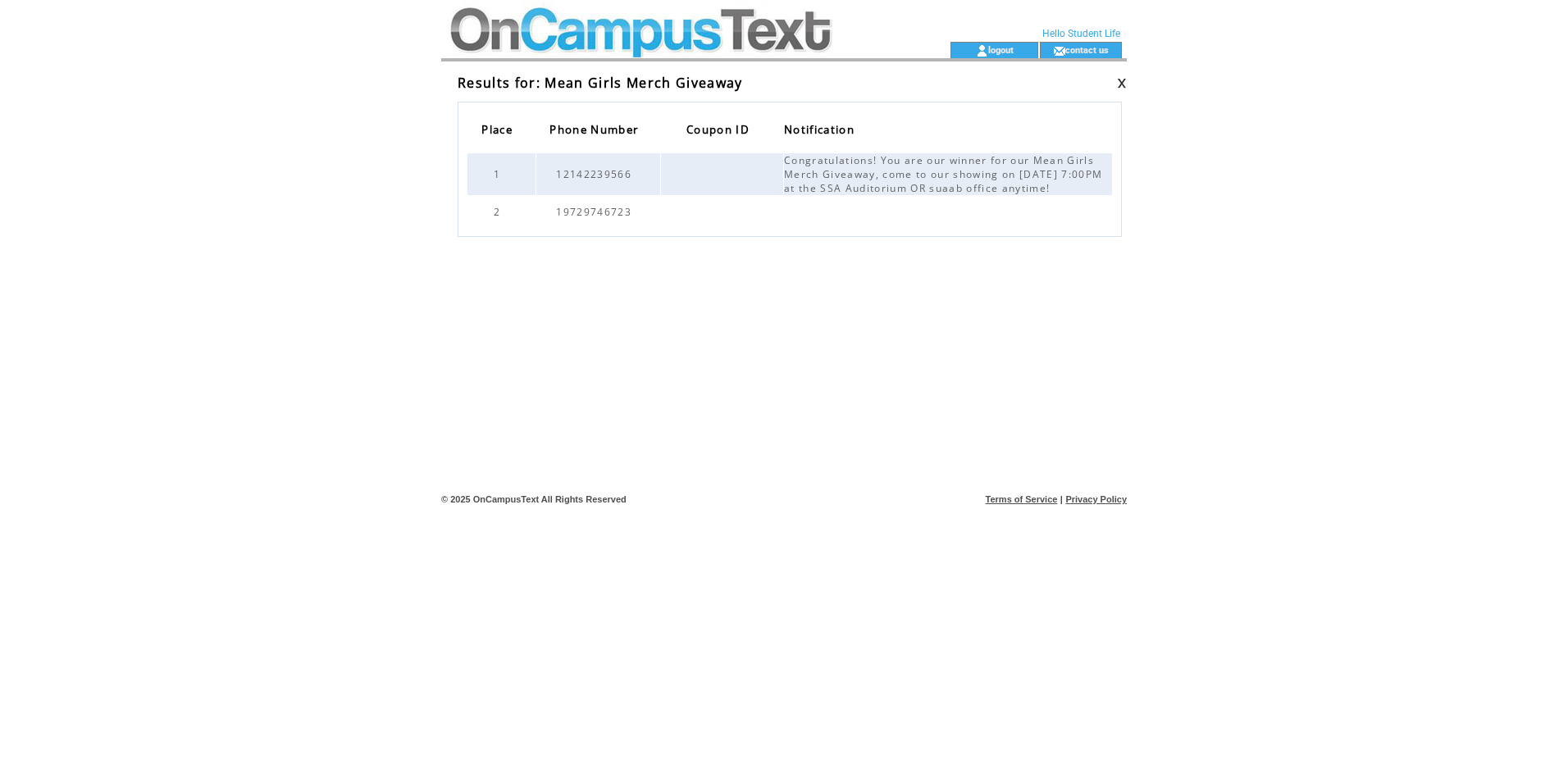
click at [1248, 277] on html "**********" at bounding box center [784, 391] width 1568 height 782
drag, startPoint x: 837, startPoint y: 180, endPoint x: 1010, endPoint y: 189, distance: 173.2
click at [1010, 189] on span "Congratulations! You are our winner for our Mean Girls Merch Giveaway, come to …" at bounding box center [942, 173] width 318 height 42
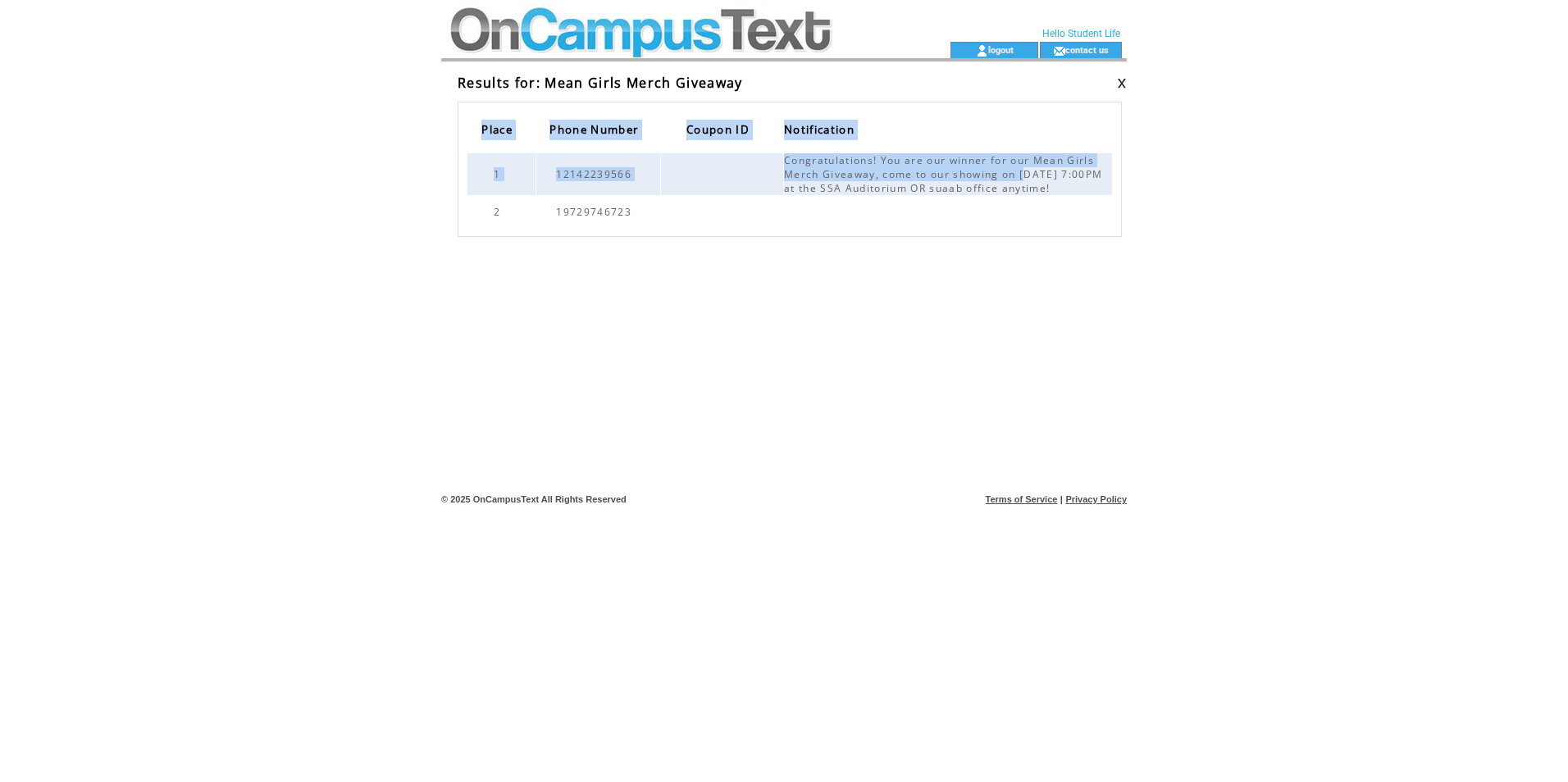
drag, startPoint x: 1026, startPoint y: 171, endPoint x: 1059, endPoint y: 202, distance: 45.3
click at [1059, 202] on tbody "1 12142239566 Congratulations! You are our winner for our Mean Girls Merch Give…" at bounding box center [790, 190] width 645 height 74
click at [1059, 202] on td at bounding box center [948, 211] width 328 height 32
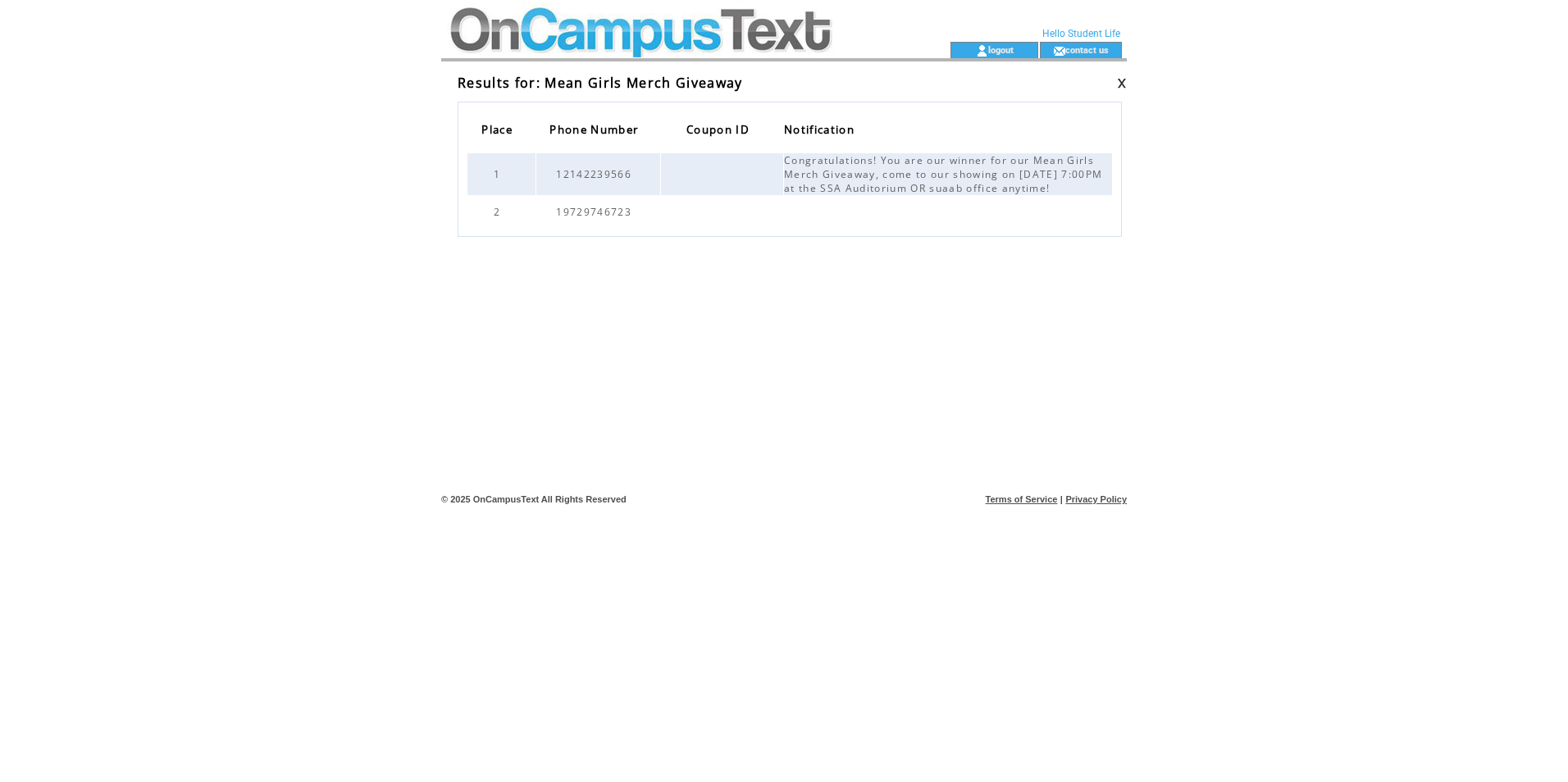
drag, startPoint x: 1063, startPoint y: 189, endPoint x: 850, endPoint y: 174, distance: 213.5
click at [850, 174] on td "Congratulations! You are our winner for our Mean Girls Merch Giveaway, come to …" at bounding box center [948, 173] width 328 height 42
click at [850, 174] on span "Congratulations! You are our winner for our Mean Girls Merch Giveaway, come to …" at bounding box center [942, 173] width 318 height 42
click at [1119, 79] on link at bounding box center [1121, 83] width 10 height 11
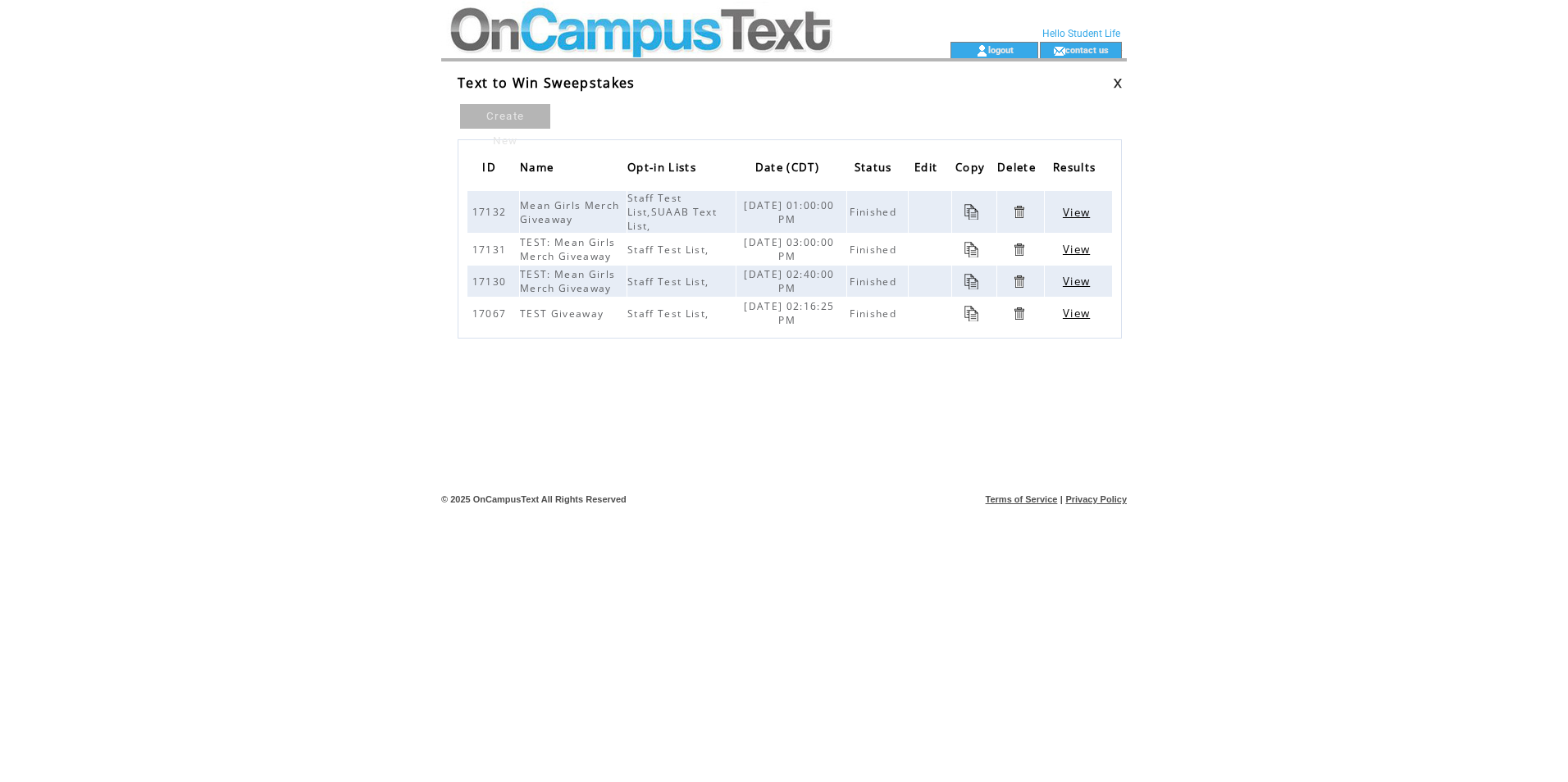
click at [1229, 208] on html "**********" at bounding box center [784, 391] width 1568 height 782
click at [519, 21] on td at bounding box center [666, 20] width 450 height 42
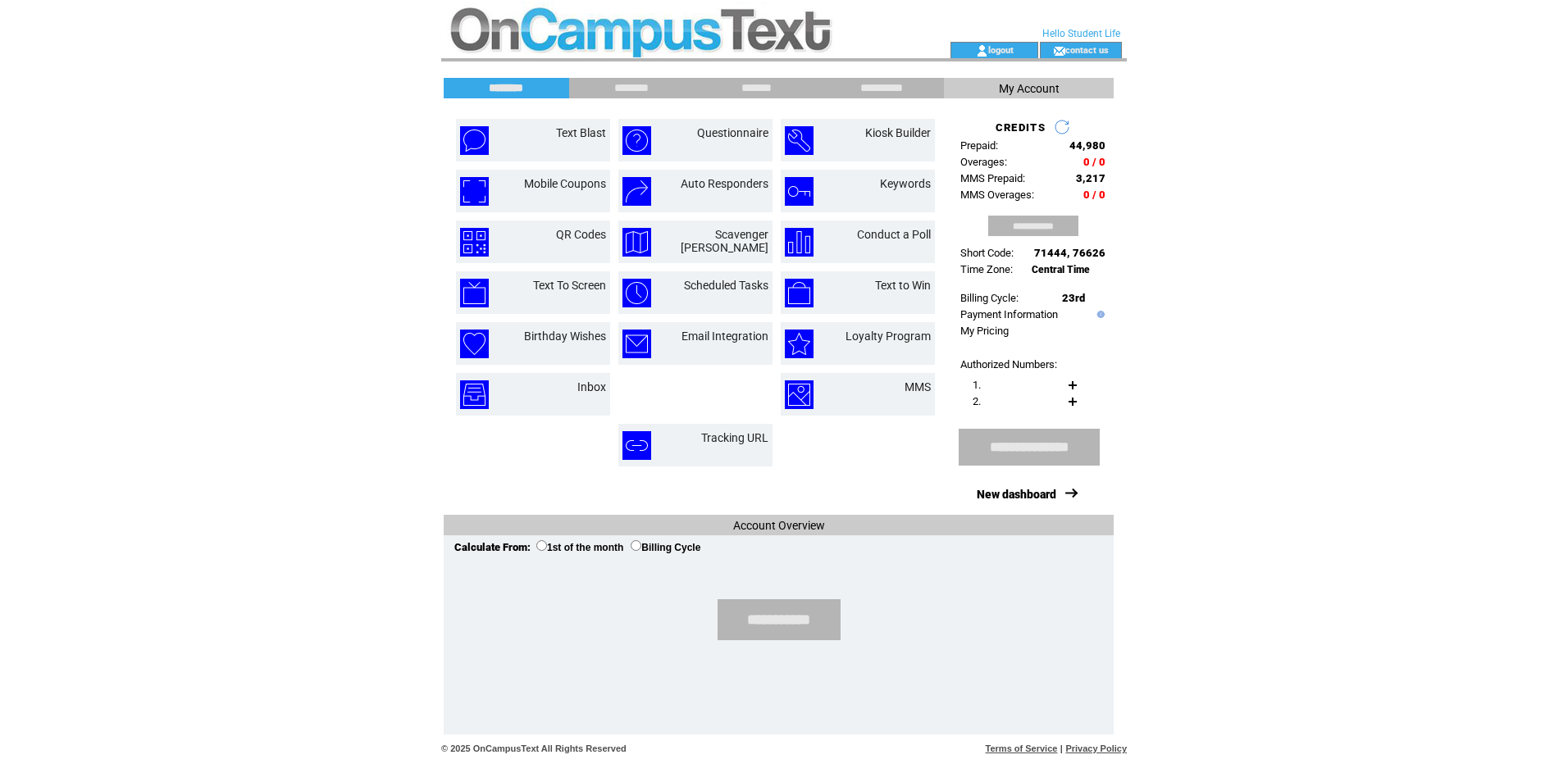
click at [1055, 120] on link at bounding box center [1062, 127] width 17 height 17
drag, startPoint x: 1078, startPoint y: 150, endPoint x: 1104, endPoint y: 196, distance: 52.8
click at [1104, 196] on tbody "**********" at bounding box center [1032, 188] width 145 height 140
click at [1104, 196] on span "0 / 0" at bounding box center [1094, 195] width 22 height 12
click at [1188, 194] on html "**********" at bounding box center [784, 391] width 1568 height 782
